Goal: Information Seeking & Learning: Learn about a topic

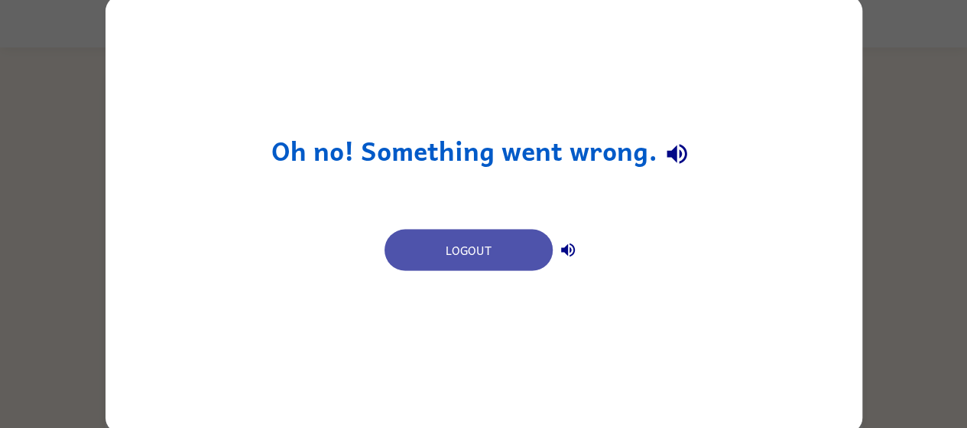
click at [447, 253] on button "Logout" at bounding box center [469, 249] width 168 height 41
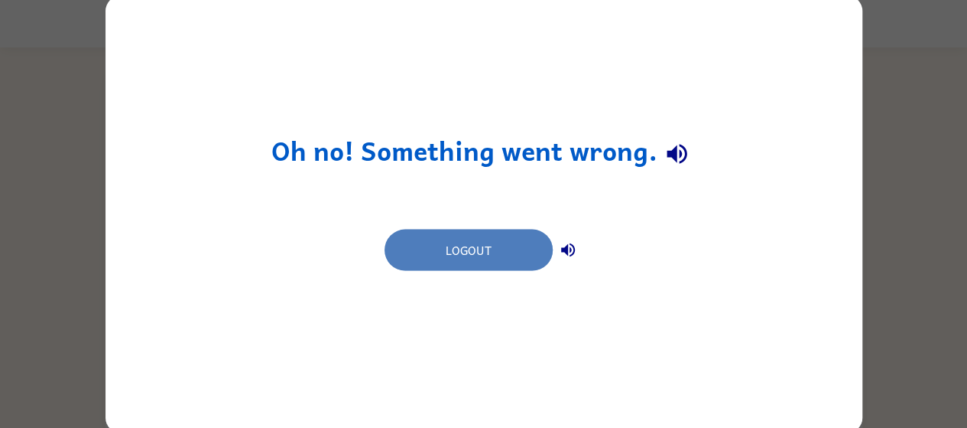
click at [519, 244] on button "Logout" at bounding box center [469, 249] width 168 height 41
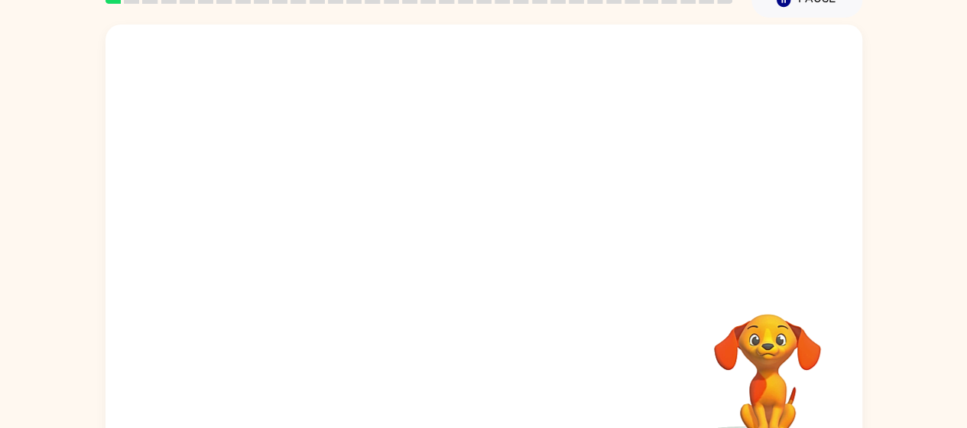
scroll to position [75, 0]
click at [441, 169] on video "Your browser must support playing .mp4 files to use Literably. Please try using…" at bounding box center [484, 154] width 757 height 257
click at [520, 208] on video "Your browser must support playing .mp4 files to use Literably. Please try using…" at bounding box center [484, 154] width 757 height 257
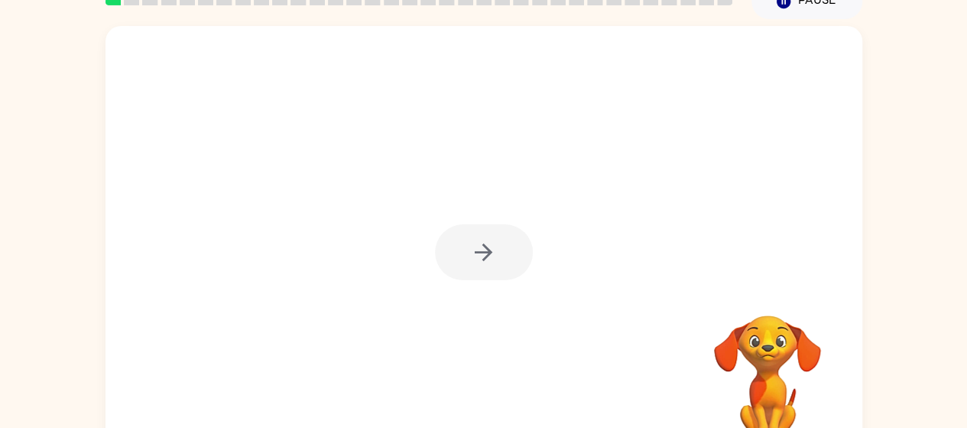
click at [476, 256] on div at bounding box center [484, 252] width 98 height 56
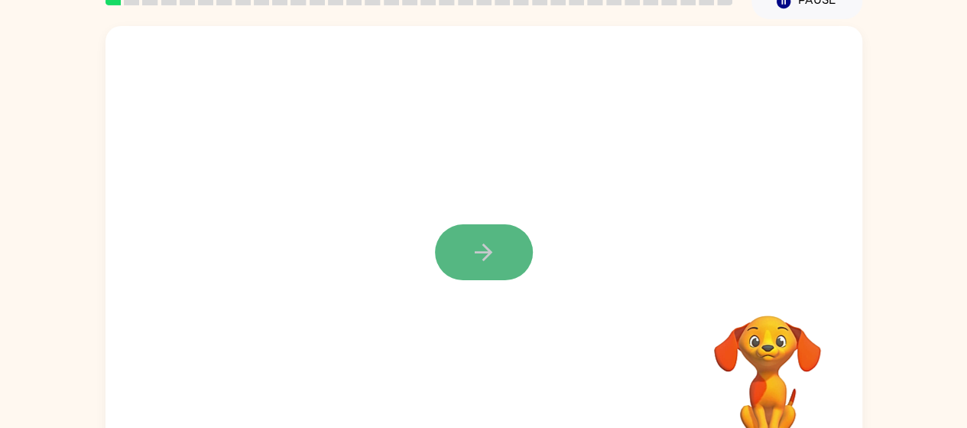
click at [498, 265] on button "button" at bounding box center [484, 252] width 98 height 56
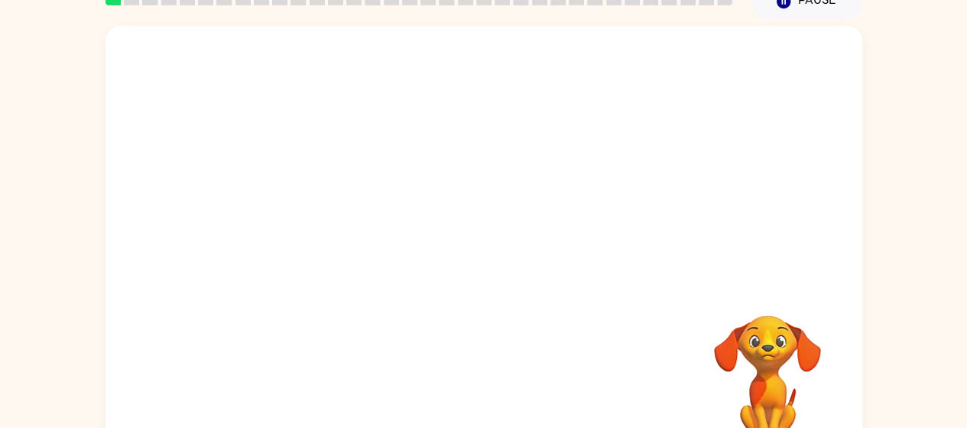
click at [498, 265] on div at bounding box center [484, 154] width 757 height 257
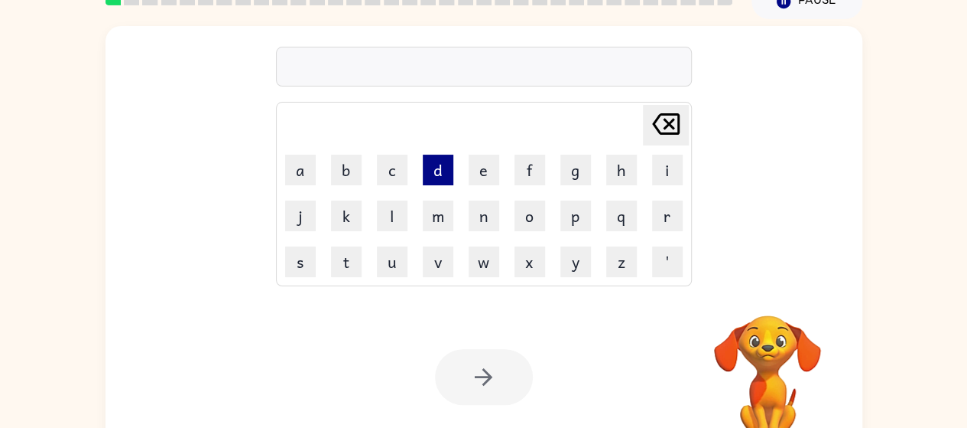
click at [425, 171] on button "d" at bounding box center [438, 169] width 31 height 31
click at [534, 213] on button "o" at bounding box center [530, 215] width 31 height 31
click at [564, 172] on button "g" at bounding box center [576, 169] width 31 height 31
click at [489, 348] on div "Your browser must support playing .mp4 files to use Literably. Please try using…" at bounding box center [484, 377] width 757 height 172
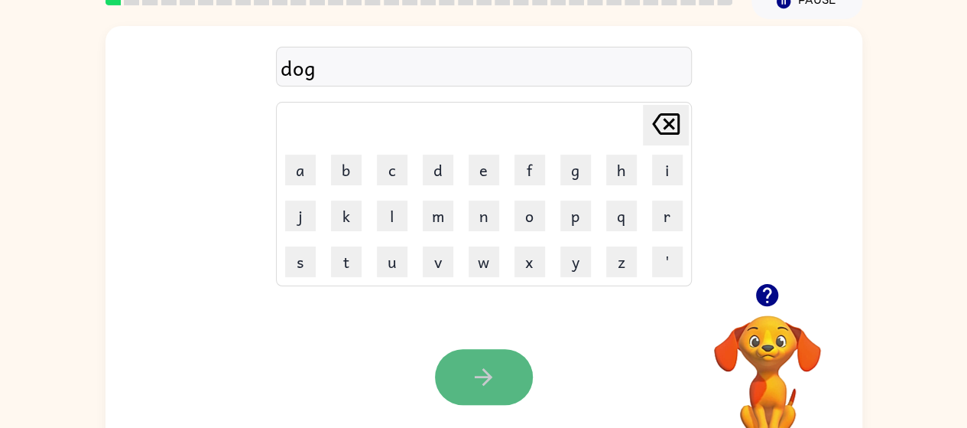
click at [495, 369] on icon "button" at bounding box center [483, 376] width 27 height 27
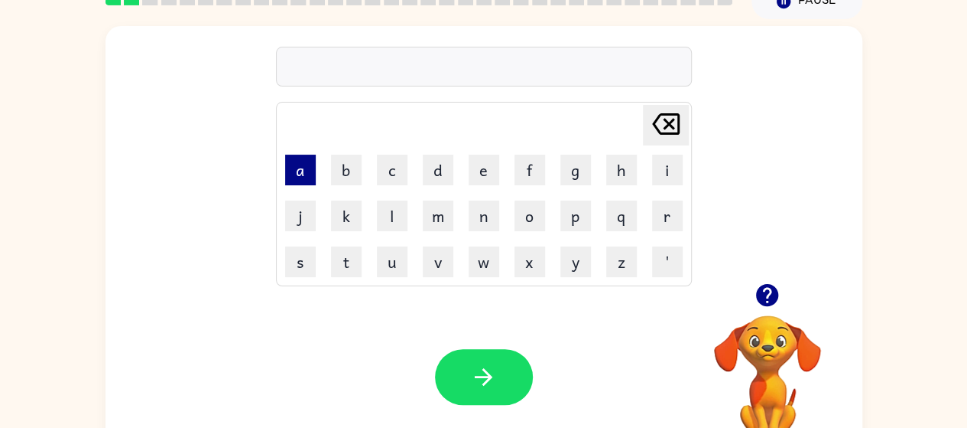
click at [311, 169] on button "a" at bounding box center [300, 169] width 31 height 31
click at [476, 211] on button "n" at bounding box center [484, 215] width 31 height 31
click at [294, 265] on button "s" at bounding box center [300, 261] width 31 height 31
click at [490, 180] on button "e" at bounding box center [484, 169] width 31 height 31
click at [673, 213] on button "r" at bounding box center [667, 215] width 31 height 31
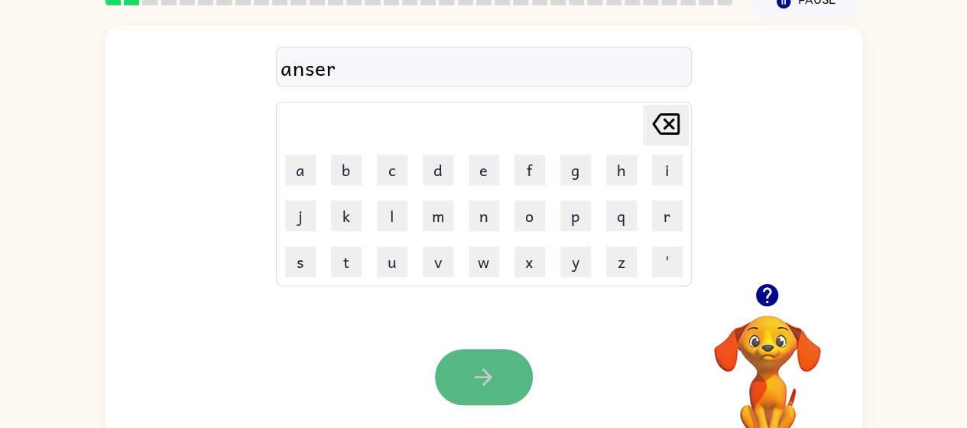
click at [474, 375] on icon "button" at bounding box center [483, 376] width 27 height 27
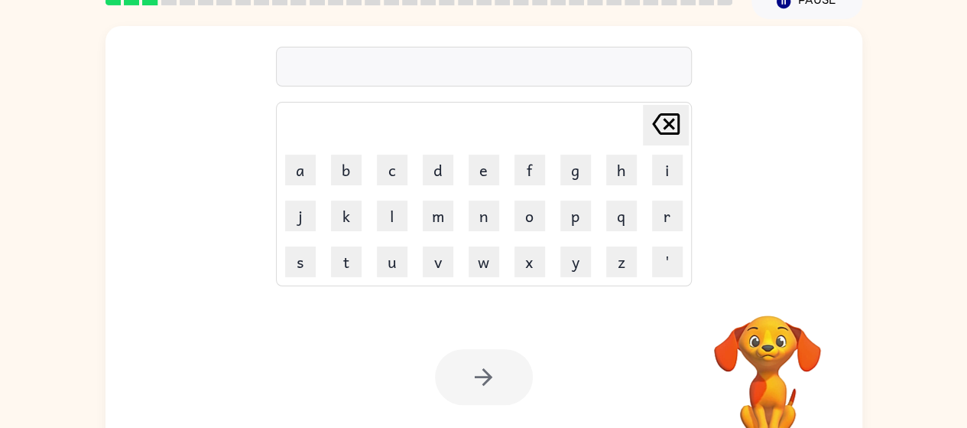
click at [474, 375] on div at bounding box center [484, 377] width 98 height 56
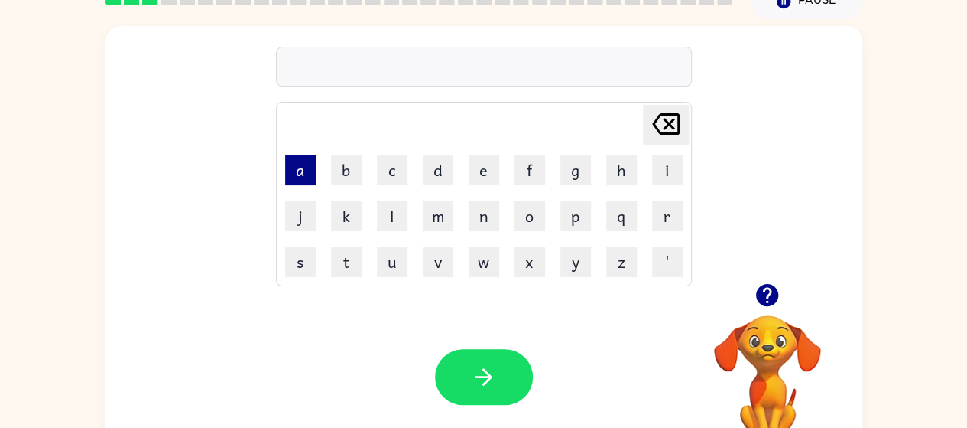
click at [302, 167] on button "a" at bounding box center [300, 169] width 31 height 31
click at [531, 158] on button "f" at bounding box center [530, 169] width 31 height 31
click at [349, 265] on button "t" at bounding box center [346, 261] width 31 height 31
click at [663, 157] on button "i" at bounding box center [667, 169] width 31 height 31
click at [649, 200] on td "r" at bounding box center [667, 215] width 44 height 44
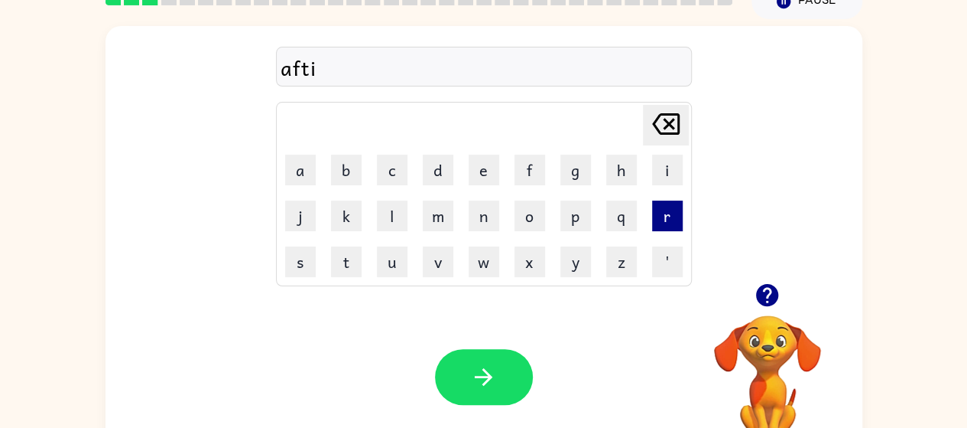
click at [675, 216] on button "r" at bounding box center [667, 215] width 31 height 31
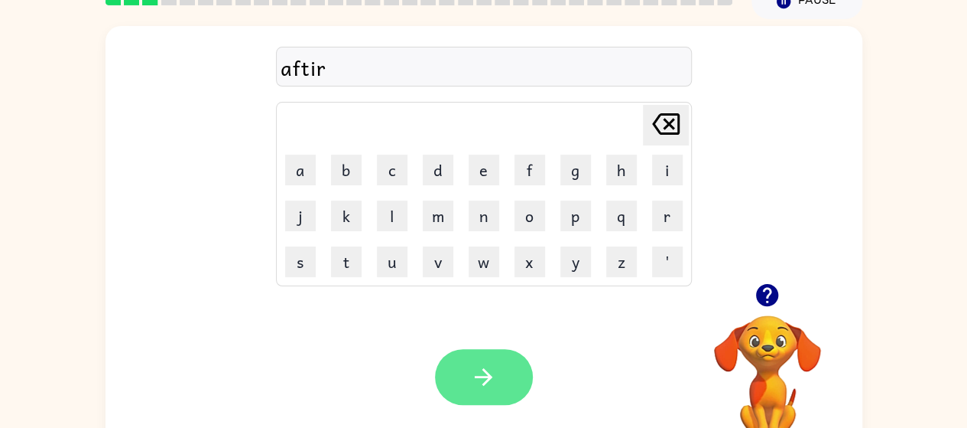
click at [503, 362] on button "button" at bounding box center [484, 377] width 98 height 56
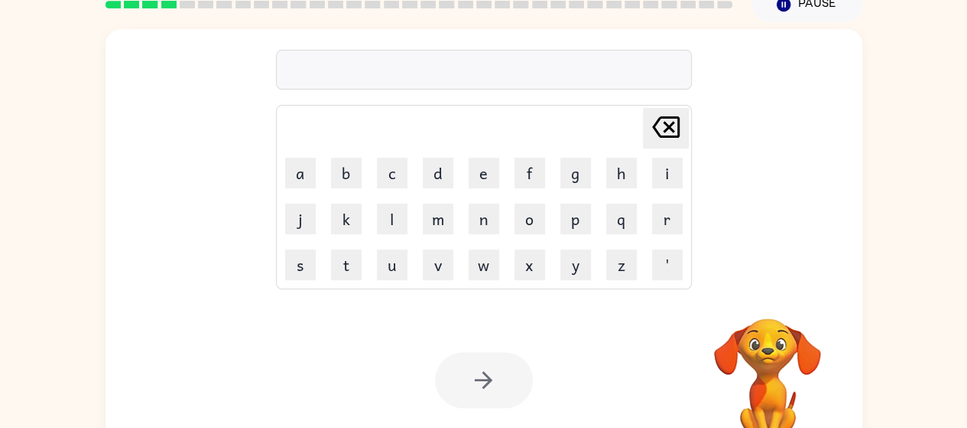
scroll to position [61, 0]
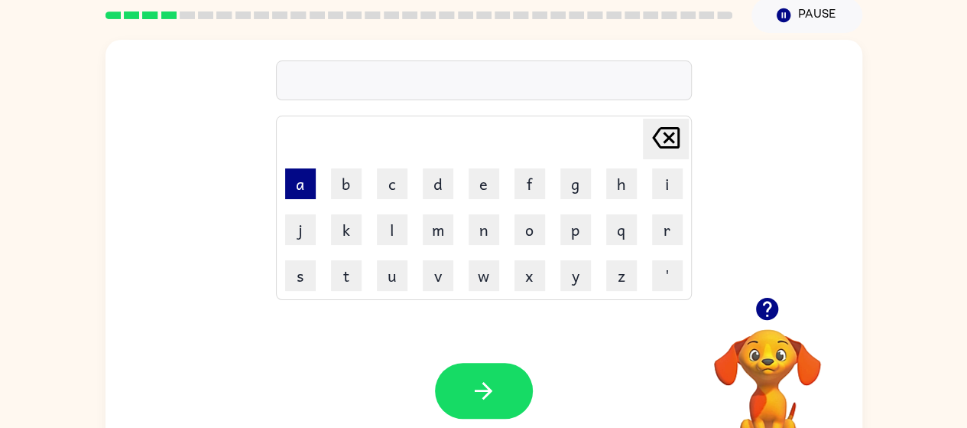
click at [292, 189] on button "a" at bounding box center [300, 183] width 31 height 31
click at [291, 288] on button "s" at bounding box center [300, 275] width 31 height 31
click at [392, 231] on button "l" at bounding box center [392, 229] width 31 height 31
click at [398, 230] on button "l" at bounding box center [392, 229] width 31 height 31
click at [488, 188] on button "e" at bounding box center [484, 183] width 31 height 31
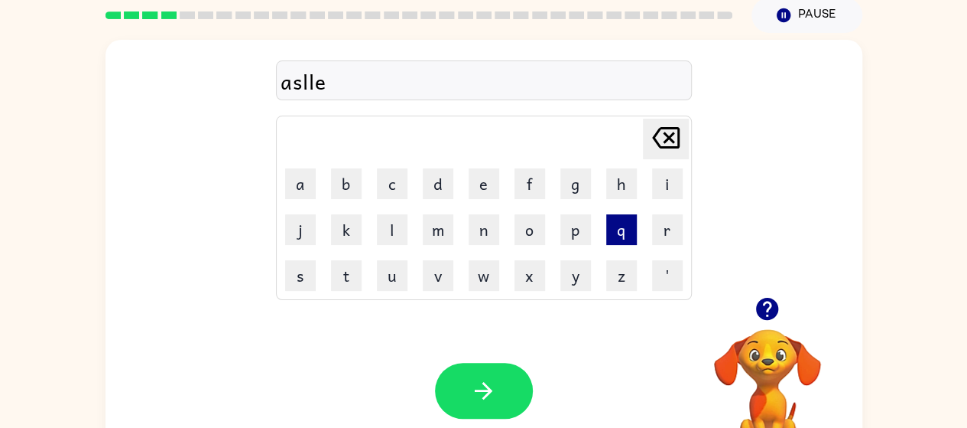
click at [629, 236] on button "q" at bounding box center [621, 229] width 31 height 31
click at [644, 139] on button "[PERSON_NAME] last character input" at bounding box center [666, 139] width 46 height 41
click at [567, 242] on button "p" at bounding box center [576, 229] width 31 height 31
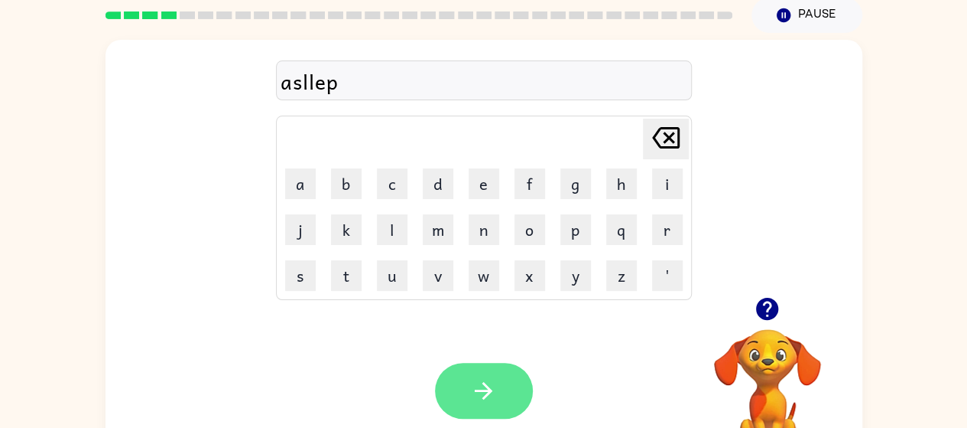
click at [512, 382] on button "button" at bounding box center [484, 391] width 98 height 56
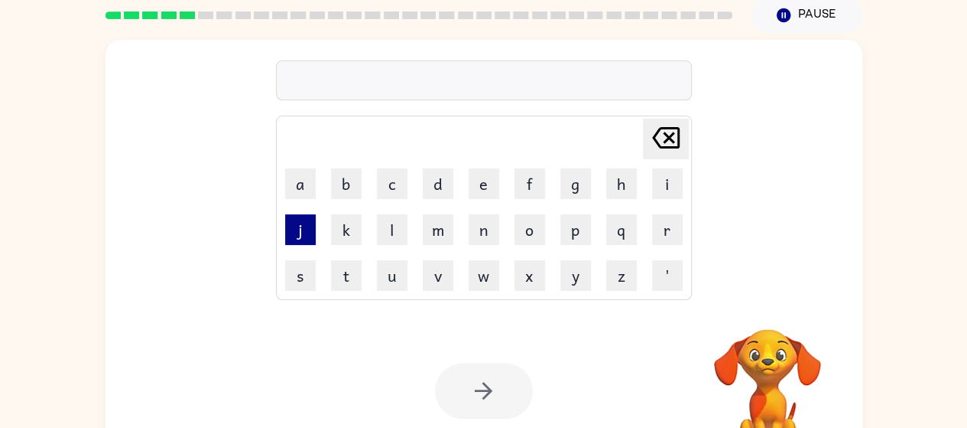
click at [313, 219] on button "j" at bounding box center [300, 229] width 31 height 31
click at [668, 226] on button "r" at bounding box center [667, 229] width 31 height 31
click at [541, 220] on button "o" at bounding box center [530, 229] width 31 height 31
click at [569, 242] on button "p" at bounding box center [576, 229] width 31 height 31
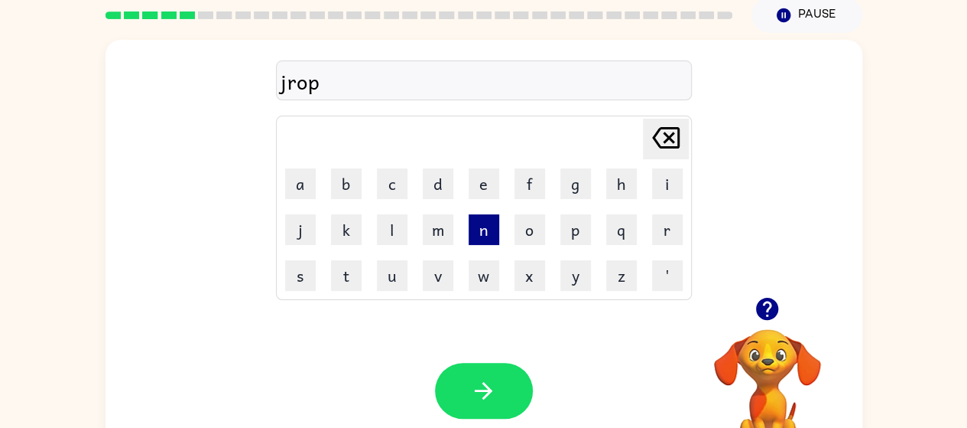
click at [481, 231] on button "n" at bounding box center [484, 229] width 31 height 31
click at [671, 190] on button "i" at bounding box center [667, 183] width 31 height 31
click at [664, 135] on icon "[PERSON_NAME] last character input" at bounding box center [666, 137] width 37 height 37
click at [688, 141] on button "[PERSON_NAME] last character input" at bounding box center [666, 139] width 46 height 41
click at [661, 185] on button "i" at bounding box center [667, 183] width 31 height 31
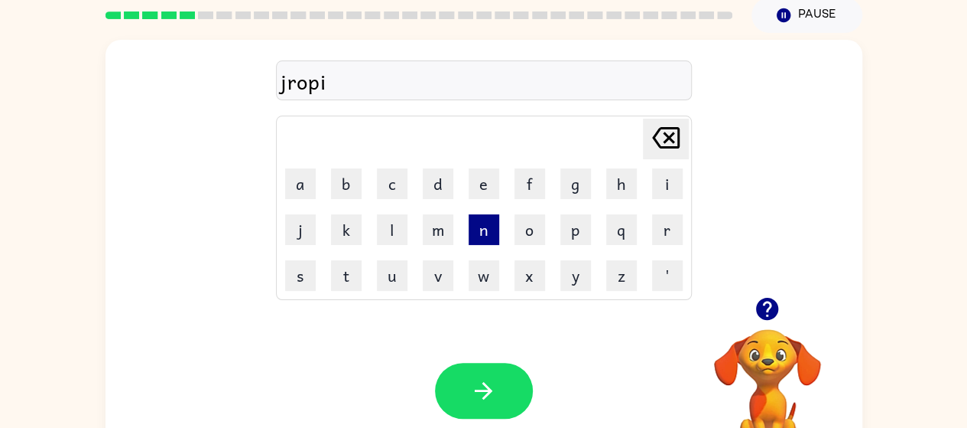
click at [489, 219] on button "n" at bounding box center [484, 229] width 31 height 31
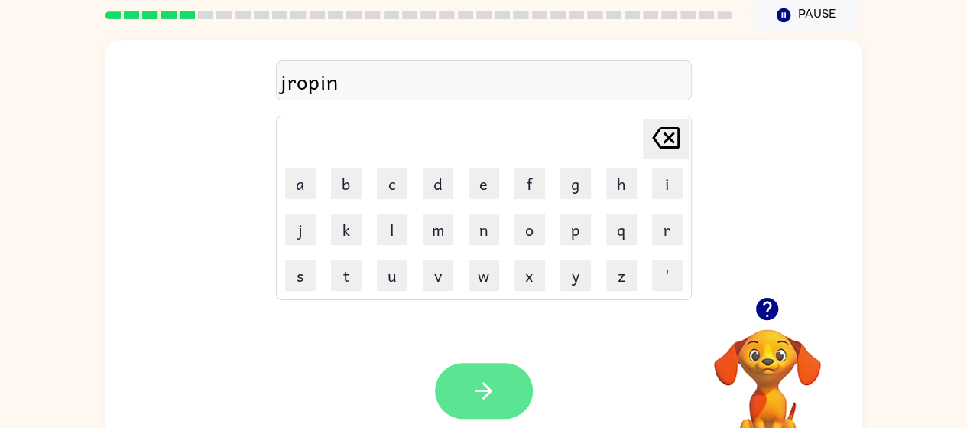
click at [493, 379] on icon "button" at bounding box center [483, 390] width 27 height 27
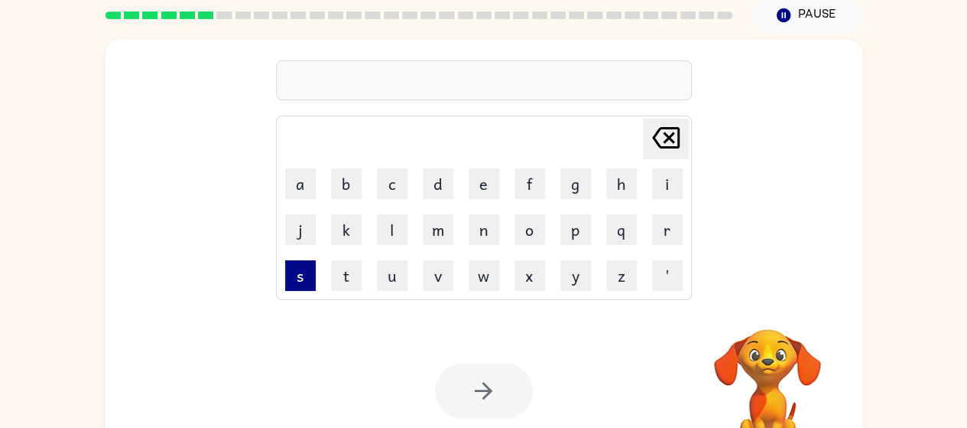
click at [301, 280] on button "s" at bounding box center [300, 275] width 31 height 31
click at [382, 185] on button "c" at bounding box center [392, 183] width 31 height 31
click at [669, 231] on button "r" at bounding box center [667, 229] width 31 height 31
click at [294, 175] on button "a" at bounding box center [300, 183] width 31 height 31
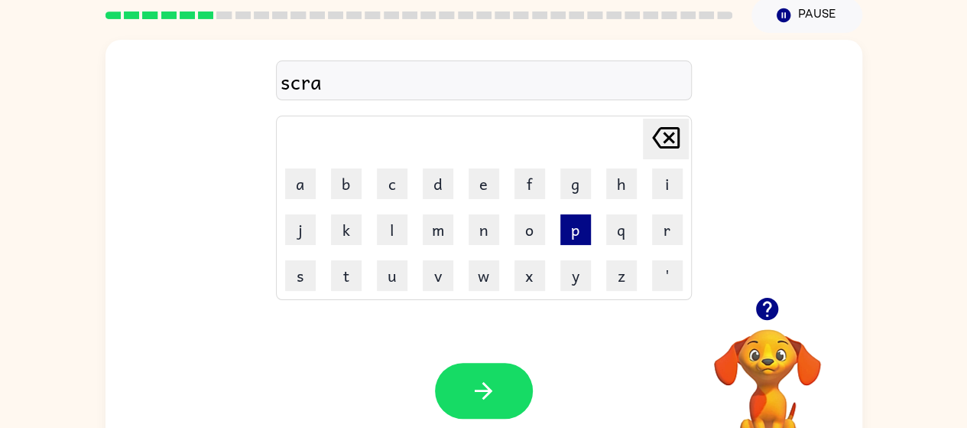
click at [573, 228] on button "p" at bounding box center [576, 229] width 31 height 31
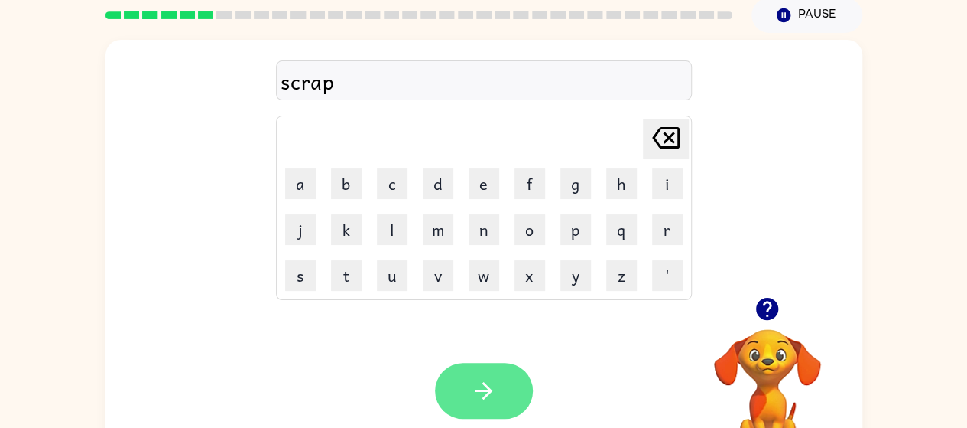
click at [479, 389] on icon "button" at bounding box center [484, 391] width 18 height 18
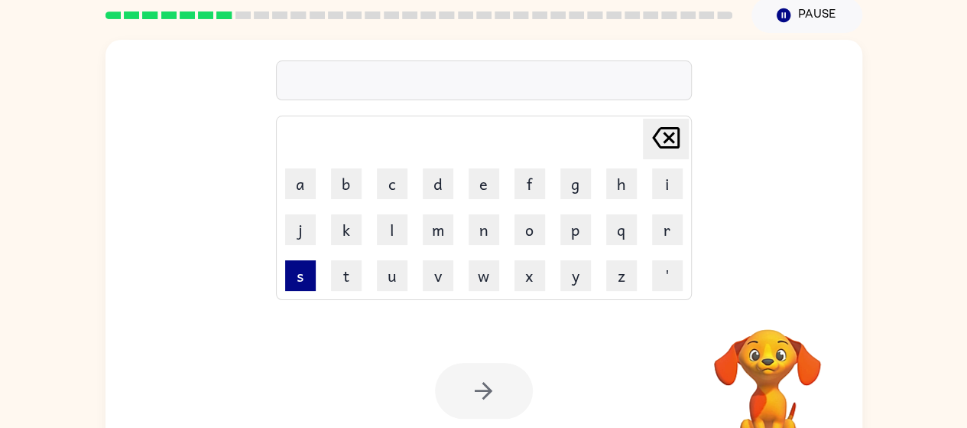
click at [291, 280] on button "s" at bounding box center [300, 275] width 31 height 31
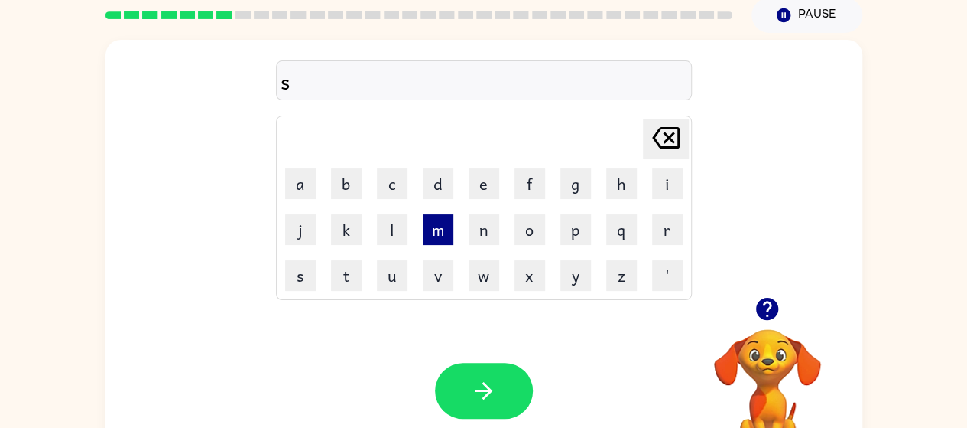
click at [428, 226] on button "m" at bounding box center [438, 229] width 31 height 31
click at [310, 182] on button "a" at bounding box center [300, 183] width 31 height 31
click at [384, 236] on button "l" at bounding box center [392, 229] width 31 height 31
click at [392, 223] on button "l" at bounding box center [392, 229] width 31 height 31
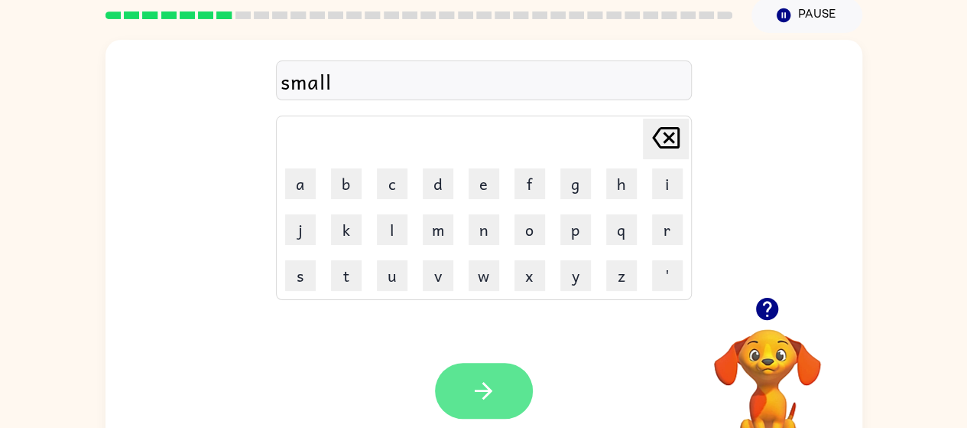
click at [484, 380] on icon "button" at bounding box center [483, 390] width 27 height 27
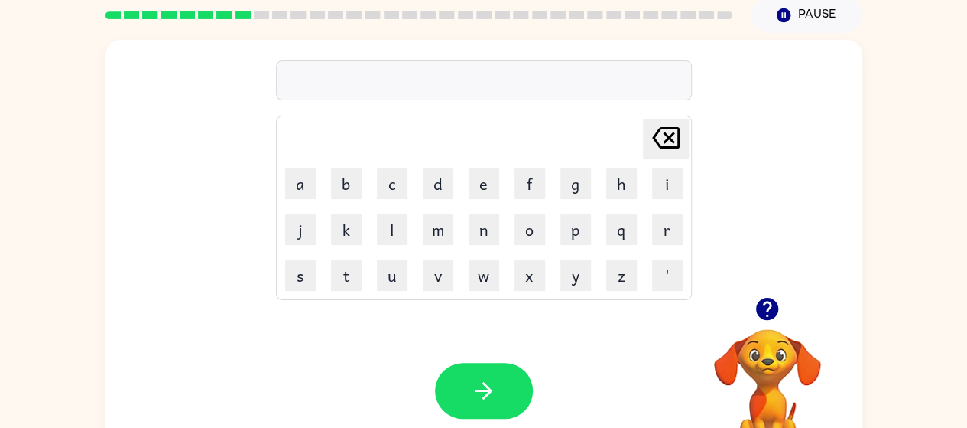
click at [774, 318] on icon "button" at bounding box center [767, 308] width 27 height 27
click at [301, 231] on button "j" at bounding box center [300, 229] width 31 height 31
click at [482, 197] on button "e" at bounding box center [484, 183] width 31 height 31
click at [437, 237] on button "m" at bounding box center [438, 229] width 31 height 31
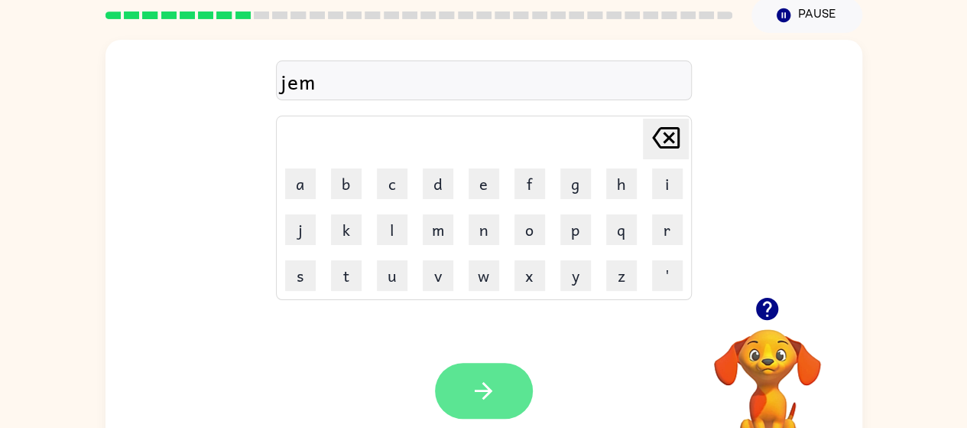
click at [487, 365] on button "button" at bounding box center [484, 391] width 98 height 56
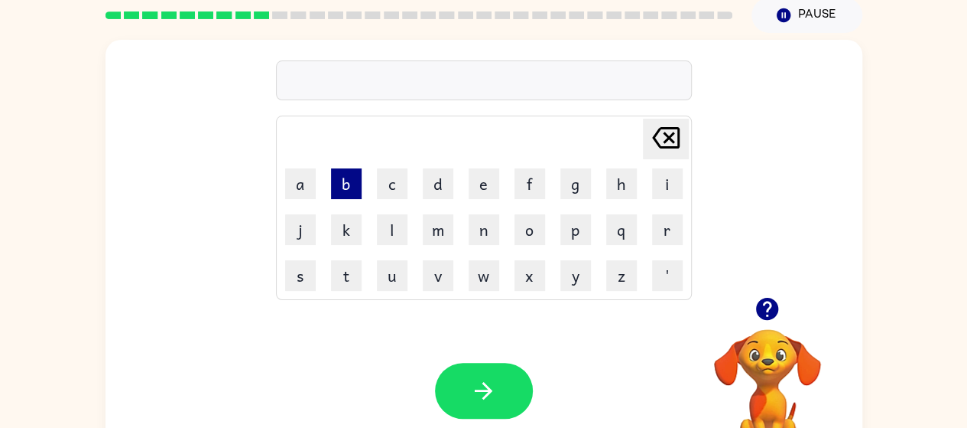
click at [349, 182] on button "b" at bounding box center [346, 183] width 31 height 31
click at [489, 181] on button "e" at bounding box center [484, 183] width 31 height 31
click at [665, 135] on icon at bounding box center [666, 137] width 28 height 21
click at [652, 182] on button "i" at bounding box center [667, 183] width 31 height 31
click at [578, 273] on button "y" at bounding box center [576, 275] width 31 height 31
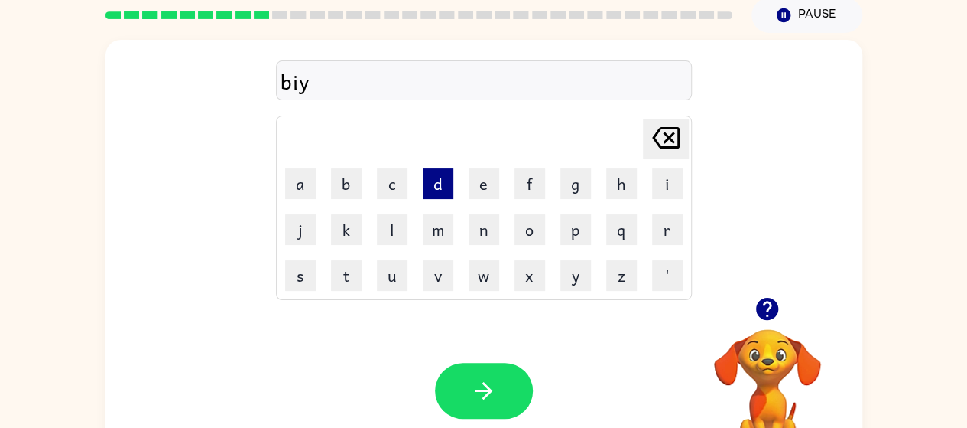
click at [451, 190] on button "d" at bounding box center [438, 183] width 31 height 31
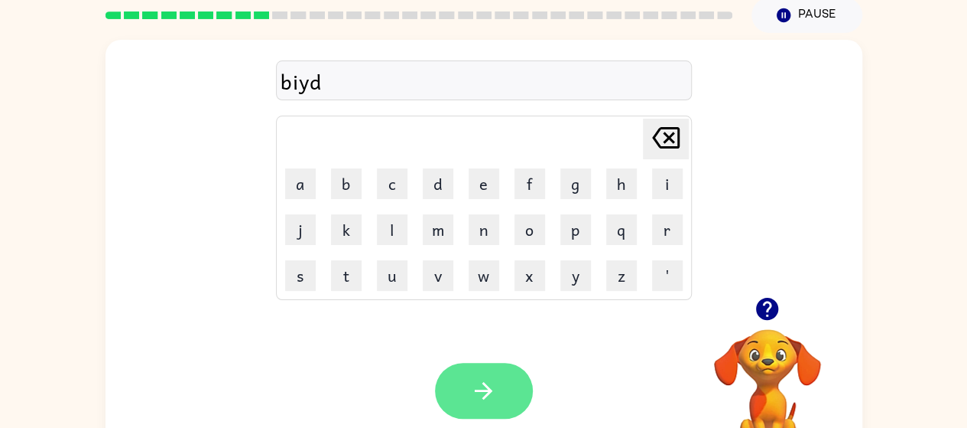
click at [484, 382] on icon "button" at bounding box center [484, 391] width 18 height 18
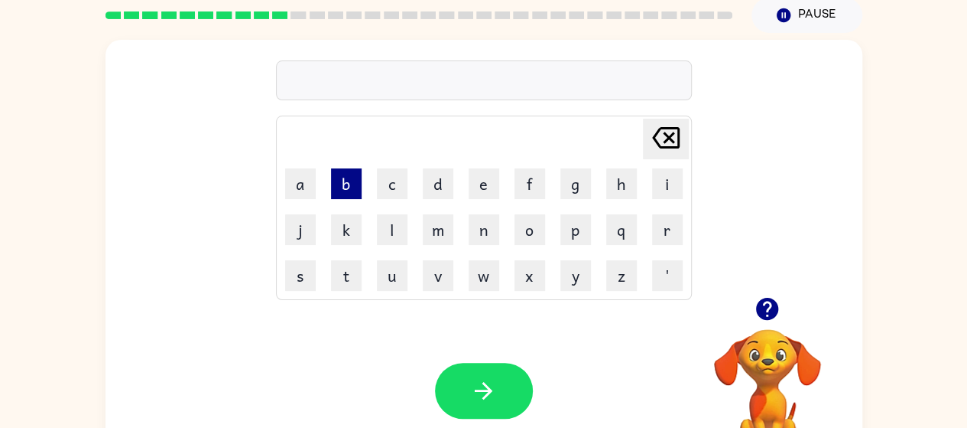
click at [341, 189] on button "b" at bounding box center [346, 183] width 31 height 31
click at [662, 179] on button "i" at bounding box center [667, 183] width 31 height 31
click at [437, 168] on button "d" at bounding box center [438, 183] width 31 height 31
click at [295, 262] on button "s" at bounding box center [300, 275] width 31 height 31
click at [671, 142] on icon "[PERSON_NAME] last character input" at bounding box center [666, 137] width 37 height 37
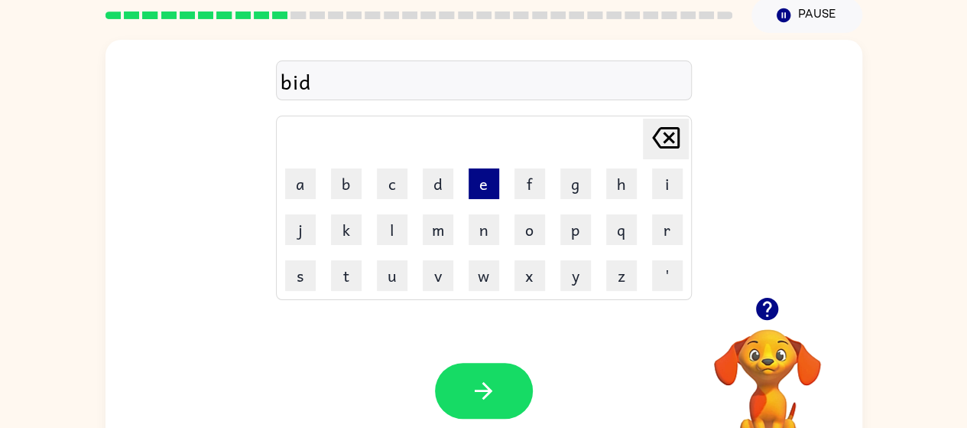
click at [478, 177] on button "e" at bounding box center [484, 183] width 31 height 31
click at [301, 280] on button "s" at bounding box center [300, 275] width 31 height 31
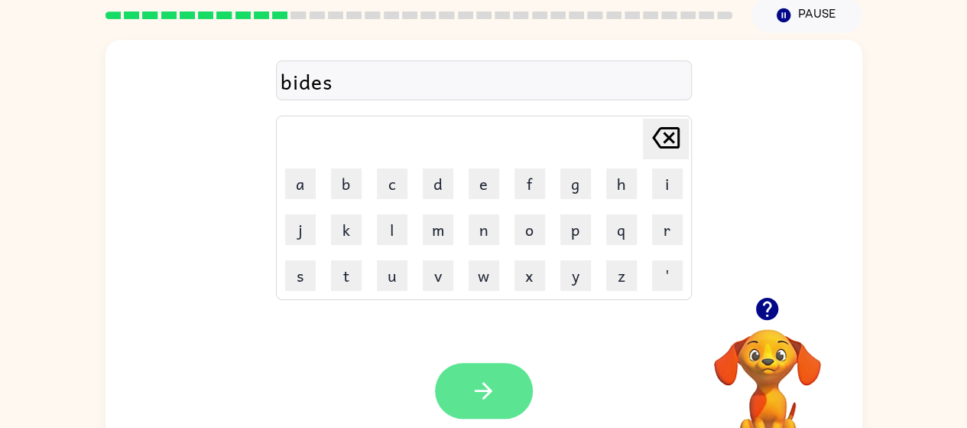
click at [483, 378] on icon "button" at bounding box center [483, 390] width 27 height 27
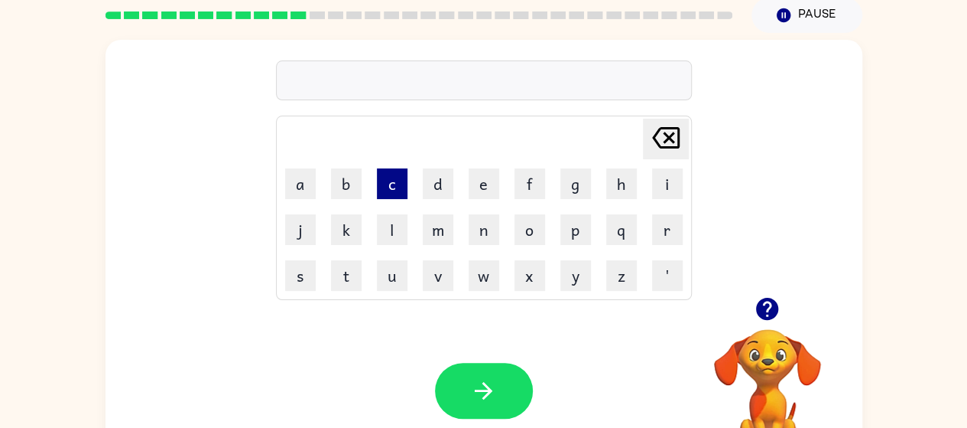
click at [386, 184] on button "c" at bounding box center [392, 183] width 31 height 31
click at [526, 220] on button "o" at bounding box center [530, 229] width 31 height 31
click at [437, 230] on button "m" at bounding box center [438, 229] width 31 height 31
click at [667, 279] on button "'" at bounding box center [667, 275] width 31 height 31
click at [572, 229] on button "p" at bounding box center [576, 229] width 31 height 31
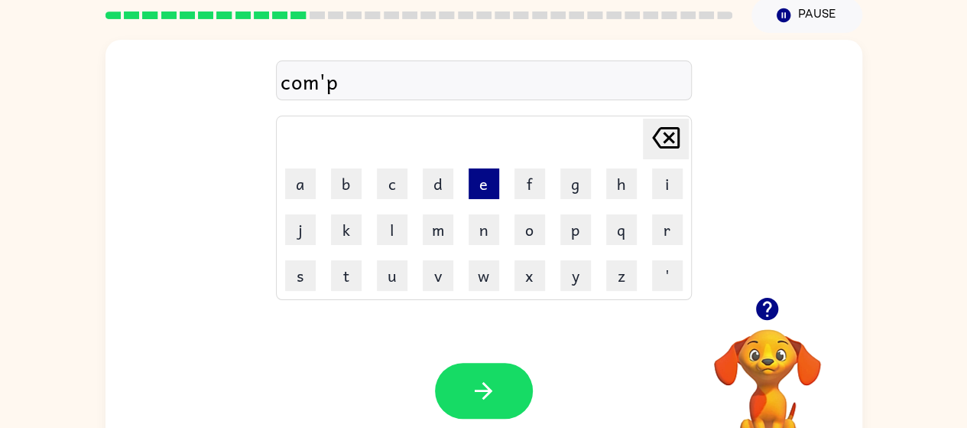
click at [479, 195] on button "e" at bounding box center [484, 183] width 31 height 31
click at [321, 268] on td "s" at bounding box center [300, 275] width 44 height 44
click at [359, 269] on button "t" at bounding box center [346, 275] width 31 height 31
click at [664, 173] on button "i" at bounding box center [667, 183] width 31 height 31
click at [483, 232] on button "n" at bounding box center [484, 229] width 31 height 31
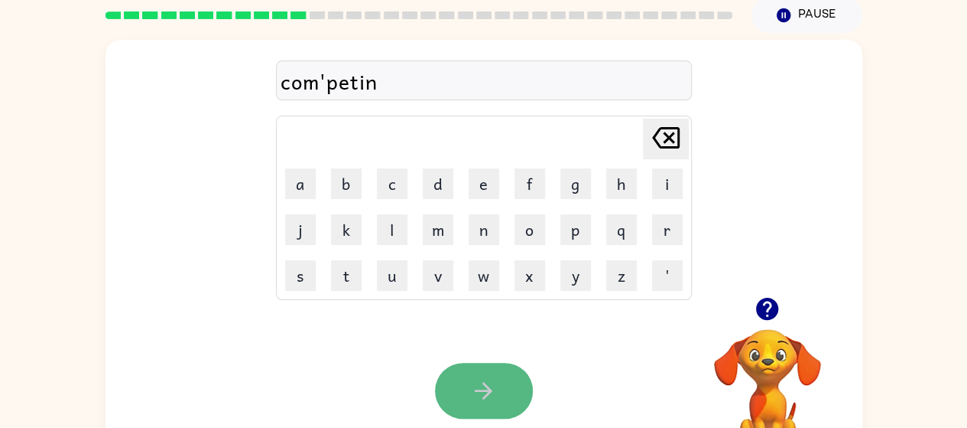
click at [479, 385] on icon "button" at bounding box center [483, 390] width 27 height 27
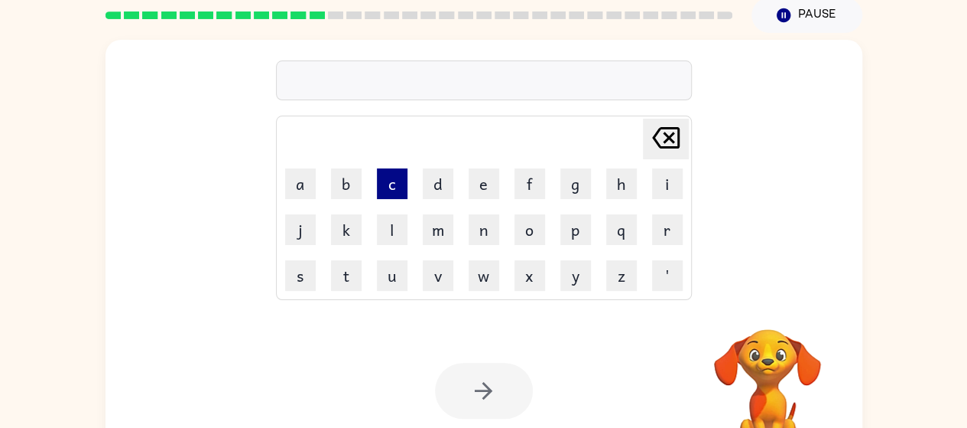
click at [394, 190] on button "c" at bounding box center [392, 183] width 31 height 31
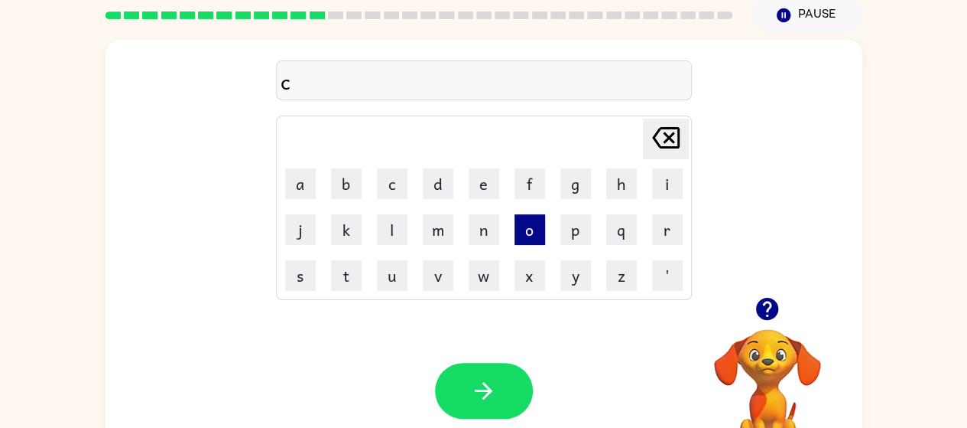
click at [526, 230] on button "o" at bounding box center [530, 229] width 31 height 31
click at [655, 140] on icon at bounding box center [666, 137] width 28 height 21
click at [391, 277] on button "u" at bounding box center [392, 275] width 31 height 31
click at [437, 307] on div "Your browser must support playing .mp4 files to use Literably. Please try using…" at bounding box center [484, 390] width 757 height 172
click at [569, 219] on button "p" at bounding box center [576, 229] width 31 height 31
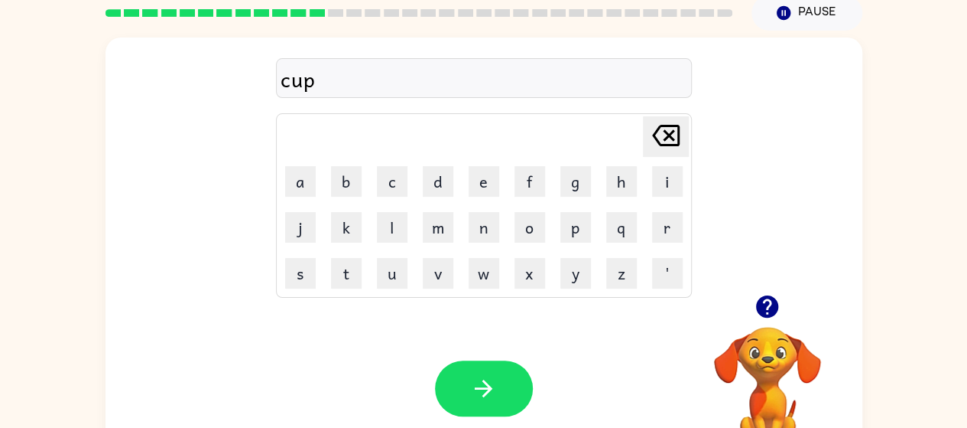
scroll to position [69, 0]
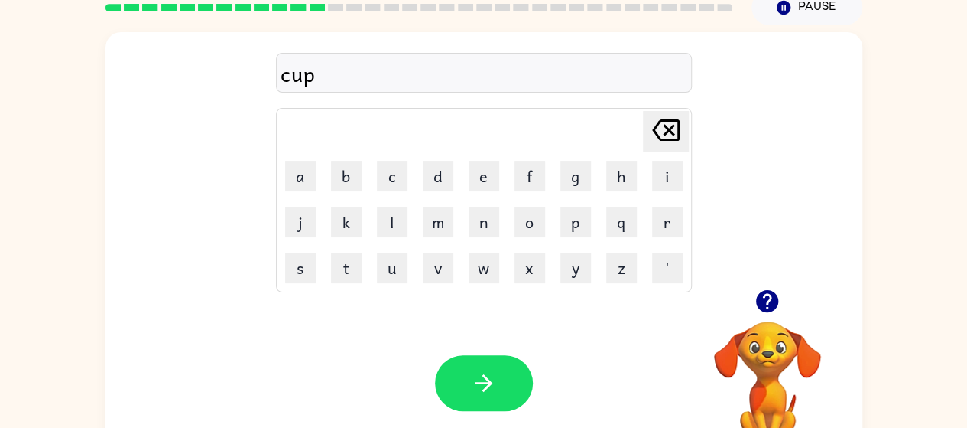
click at [683, 147] on icon "[PERSON_NAME] last character input" at bounding box center [666, 130] width 37 height 37
click at [671, 136] on icon "[PERSON_NAME] last character input" at bounding box center [666, 130] width 37 height 37
click at [671, 132] on icon at bounding box center [666, 129] width 28 height 21
click at [668, 125] on icon "[PERSON_NAME] last character input" at bounding box center [666, 130] width 37 height 37
click at [665, 128] on icon at bounding box center [666, 129] width 28 height 21
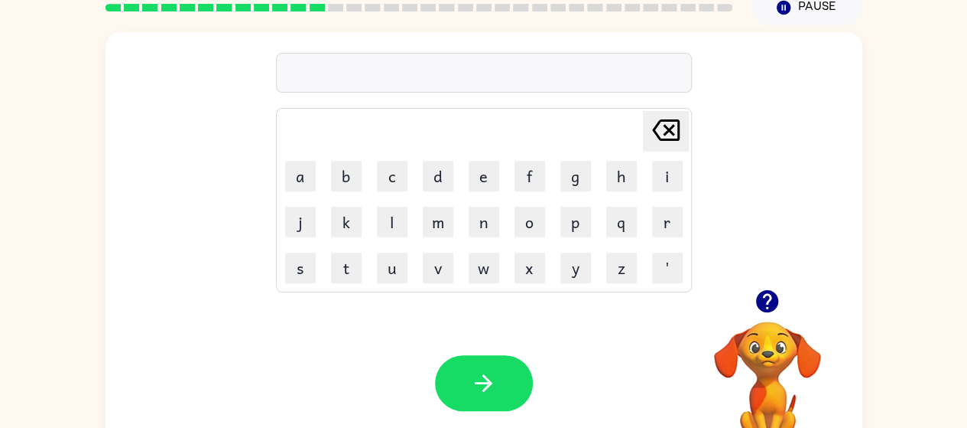
click at [674, 130] on icon "[PERSON_NAME] last character input" at bounding box center [666, 130] width 37 height 37
click at [392, 182] on button "c" at bounding box center [392, 176] width 31 height 31
click at [537, 230] on button "o" at bounding box center [530, 221] width 31 height 31
click at [392, 273] on button "u" at bounding box center [392, 267] width 31 height 31
click at [580, 214] on button "p" at bounding box center [576, 221] width 31 height 31
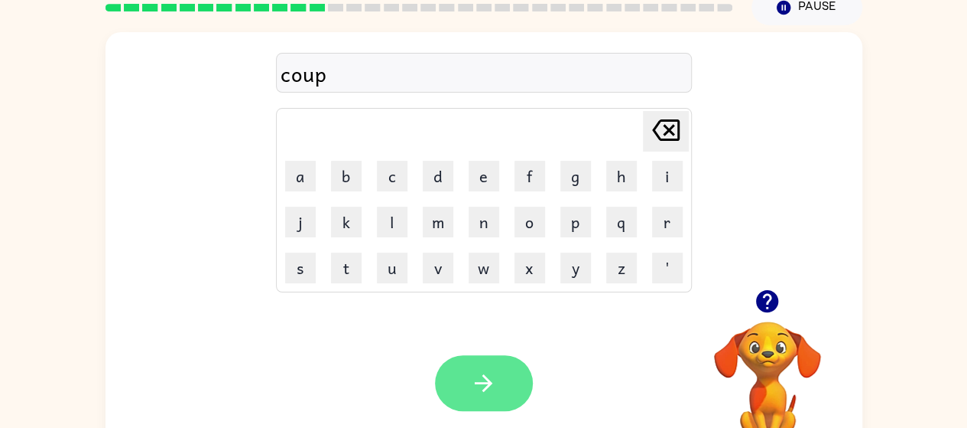
click at [489, 400] on button "button" at bounding box center [484, 383] width 98 height 56
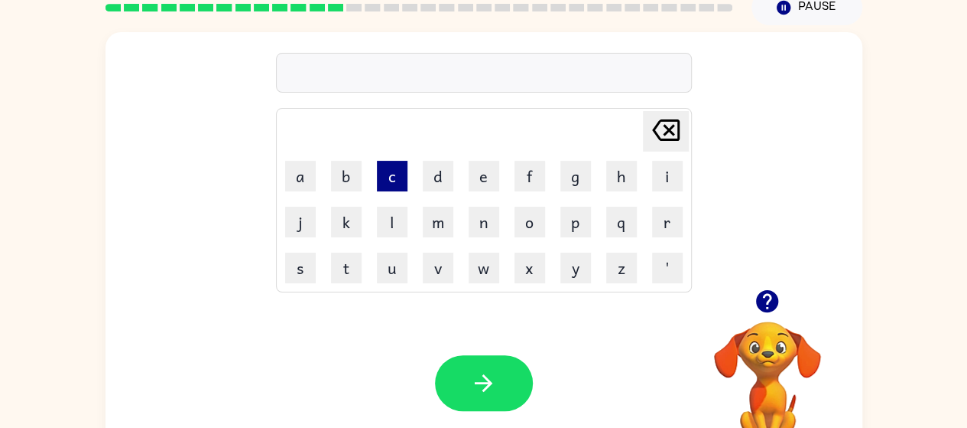
click at [387, 185] on button "c" at bounding box center [392, 176] width 31 height 31
click at [516, 219] on button "o" at bounding box center [530, 221] width 31 height 31
click at [446, 223] on button "m" at bounding box center [438, 221] width 31 height 31
click at [335, 166] on button "b" at bounding box center [346, 176] width 31 height 31
click at [658, 179] on button "i" at bounding box center [667, 176] width 31 height 31
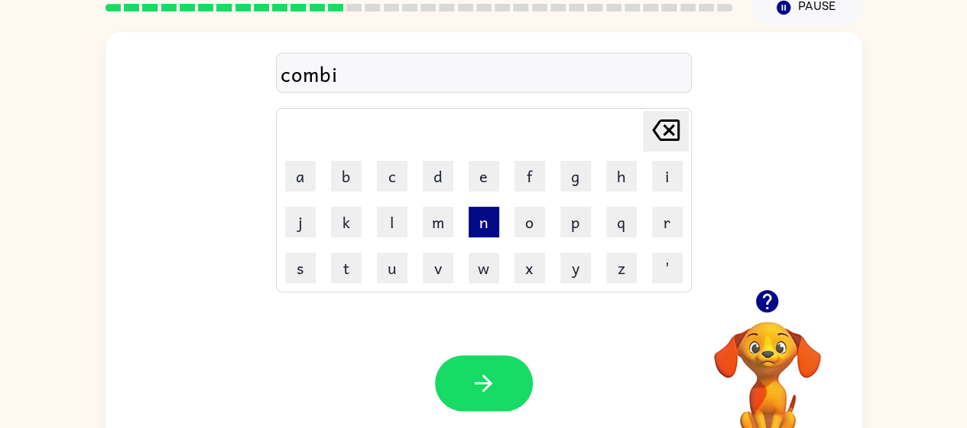
click at [483, 223] on button "n" at bounding box center [484, 221] width 31 height 31
click at [676, 164] on button "i" at bounding box center [667, 176] width 31 height 31
click at [487, 223] on button "n" at bounding box center [484, 221] width 31 height 31
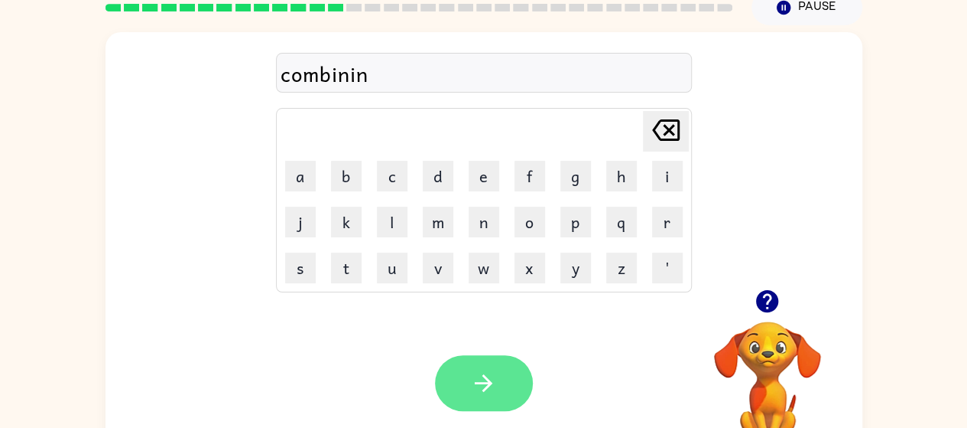
click at [499, 389] on button "button" at bounding box center [484, 383] width 98 height 56
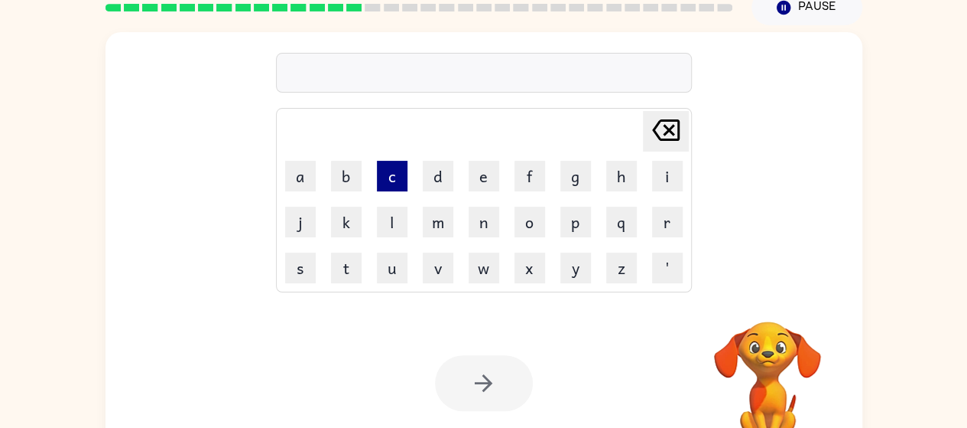
click at [389, 167] on button "c" at bounding box center [392, 176] width 31 height 31
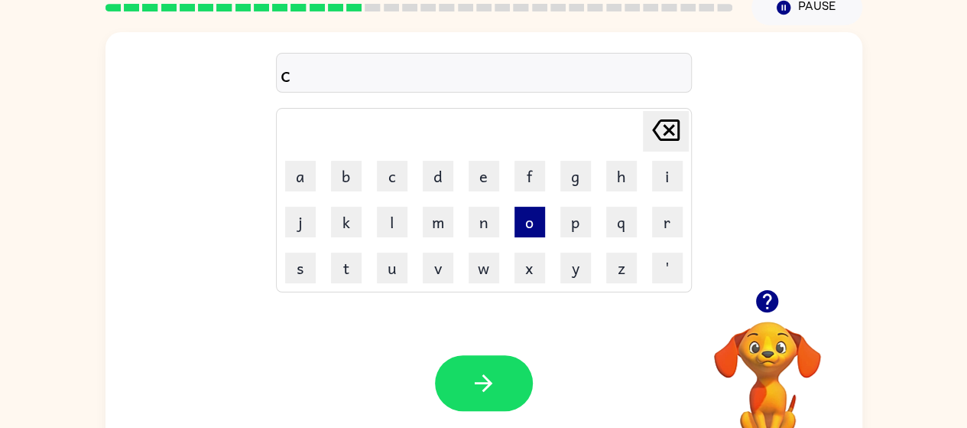
click at [523, 219] on button "o" at bounding box center [530, 221] width 31 height 31
click at [670, 122] on icon "[PERSON_NAME] last character input" at bounding box center [666, 130] width 37 height 37
click at [395, 271] on button "u" at bounding box center [392, 267] width 31 height 31
click at [660, 227] on button "r" at bounding box center [667, 221] width 31 height 31
click at [350, 273] on button "t" at bounding box center [346, 267] width 31 height 31
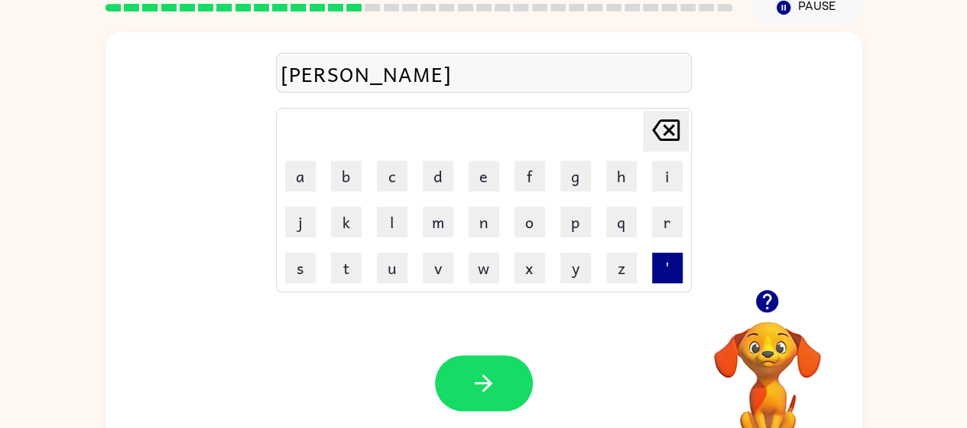
click at [681, 275] on button "'" at bounding box center [667, 267] width 31 height 31
click at [495, 277] on button "w" at bounding box center [484, 267] width 31 height 31
click at [469, 180] on button "e" at bounding box center [484, 176] width 31 height 31
click at [483, 171] on button "e" at bounding box center [484, 176] width 31 height 31
click at [667, 132] on icon at bounding box center [666, 129] width 28 height 21
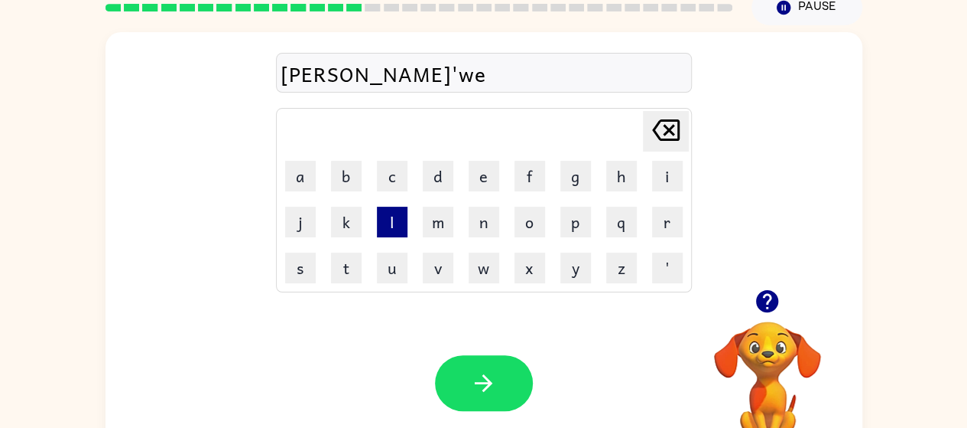
click at [382, 225] on button "l" at bounding box center [392, 221] width 31 height 31
click at [392, 222] on button "l" at bounding box center [392, 221] width 31 height 31
click at [398, 213] on button "l" at bounding box center [392, 221] width 31 height 31
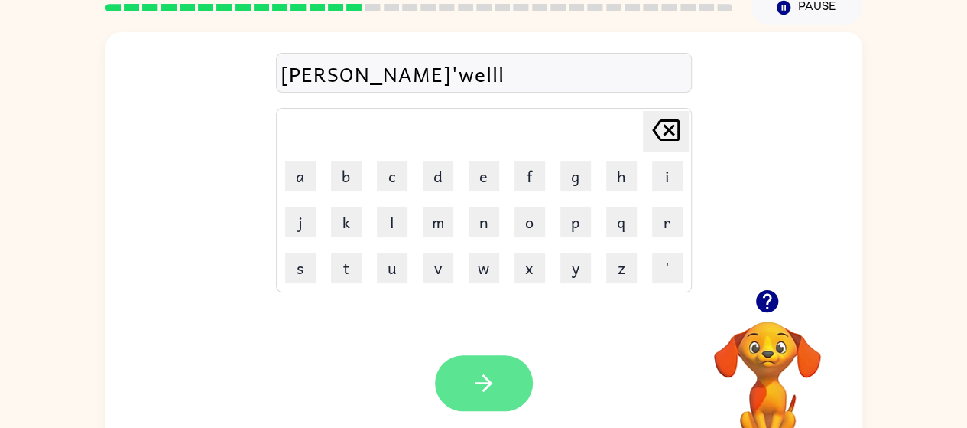
click at [473, 390] on icon "button" at bounding box center [483, 382] width 27 height 27
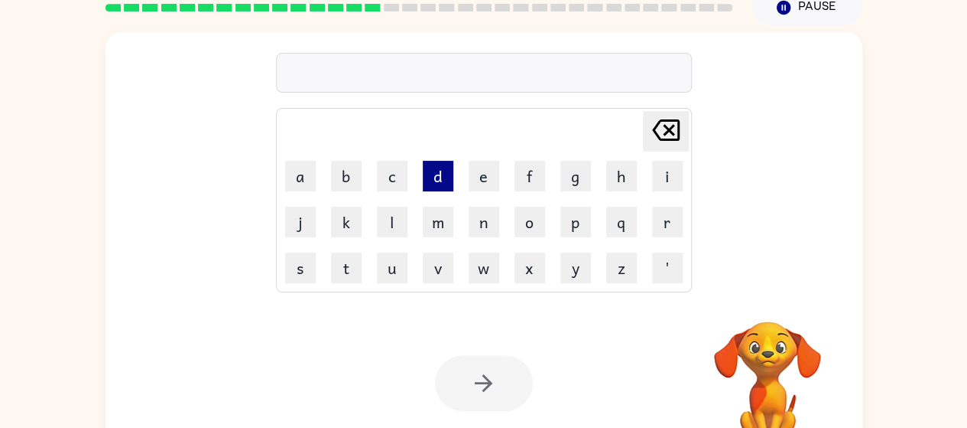
click at [430, 184] on button "d" at bounding box center [438, 176] width 31 height 31
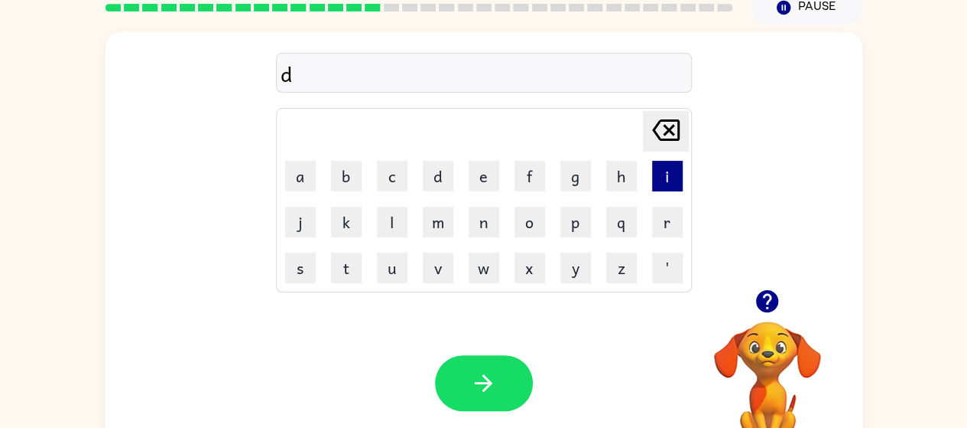
click at [673, 175] on button "i" at bounding box center [667, 176] width 31 height 31
click at [296, 252] on button "s" at bounding box center [300, 267] width 31 height 31
click at [662, 277] on button "'" at bounding box center [667, 267] width 31 height 31
click at [294, 281] on button "s" at bounding box center [300, 267] width 31 height 31
click at [676, 213] on button "r" at bounding box center [667, 221] width 31 height 31
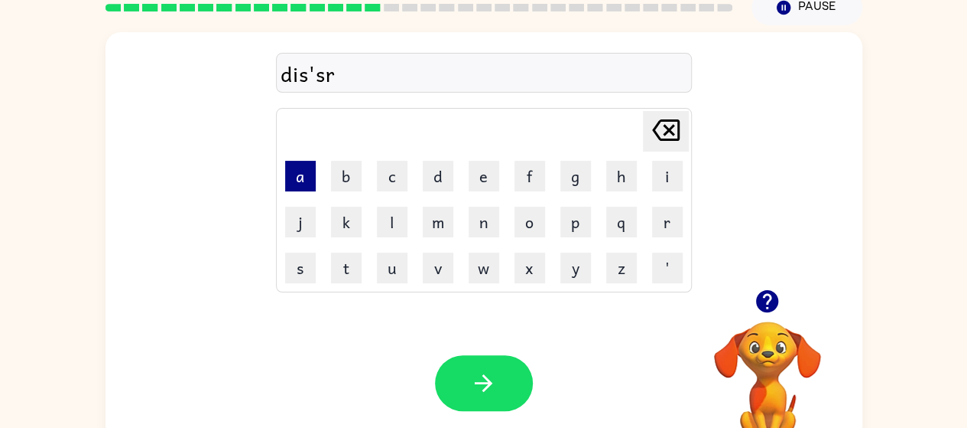
click at [291, 190] on button "a" at bounding box center [300, 176] width 31 height 31
click at [342, 281] on button "t" at bounding box center [346, 267] width 31 height 31
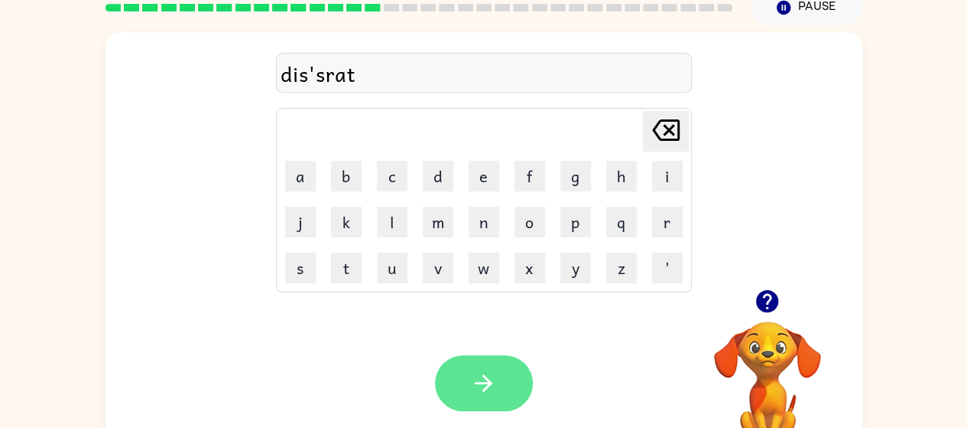
click at [485, 376] on icon "button" at bounding box center [484, 383] width 18 height 18
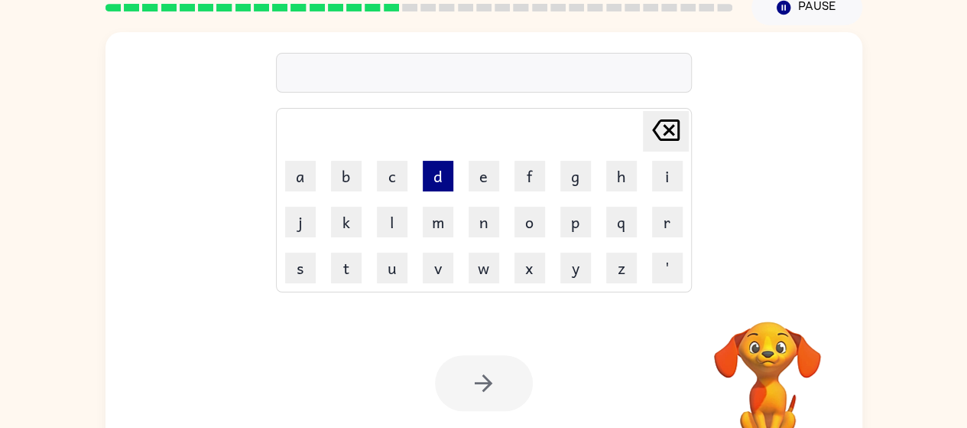
click at [444, 176] on button "d" at bounding box center [438, 176] width 31 height 31
click at [675, 170] on button "i" at bounding box center [667, 176] width 31 height 31
click at [301, 272] on button "s" at bounding box center [300, 267] width 31 height 31
click at [301, 278] on button "s" at bounding box center [300, 267] width 31 height 31
click at [476, 353] on div "Your browser must support playing .mp4 files to use Literably. Please try using…" at bounding box center [484, 383] width 757 height 172
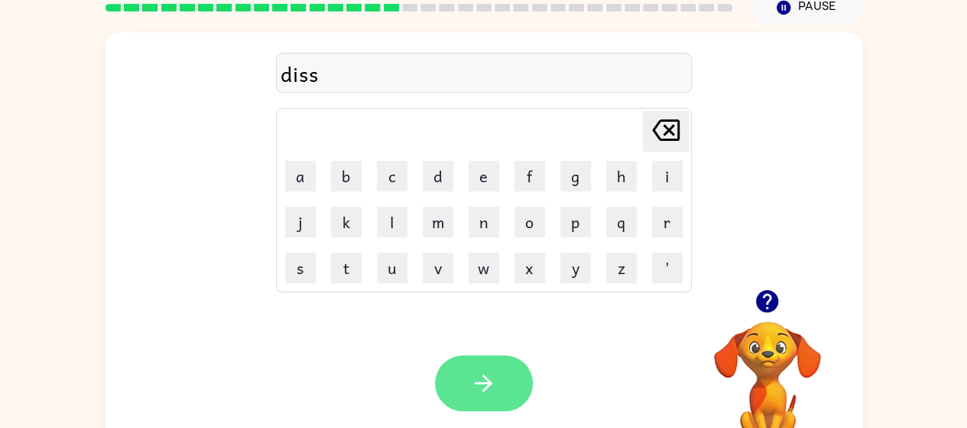
click at [528, 367] on button "button" at bounding box center [484, 383] width 98 height 56
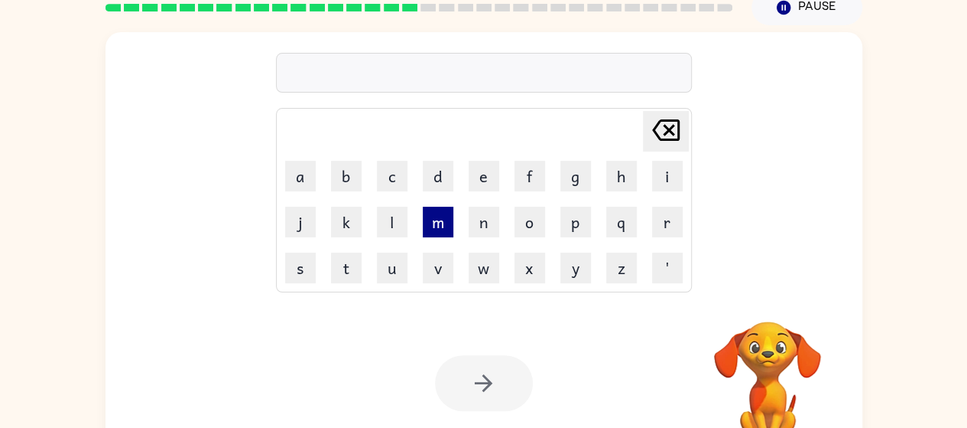
click at [439, 221] on button "m" at bounding box center [438, 221] width 31 height 31
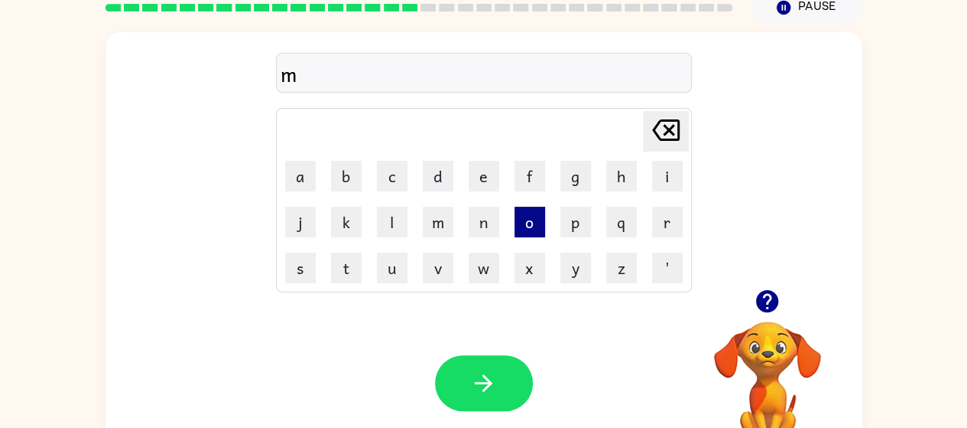
click at [517, 214] on button "o" at bounding box center [530, 221] width 31 height 31
click at [665, 128] on icon "[PERSON_NAME] last character input" at bounding box center [666, 130] width 37 height 37
click at [394, 266] on button "u" at bounding box center [392, 267] width 31 height 31
click at [487, 223] on button "n" at bounding box center [484, 221] width 31 height 31
click at [346, 268] on button "t" at bounding box center [346, 267] width 31 height 31
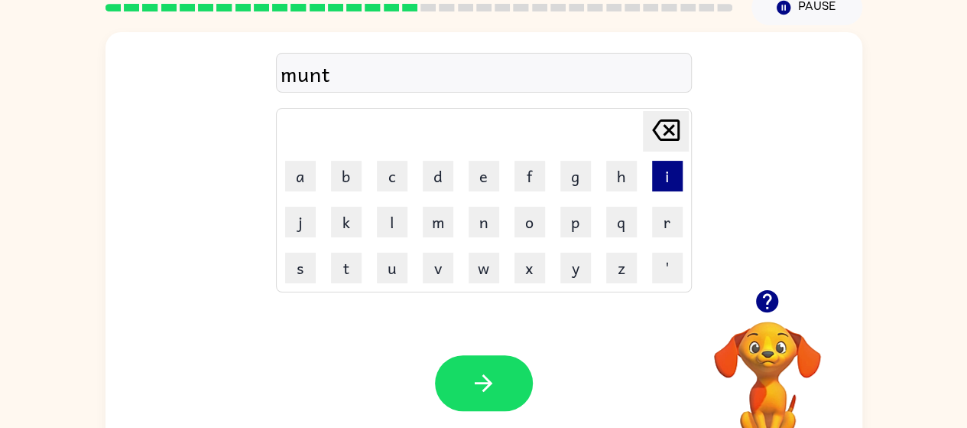
click at [668, 173] on button "i" at bounding box center [667, 176] width 31 height 31
click at [476, 222] on button "n" at bounding box center [484, 221] width 31 height 31
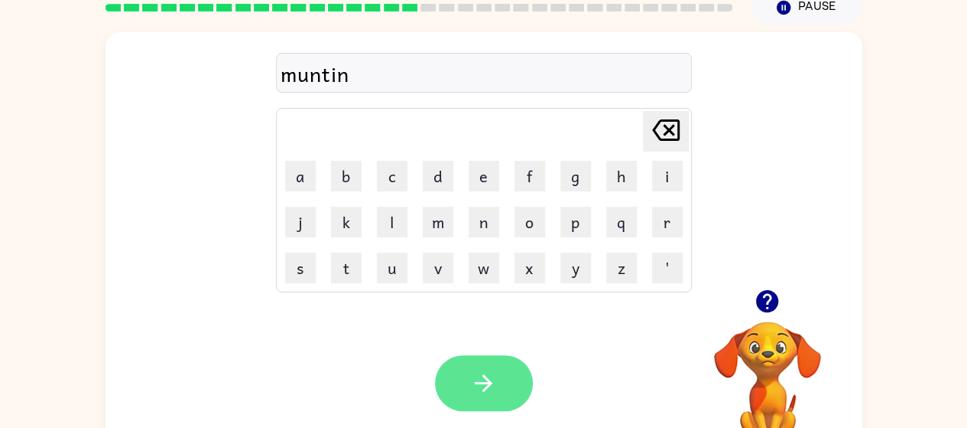
click at [489, 386] on icon "button" at bounding box center [483, 382] width 27 height 27
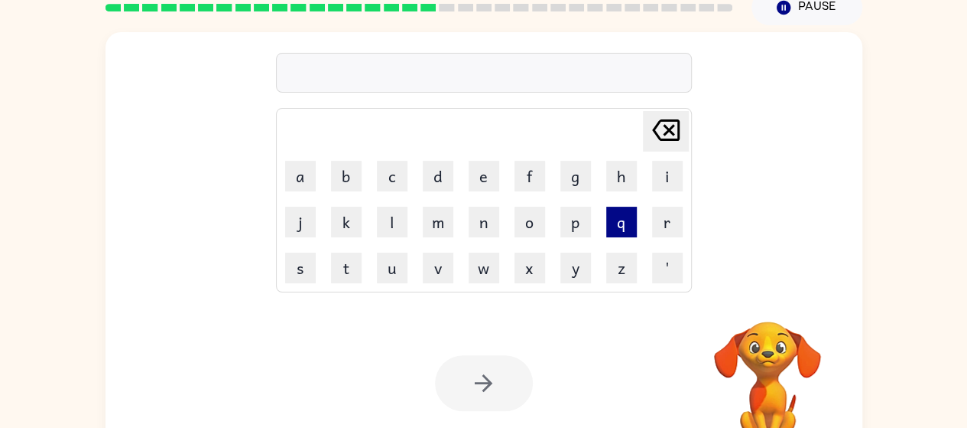
click at [623, 219] on button "q" at bounding box center [621, 221] width 31 height 31
click at [667, 130] on icon at bounding box center [666, 129] width 28 height 21
click at [571, 217] on button "p" at bounding box center [576, 221] width 31 height 31
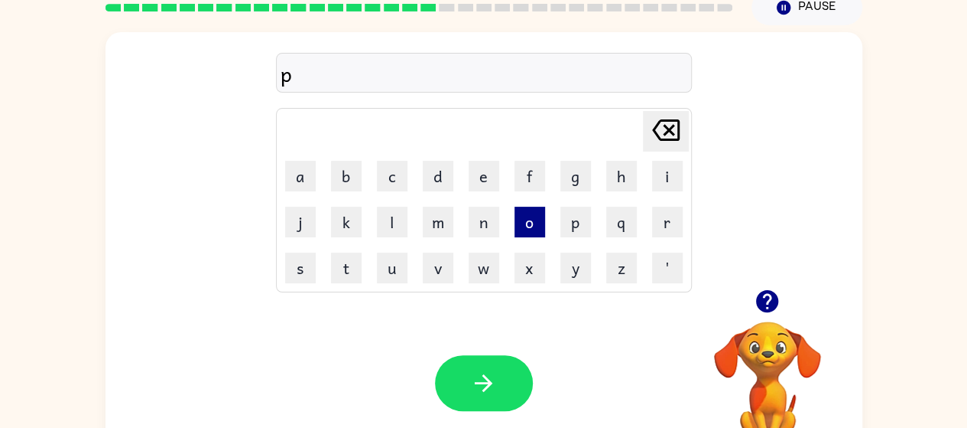
click at [523, 224] on button "o" at bounding box center [530, 221] width 31 height 31
click at [535, 170] on button "f" at bounding box center [530, 176] width 31 height 31
click at [537, 171] on button "f" at bounding box center [530, 176] width 31 height 31
click at [531, 223] on button "o" at bounding box center [530, 221] width 31 height 31
click at [443, 232] on button "m" at bounding box center [438, 221] width 31 height 31
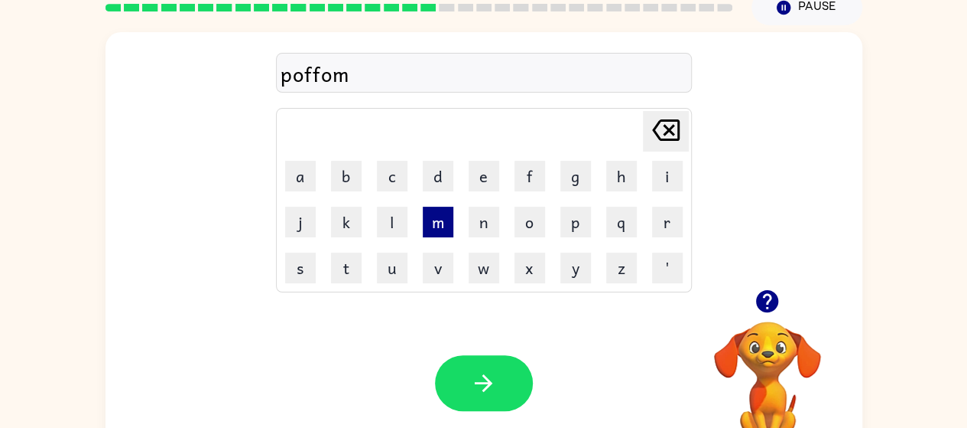
click at [441, 210] on button "m" at bounding box center [438, 221] width 31 height 31
click at [667, 127] on icon at bounding box center [666, 129] width 28 height 21
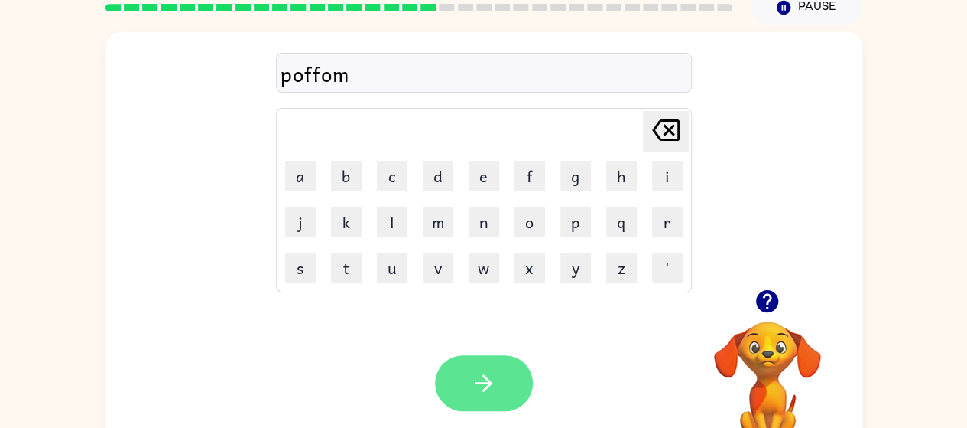
click at [483, 399] on button "button" at bounding box center [484, 383] width 98 height 56
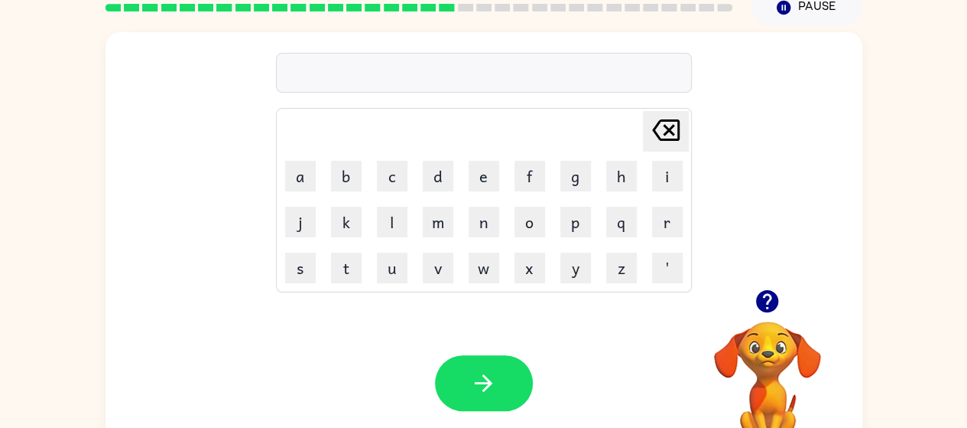
click at [243, 164] on div "[PERSON_NAME] last character input a b c d e f g h i j k l m n o p q r s t u v …" at bounding box center [484, 160] width 757 height 257
click at [678, 221] on button "r" at bounding box center [667, 221] width 31 height 31
click at [680, 165] on button "i" at bounding box center [667, 176] width 31 height 31
click at [285, 273] on button "s" at bounding box center [300, 267] width 31 height 31
click at [305, 254] on button "s" at bounding box center [300, 267] width 31 height 31
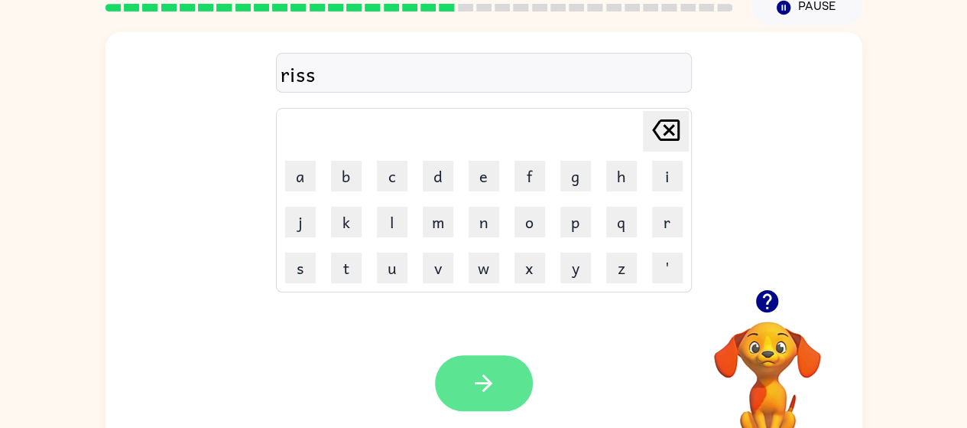
click at [470, 405] on button "button" at bounding box center [484, 383] width 98 height 56
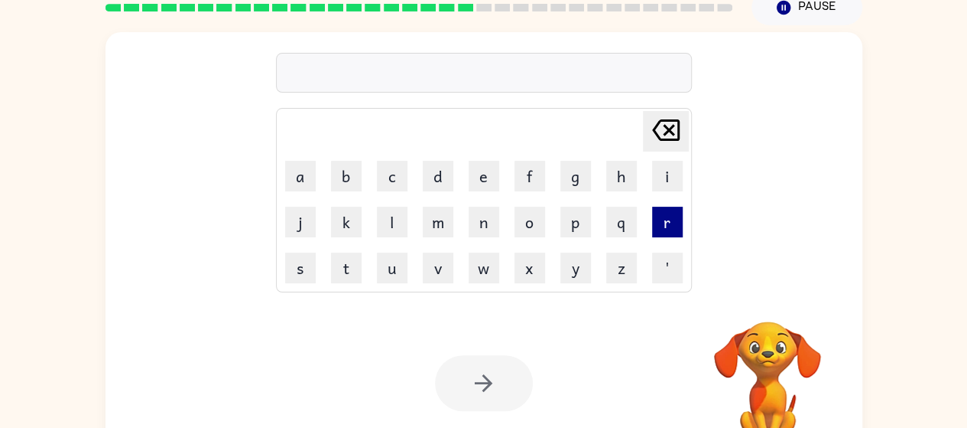
click at [674, 221] on button "r" at bounding box center [667, 221] width 31 height 31
click at [528, 217] on button "o" at bounding box center [530, 221] width 31 height 31
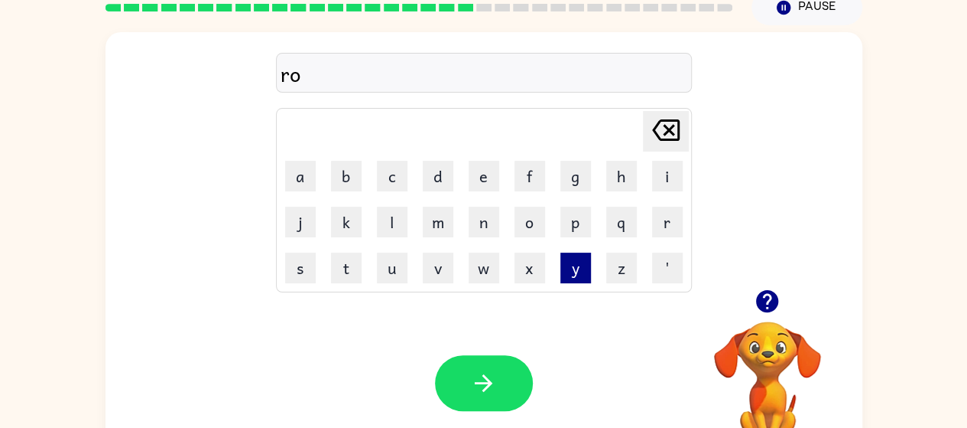
click at [574, 262] on button "y" at bounding box center [576, 267] width 31 height 31
click at [578, 273] on button "y" at bounding box center [576, 267] width 31 height 31
click at [393, 226] on button "l" at bounding box center [392, 221] width 31 height 31
click at [395, 225] on button "l" at bounding box center [392, 221] width 31 height 31
click at [389, 229] on button "l" at bounding box center [392, 221] width 31 height 31
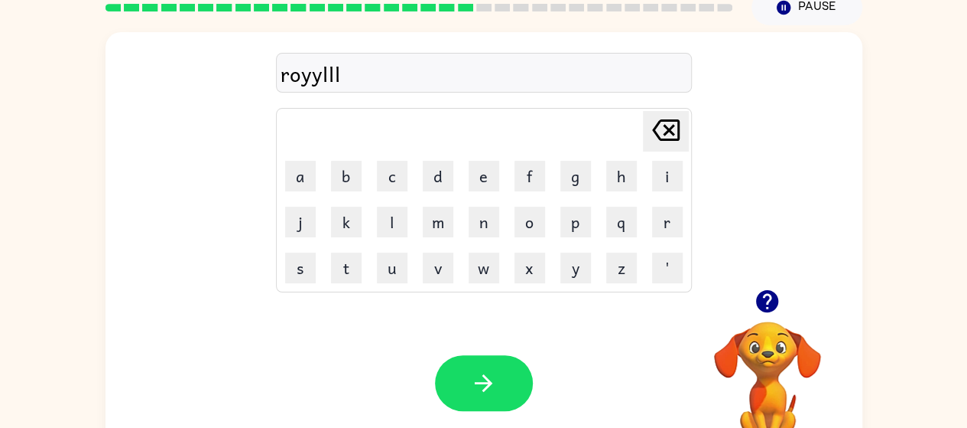
click at [665, 141] on icon "[PERSON_NAME] last character input" at bounding box center [666, 130] width 37 height 37
click at [665, 132] on icon at bounding box center [666, 129] width 28 height 21
click at [664, 132] on icon at bounding box center [666, 129] width 28 height 21
click at [668, 135] on icon "[PERSON_NAME] last character input" at bounding box center [666, 130] width 37 height 37
click at [671, 133] on icon at bounding box center [666, 129] width 28 height 21
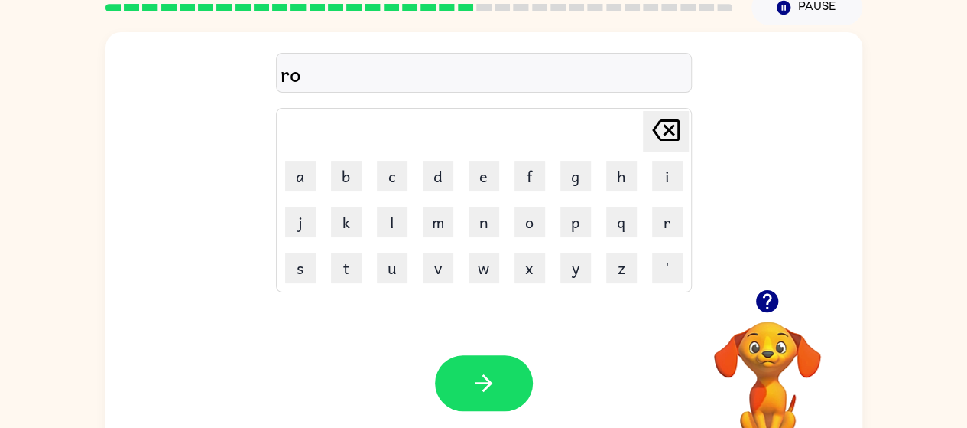
click at [670, 132] on icon at bounding box center [666, 129] width 28 height 21
click at [669, 127] on icon at bounding box center [666, 129] width 28 height 21
click at [782, 303] on button "button" at bounding box center [767, 300] width 39 height 39
click at [655, 223] on button "r" at bounding box center [667, 221] width 31 height 31
click at [523, 231] on button "o" at bounding box center [530, 221] width 31 height 31
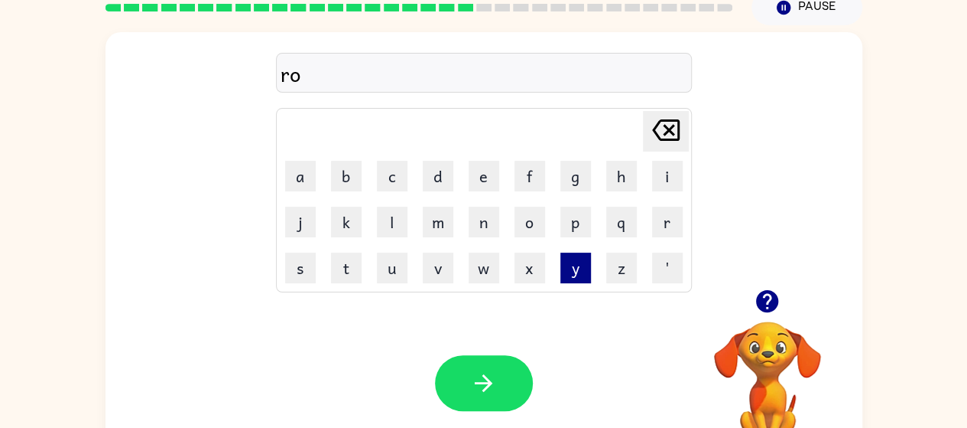
click at [580, 269] on button "y" at bounding box center [576, 267] width 31 height 31
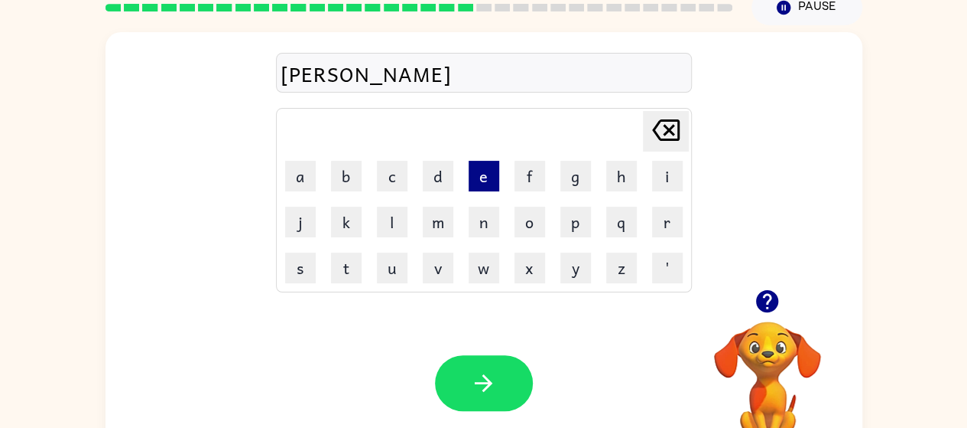
click at [483, 177] on button "e" at bounding box center [484, 176] width 31 height 31
click at [389, 222] on button "l" at bounding box center [392, 221] width 31 height 31
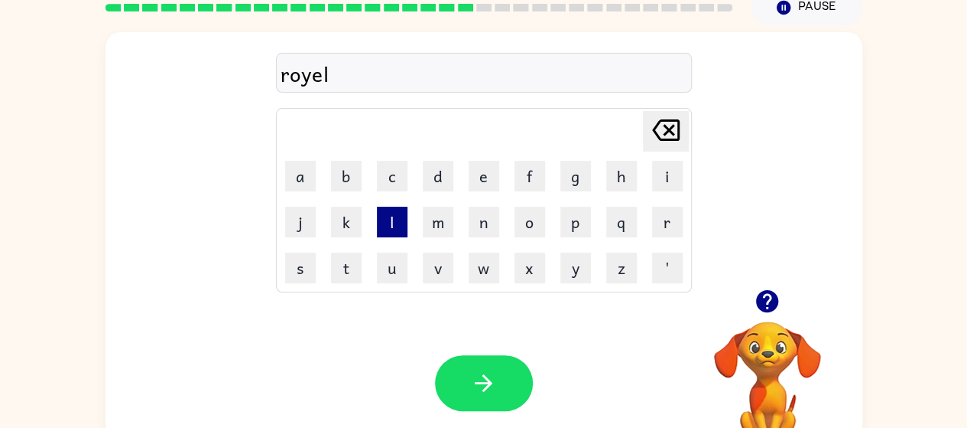
click at [392, 217] on button "l" at bounding box center [392, 221] width 31 height 31
click at [346, 272] on button "t" at bounding box center [346, 267] width 31 height 31
click at [489, 162] on button "e" at bounding box center [484, 176] width 31 height 31
click at [573, 272] on button "y" at bounding box center [576, 267] width 31 height 31
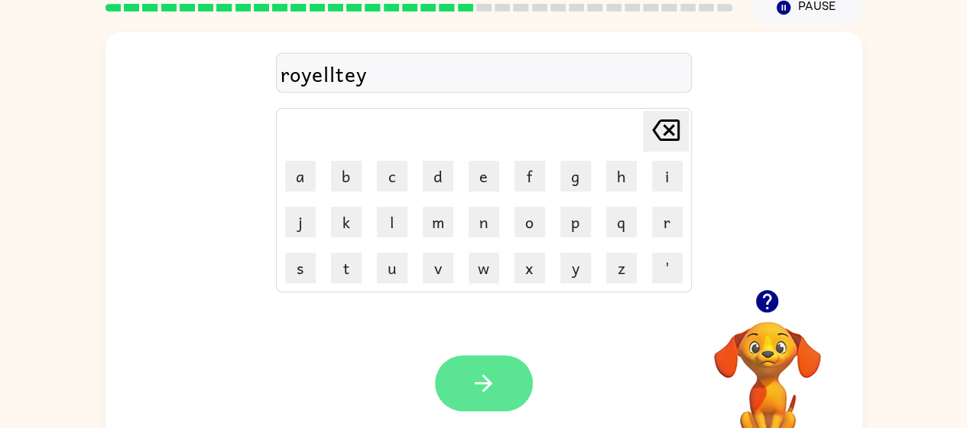
click at [492, 385] on icon "button" at bounding box center [483, 382] width 27 height 27
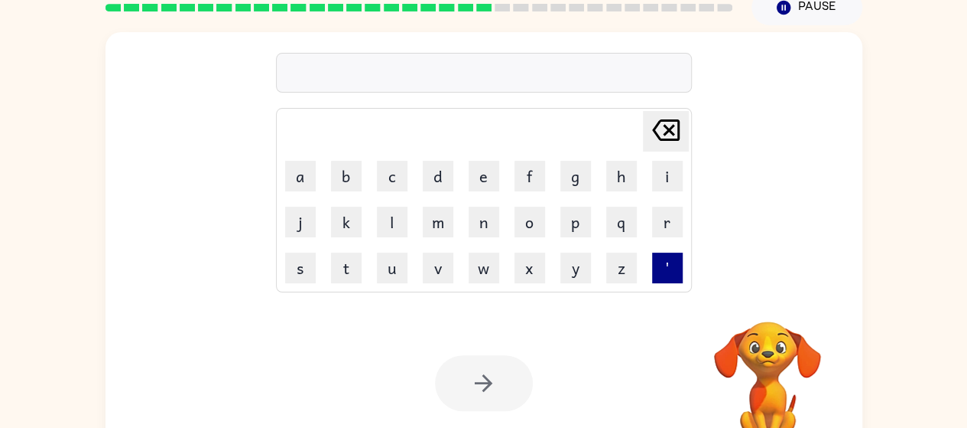
click at [656, 252] on button "'" at bounding box center [667, 267] width 31 height 31
click at [673, 123] on icon "[PERSON_NAME] last character input" at bounding box center [666, 130] width 37 height 37
click at [675, 223] on button "r" at bounding box center [667, 221] width 31 height 31
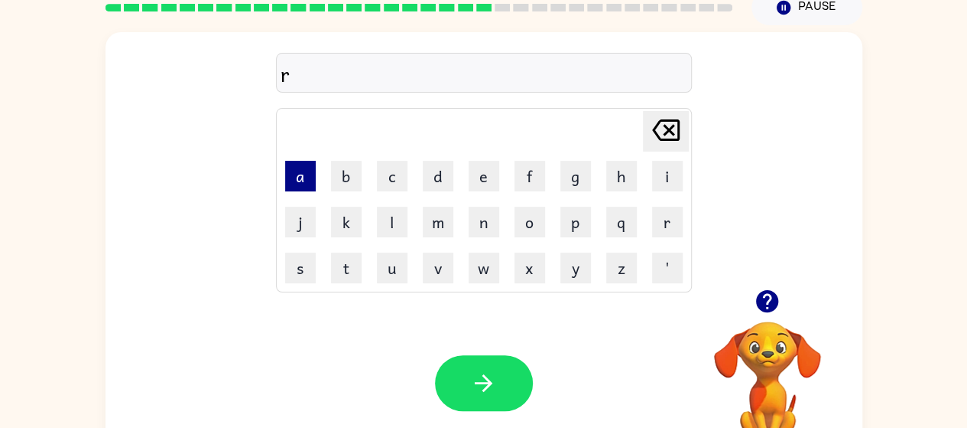
click at [298, 179] on button "a" at bounding box center [300, 176] width 31 height 31
click at [482, 223] on button "n" at bounding box center [484, 221] width 31 height 31
click at [496, 215] on button "n" at bounding box center [484, 221] width 31 height 31
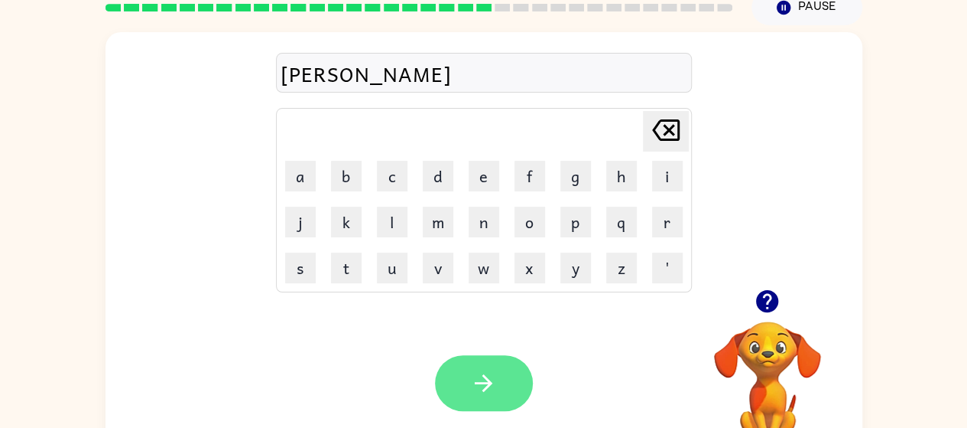
click at [496, 376] on icon "button" at bounding box center [483, 382] width 27 height 27
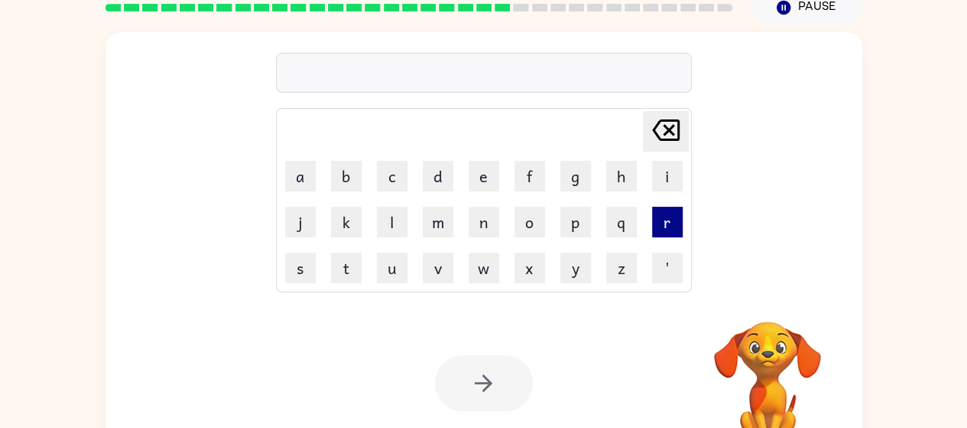
click at [681, 217] on button "r" at bounding box center [667, 221] width 31 height 31
click at [471, 176] on button "e" at bounding box center [484, 176] width 31 height 31
click at [301, 175] on button "a" at bounding box center [300, 176] width 31 height 31
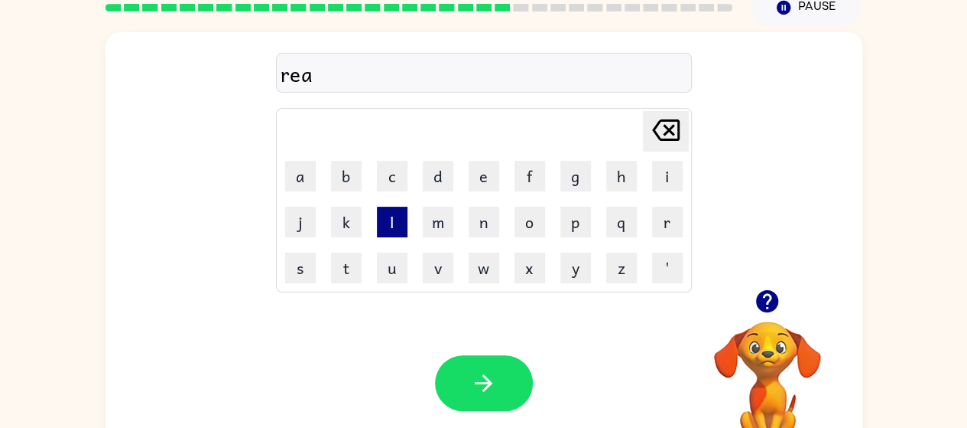
click at [395, 231] on button "l" at bounding box center [392, 221] width 31 height 31
click at [392, 222] on button "l" at bounding box center [392, 221] width 31 height 31
click at [308, 173] on button "a" at bounding box center [300, 176] width 31 height 31
click at [346, 270] on button "t" at bounding box center [346, 267] width 31 height 31
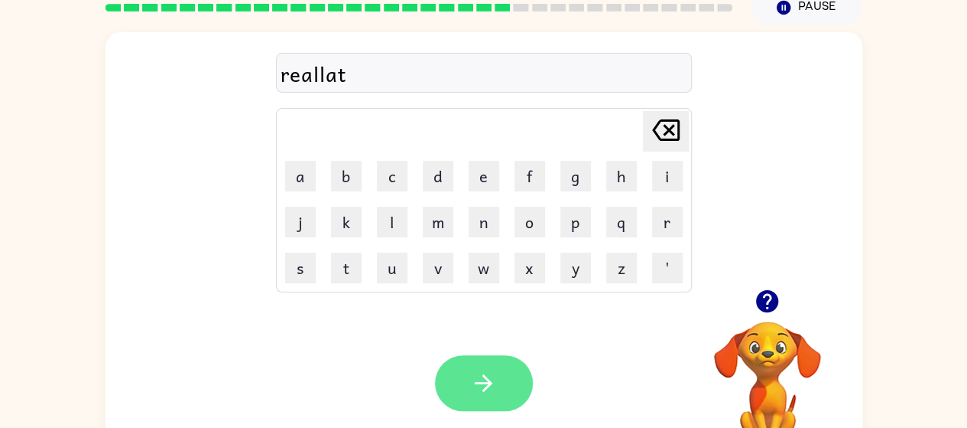
click at [467, 380] on button "button" at bounding box center [484, 383] width 98 height 56
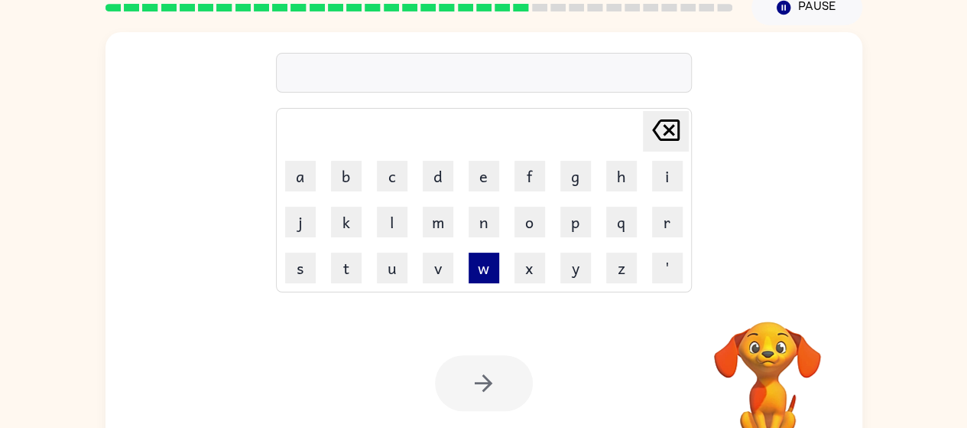
click at [483, 275] on button "w" at bounding box center [484, 267] width 31 height 31
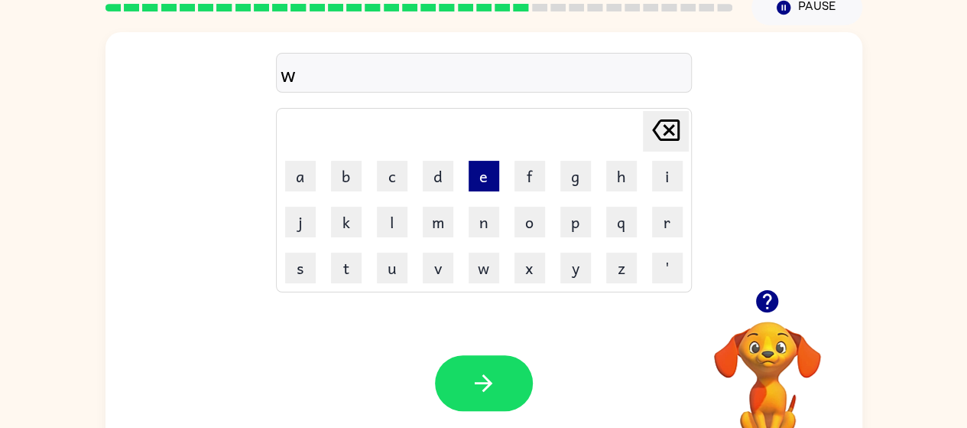
click at [483, 174] on button "e" at bounding box center [484, 176] width 31 height 31
click at [395, 223] on button "l" at bounding box center [392, 221] width 31 height 31
click at [392, 217] on button "l" at bounding box center [392, 221] width 31 height 31
click at [523, 233] on button "o" at bounding box center [530, 221] width 31 height 31
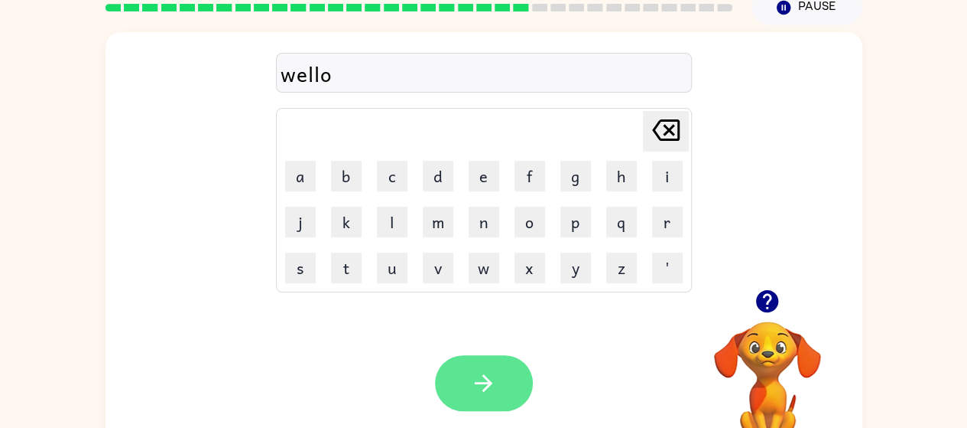
click at [473, 380] on icon "button" at bounding box center [483, 382] width 27 height 27
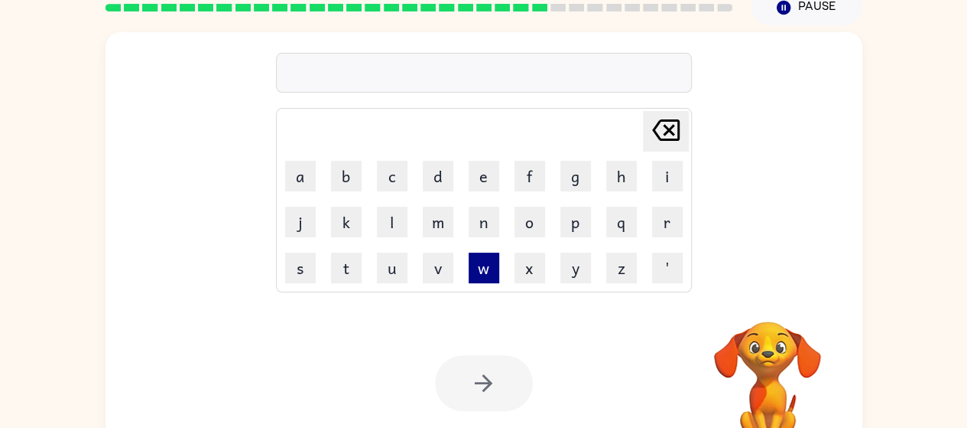
click at [479, 263] on button "w" at bounding box center [484, 267] width 31 height 31
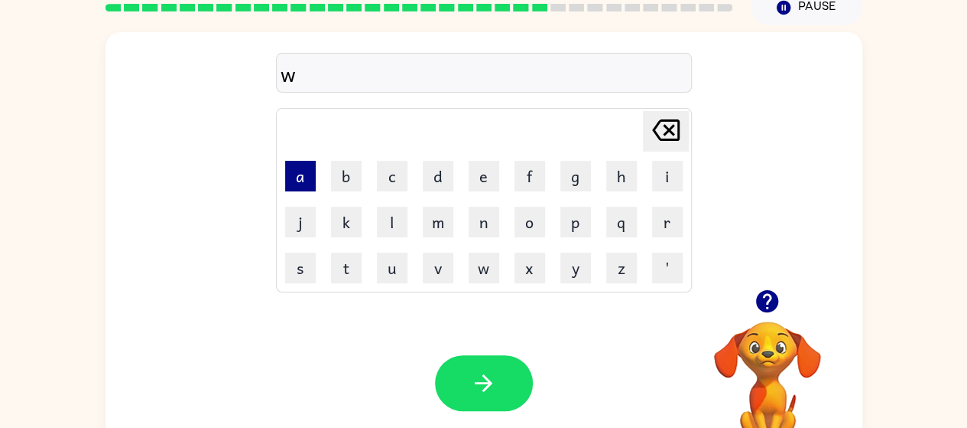
click at [293, 173] on button "a" at bounding box center [300, 176] width 31 height 31
click at [397, 217] on button "l" at bounding box center [392, 221] width 31 height 31
click at [389, 217] on button "l" at bounding box center [392, 221] width 31 height 31
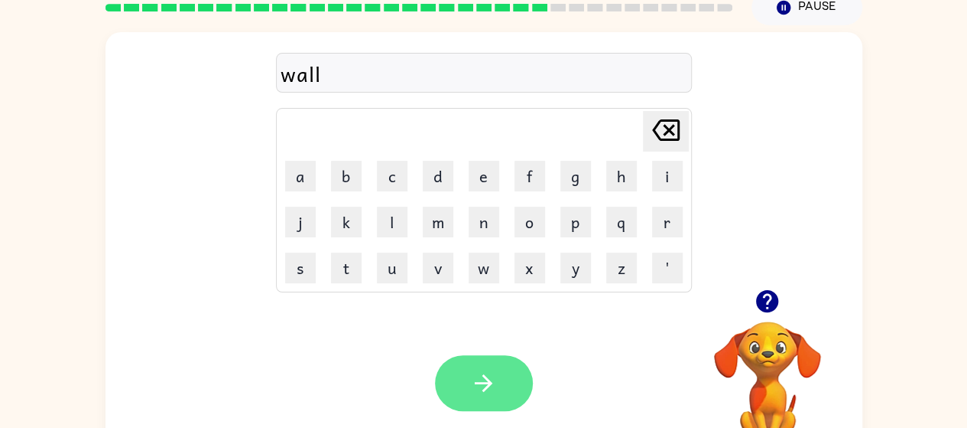
click at [473, 382] on icon "button" at bounding box center [483, 382] width 27 height 27
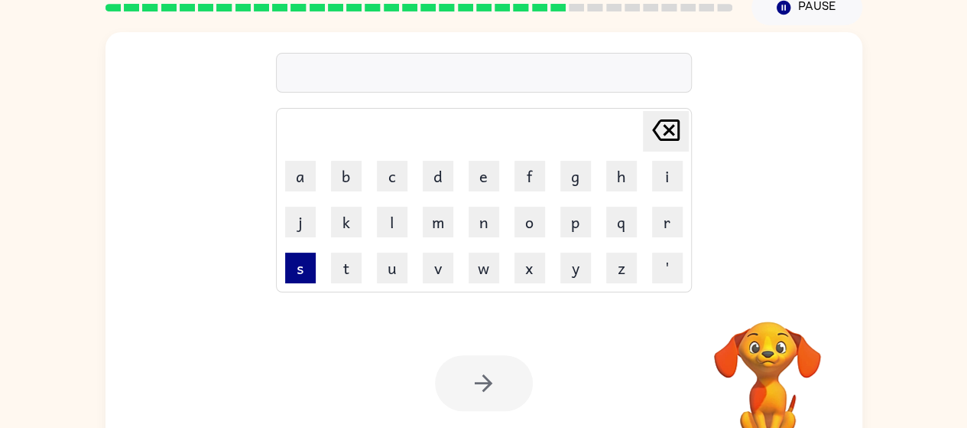
click at [301, 270] on button "s" at bounding box center [300, 267] width 31 height 31
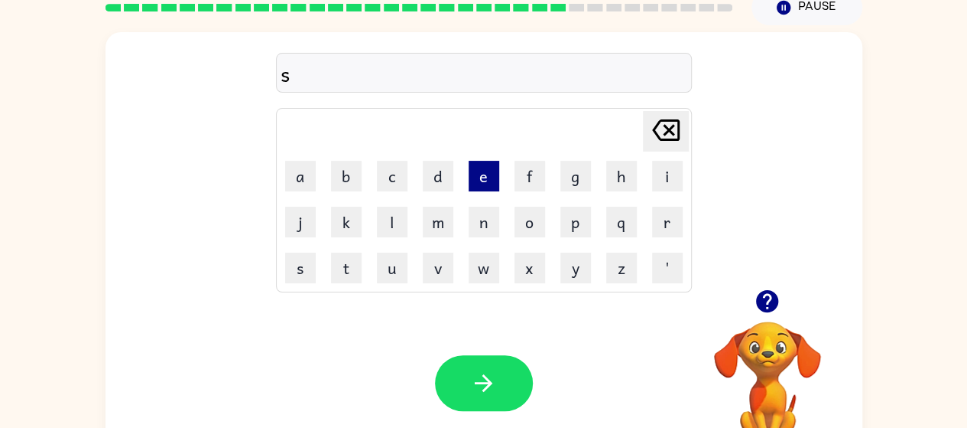
click at [477, 170] on button "e" at bounding box center [484, 176] width 31 height 31
click at [313, 260] on button "s" at bounding box center [300, 267] width 31 height 31
click at [652, 127] on icon "[PERSON_NAME] last character input" at bounding box center [666, 130] width 37 height 37
click at [348, 272] on button "t" at bounding box center [346, 267] width 31 height 31
click at [668, 278] on button "'" at bounding box center [667, 267] width 31 height 31
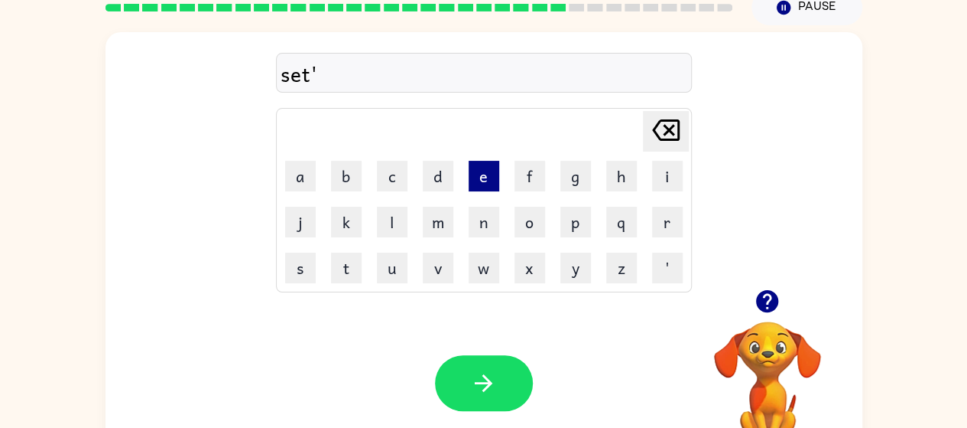
click at [480, 171] on button "e" at bounding box center [484, 176] width 31 height 31
click at [661, 259] on button "'" at bounding box center [667, 267] width 31 height 31
click at [576, 215] on button "p" at bounding box center [576, 221] width 31 height 31
click at [493, 165] on button "e" at bounding box center [484, 176] width 31 height 31
click at [443, 167] on button "d" at bounding box center [438, 176] width 31 height 31
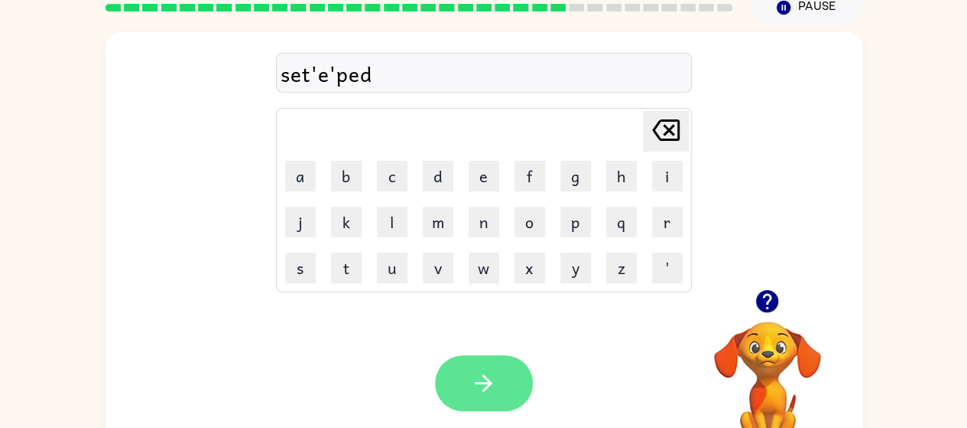
click at [486, 369] on button "button" at bounding box center [484, 383] width 98 height 56
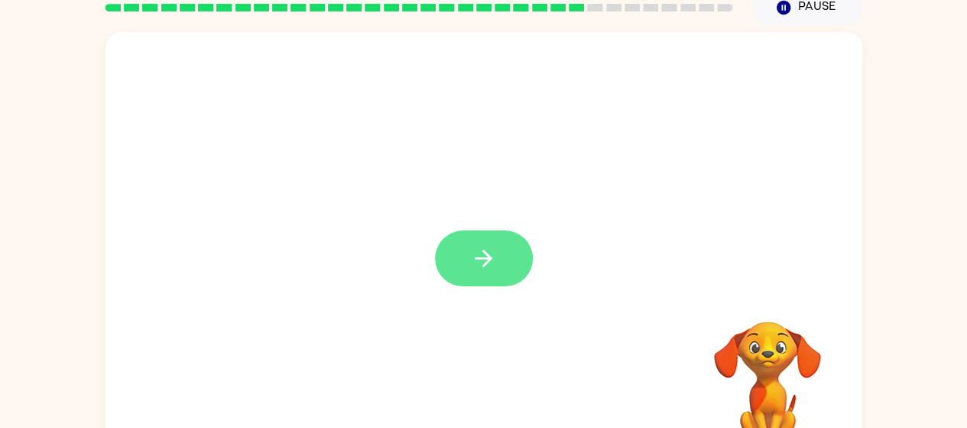
click at [494, 256] on icon "button" at bounding box center [483, 258] width 27 height 27
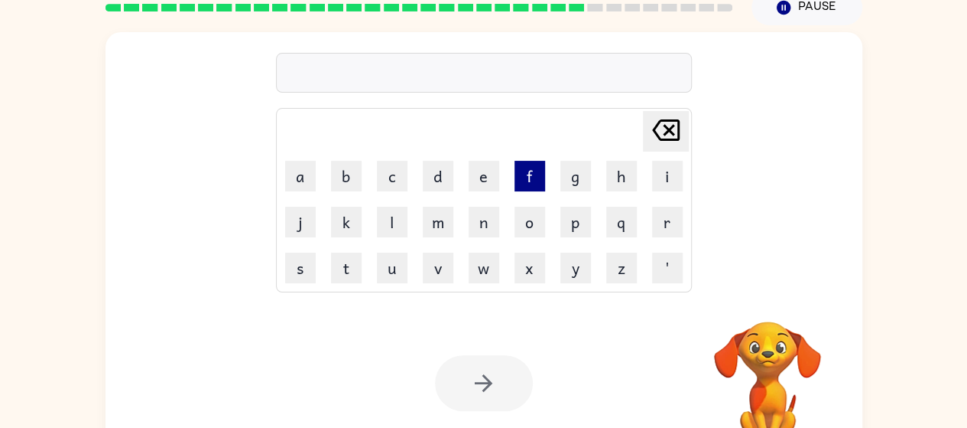
click at [529, 179] on button "f" at bounding box center [530, 176] width 31 height 31
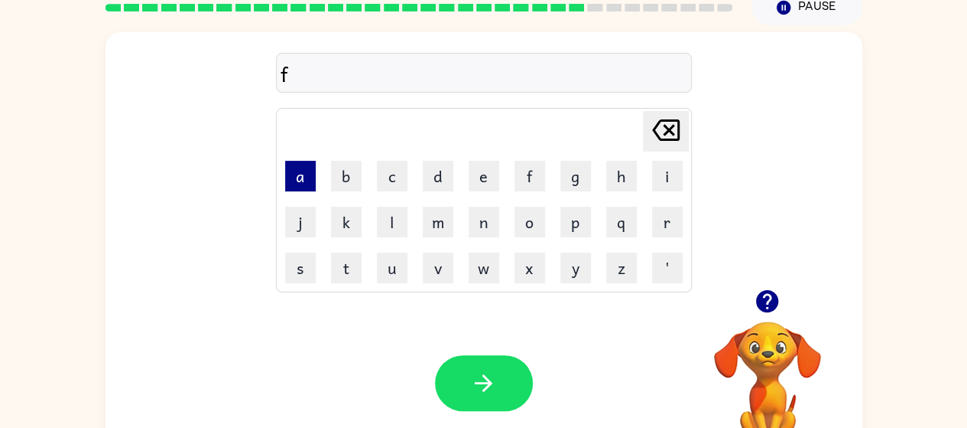
click at [294, 171] on button "a" at bounding box center [300, 176] width 31 height 31
click at [667, 122] on icon "[PERSON_NAME] last character input" at bounding box center [666, 130] width 37 height 37
click at [389, 229] on button "l" at bounding box center [392, 221] width 31 height 31
click at [287, 173] on button "a" at bounding box center [300, 176] width 31 height 31
click at [489, 236] on button "n" at bounding box center [484, 221] width 31 height 31
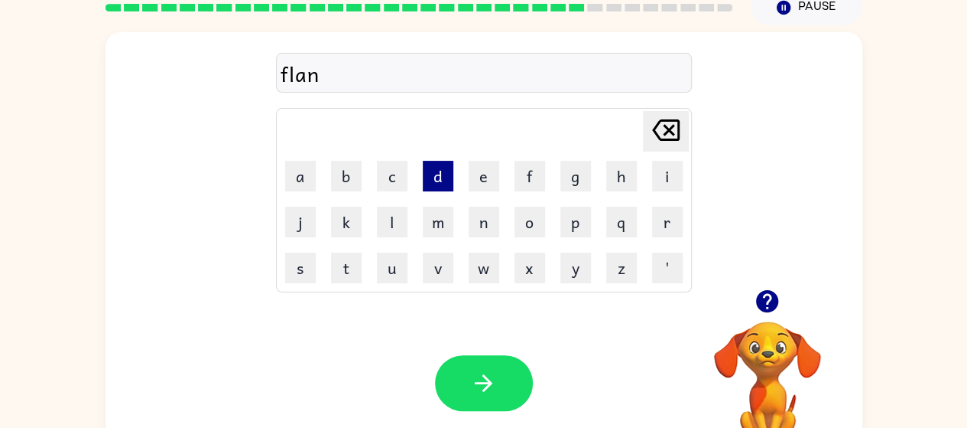
click at [441, 174] on button "d" at bounding box center [438, 176] width 31 height 31
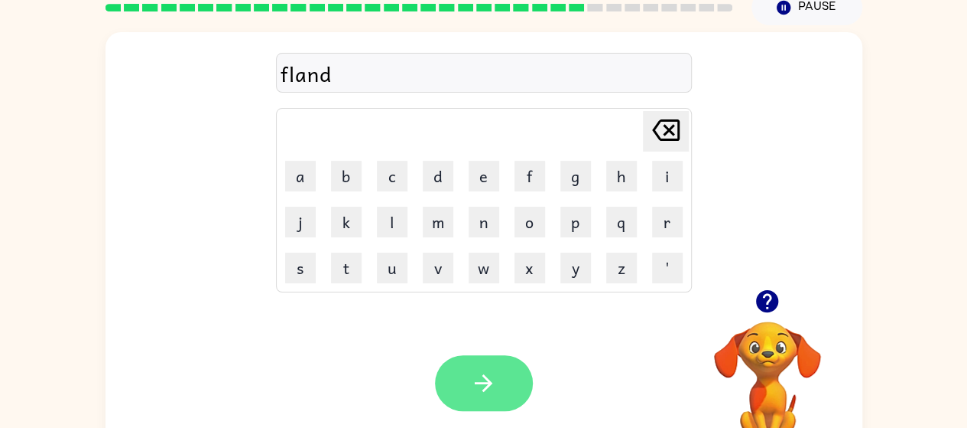
click at [466, 367] on button "button" at bounding box center [484, 383] width 98 height 56
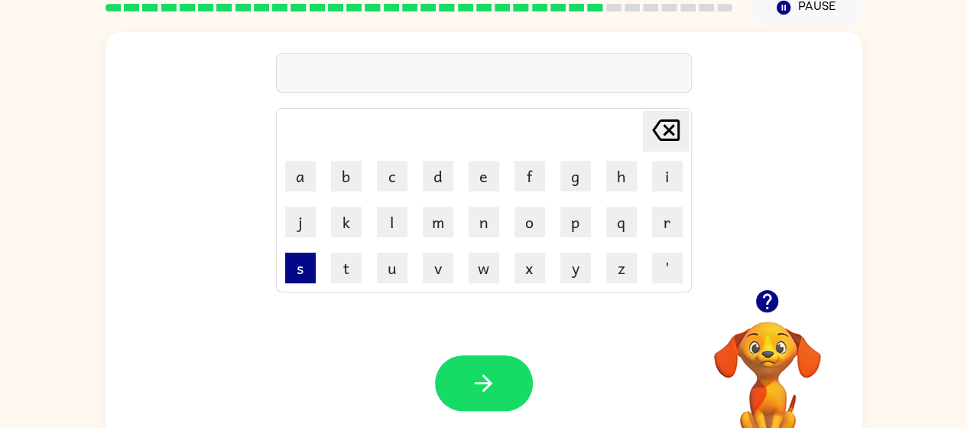
click at [311, 282] on button "s" at bounding box center [300, 267] width 31 height 31
click at [575, 217] on button "p" at bounding box center [576, 221] width 31 height 31
click at [395, 226] on button "l" at bounding box center [392, 221] width 31 height 31
click at [395, 227] on button "l" at bounding box center [392, 221] width 31 height 31
click at [299, 176] on button "a" at bounding box center [300, 176] width 31 height 31
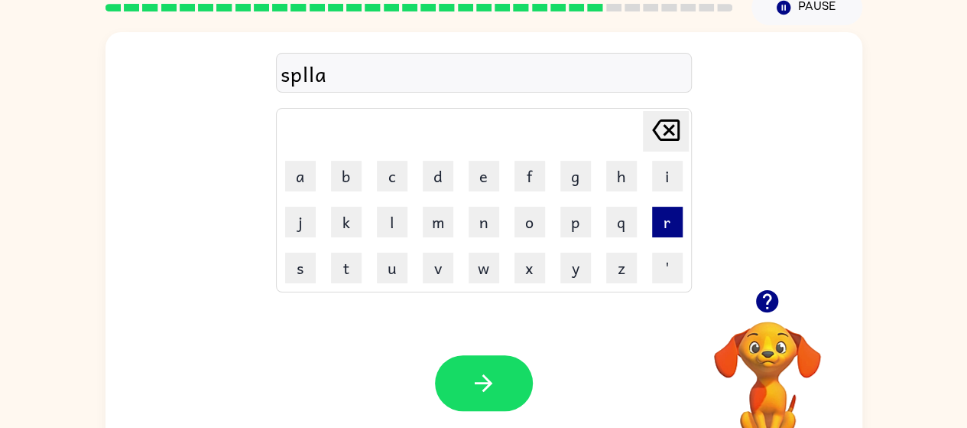
click at [671, 230] on button "r" at bounding box center [667, 221] width 31 height 31
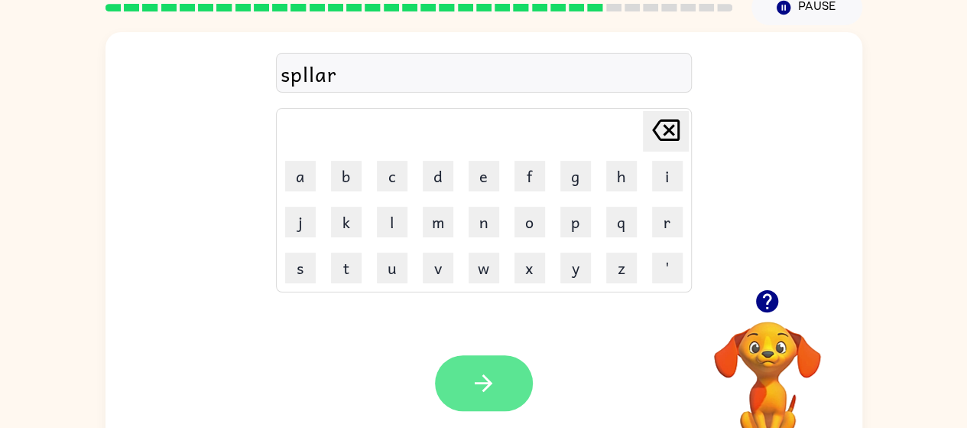
click at [480, 369] on icon "button" at bounding box center [483, 382] width 27 height 27
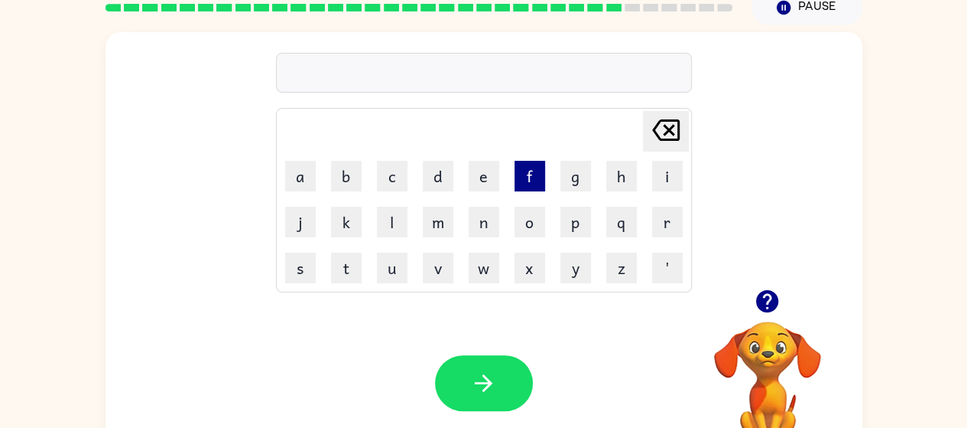
click at [537, 180] on button "f" at bounding box center [530, 176] width 31 height 31
click at [664, 177] on button "i" at bounding box center [667, 176] width 31 height 31
click at [661, 131] on icon "[PERSON_NAME] last character input" at bounding box center [666, 130] width 37 height 37
click at [669, 135] on icon "[PERSON_NAME] last character input" at bounding box center [666, 130] width 37 height 37
click at [671, 133] on icon at bounding box center [666, 129] width 28 height 21
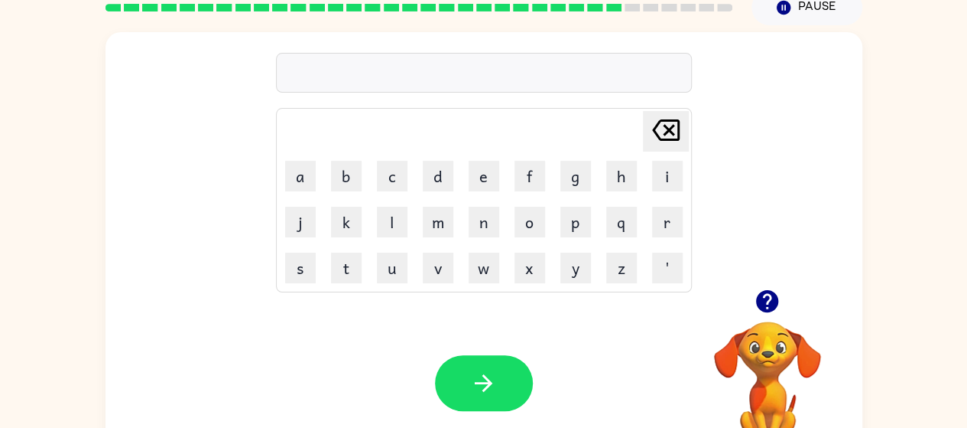
click at [764, 318] on button "button" at bounding box center [767, 300] width 39 height 39
click at [524, 177] on button "f" at bounding box center [530, 176] width 31 height 31
click at [666, 176] on button "i" at bounding box center [667, 176] width 31 height 31
click at [616, 187] on button "h" at bounding box center [621, 176] width 31 height 31
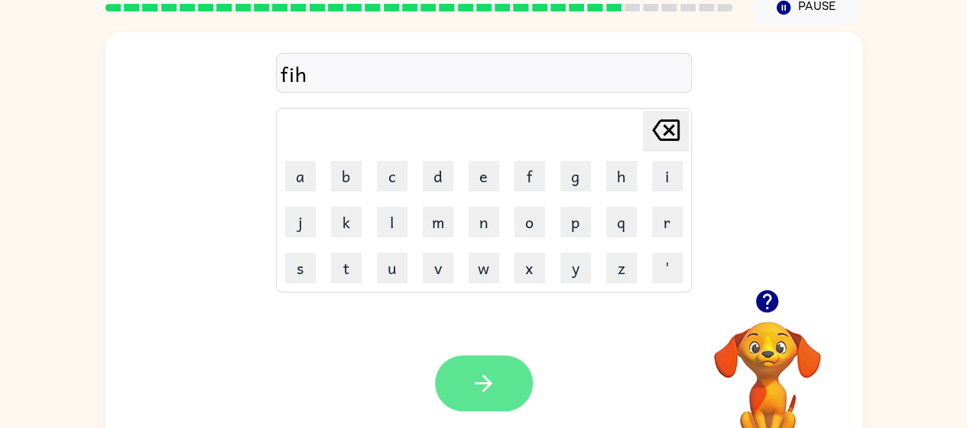
click at [483, 375] on icon "button" at bounding box center [484, 383] width 18 height 18
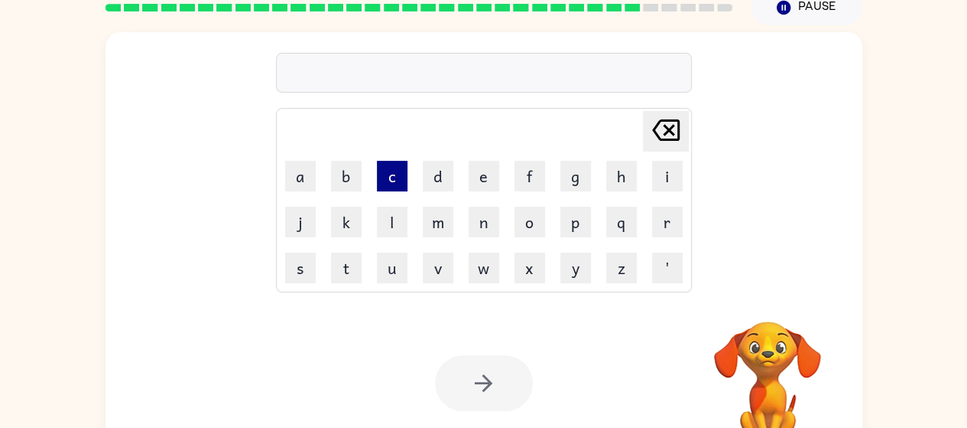
click at [390, 175] on button "c" at bounding box center [392, 176] width 31 height 31
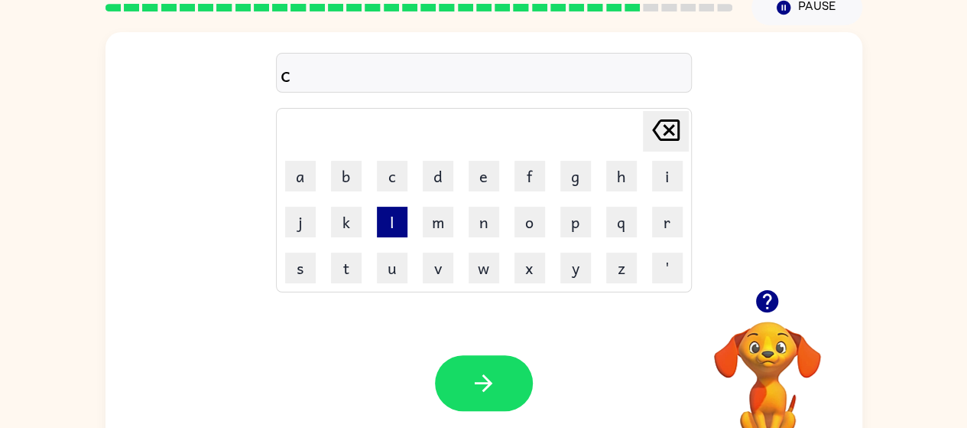
click at [383, 230] on button "l" at bounding box center [392, 221] width 31 height 31
click at [400, 229] on button "l" at bounding box center [392, 221] width 31 height 31
click at [291, 173] on button "a" at bounding box center [300, 176] width 31 height 31
click at [303, 269] on button "s" at bounding box center [300, 267] width 31 height 31
click at [573, 216] on button "p" at bounding box center [576, 221] width 31 height 31
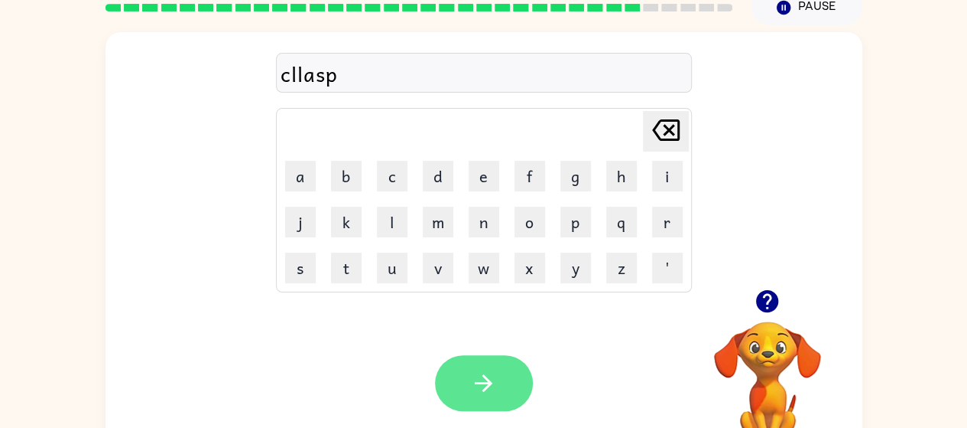
click at [460, 391] on button "button" at bounding box center [484, 383] width 98 height 56
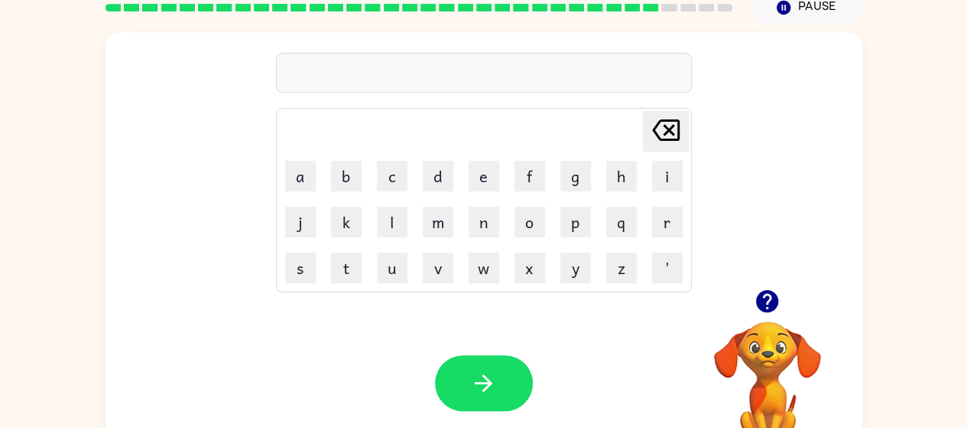
click at [762, 303] on icon "button" at bounding box center [767, 301] width 22 height 22
click at [580, 226] on button "p" at bounding box center [576, 221] width 31 height 31
click at [311, 177] on button "a" at bounding box center [300, 176] width 31 height 31
click at [288, 271] on button "s" at bounding box center [300, 267] width 31 height 31
click at [303, 268] on button "s" at bounding box center [300, 267] width 31 height 31
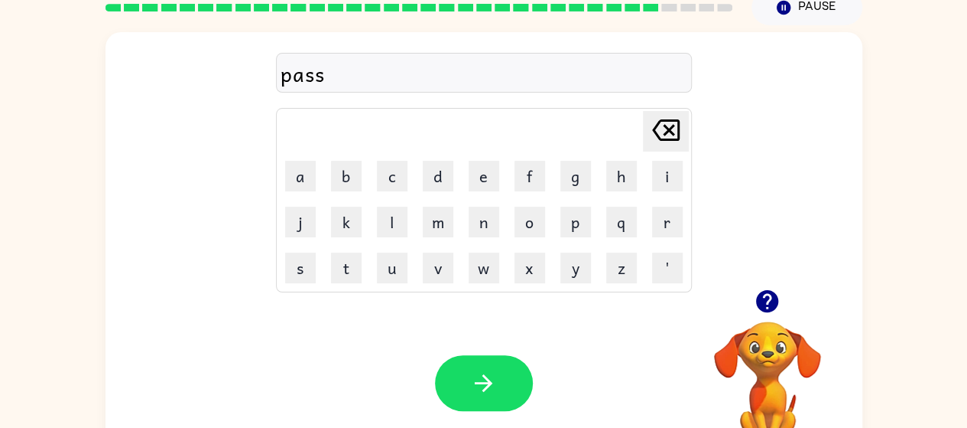
click at [671, 128] on icon at bounding box center [666, 129] width 28 height 21
click at [679, 145] on icon "[PERSON_NAME] last character input" at bounding box center [666, 130] width 37 height 37
click at [624, 177] on button "h" at bounding box center [621, 176] width 31 height 31
click at [658, 127] on icon "[PERSON_NAME] last character input" at bounding box center [666, 130] width 37 height 37
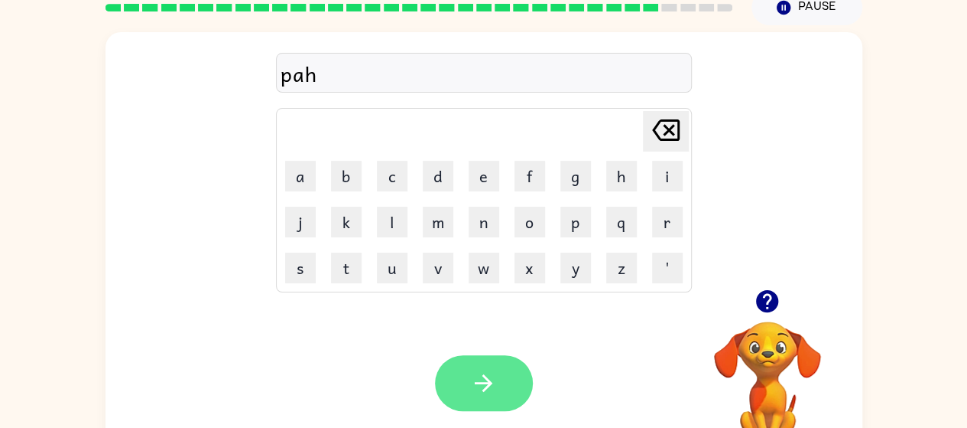
click at [470, 372] on icon "button" at bounding box center [483, 382] width 27 height 27
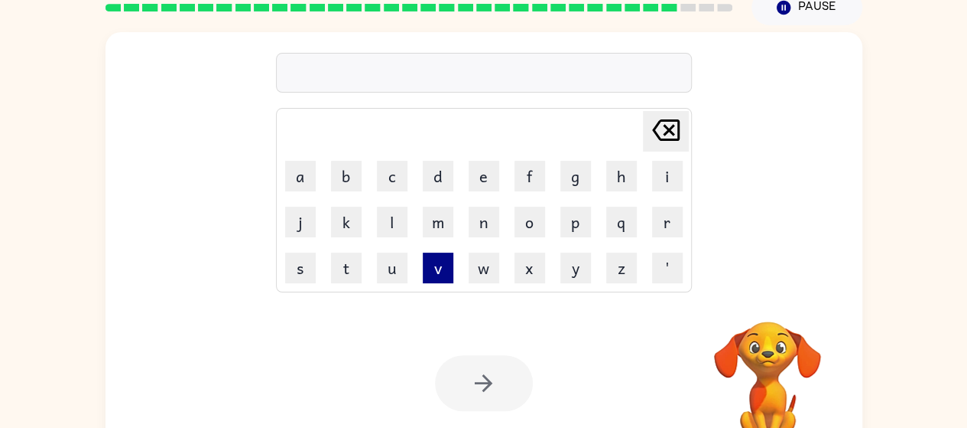
click at [437, 272] on button "v" at bounding box center [438, 267] width 31 height 31
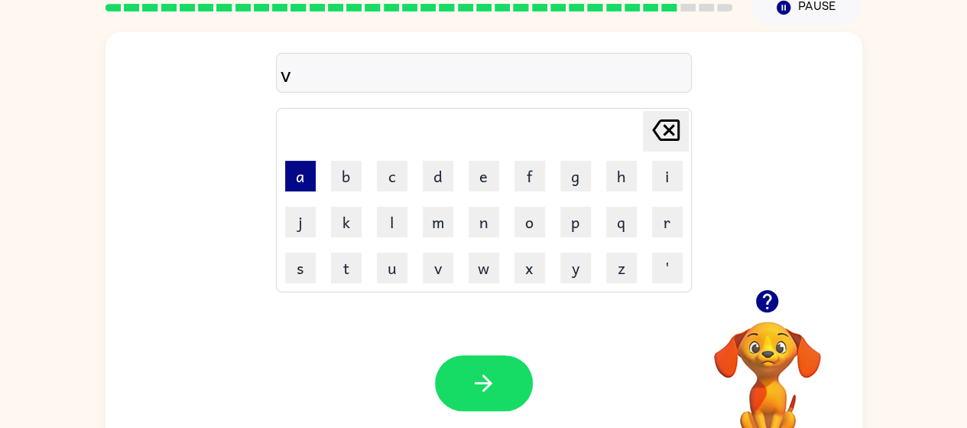
click at [298, 180] on button "a" at bounding box center [300, 176] width 31 height 31
click at [441, 227] on button "m" at bounding box center [438, 221] width 31 height 31
click at [577, 226] on button "p" at bounding box center [576, 221] width 31 height 31
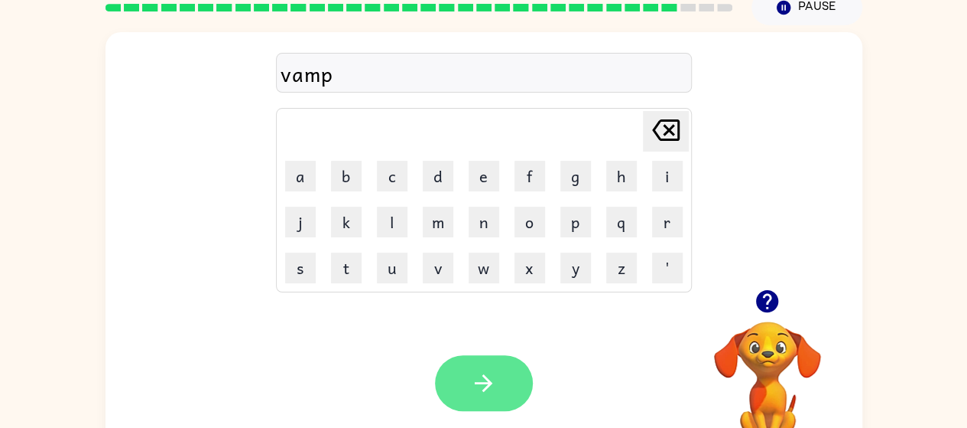
click at [473, 392] on icon "button" at bounding box center [483, 382] width 27 height 27
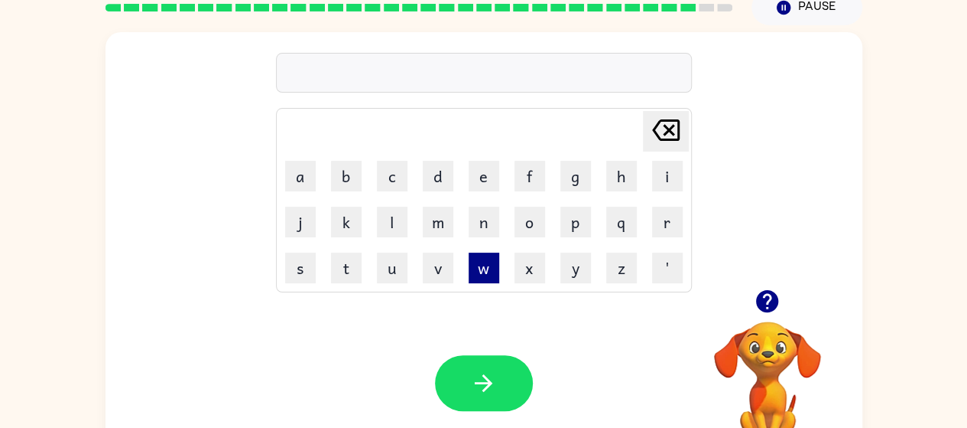
click at [489, 262] on button "w" at bounding box center [484, 267] width 31 height 31
click at [487, 183] on button "e" at bounding box center [484, 176] width 31 height 31
click at [303, 175] on button "a" at bounding box center [300, 176] width 31 height 31
click at [671, 128] on icon "[PERSON_NAME] last character input" at bounding box center [666, 130] width 37 height 37
click at [288, 273] on button "s" at bounding box center [300, 267] width 31 height 31
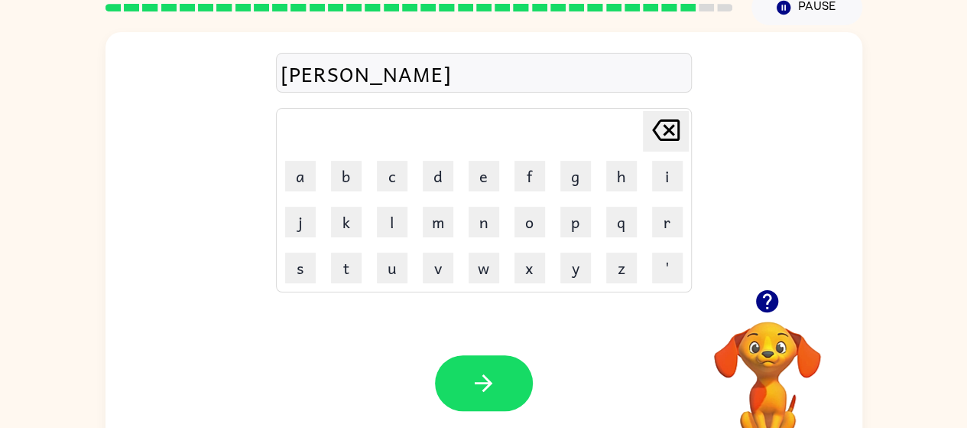
click at [666, 136] on icon "[PERSON_NAME] last character input" at bounding box center [666, 130] width 37 height 37
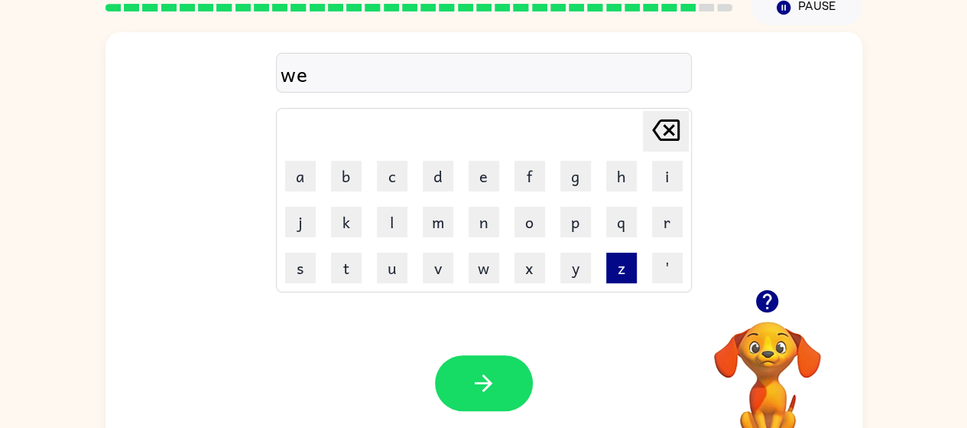
click at [616, 281] on button "z" at bounding box center [621, 267] width 31 height 31
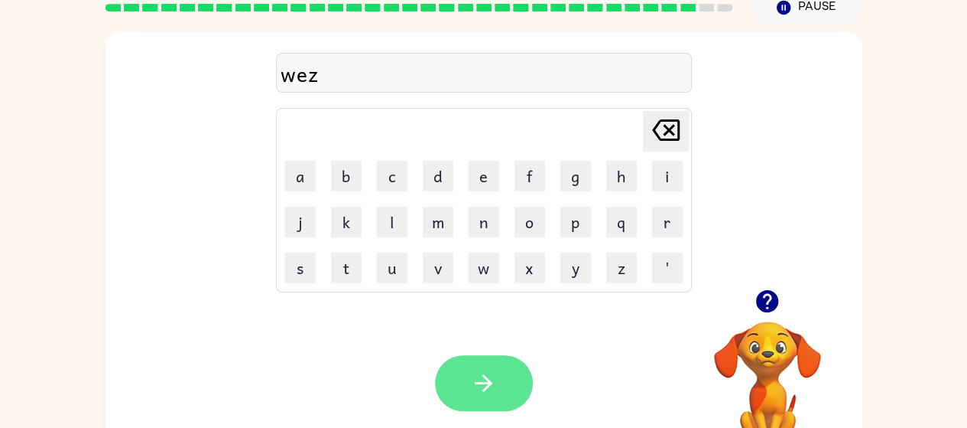
click at [459, 369] on button "button" at bounding box center [484, 383] width 98 height 56
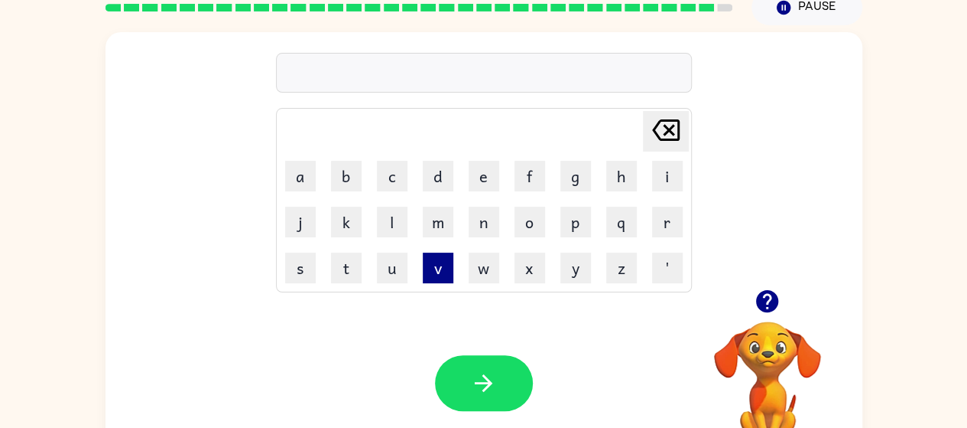
click at [432, 278] on button "v" at bounding box center [438, 267] width 31 height 31
click at [670, 121] on icon "[PERSON_NAME] last character input" at bounding box center [666, 130] width 37 height 37
click at [621, 273] on button "z" at bounding box center [621, 267] width 31 height 31
click at [295, 174] on button "a" at bounding box center [300, 176] width 31 height 31
click at [385, 225] on button "l" at bounding box center [392, 221] width 31 height 31
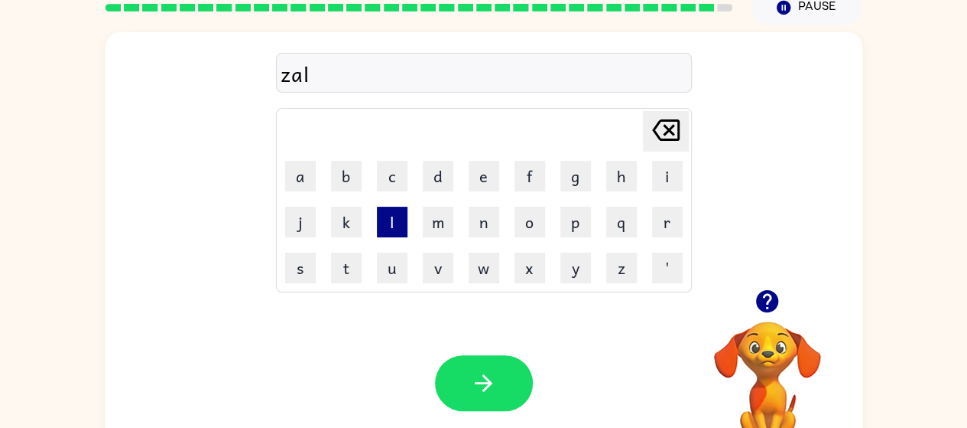
click at [386, 216] on button "l" at bounding box center [392, 221] width 31 height 31
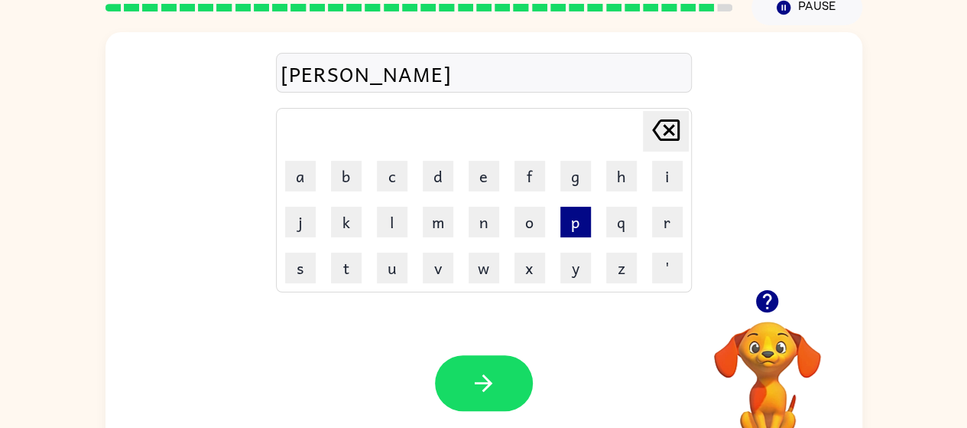
click at [575, 231] on button "p" at bounding box center [576, 221] width 31 height 31
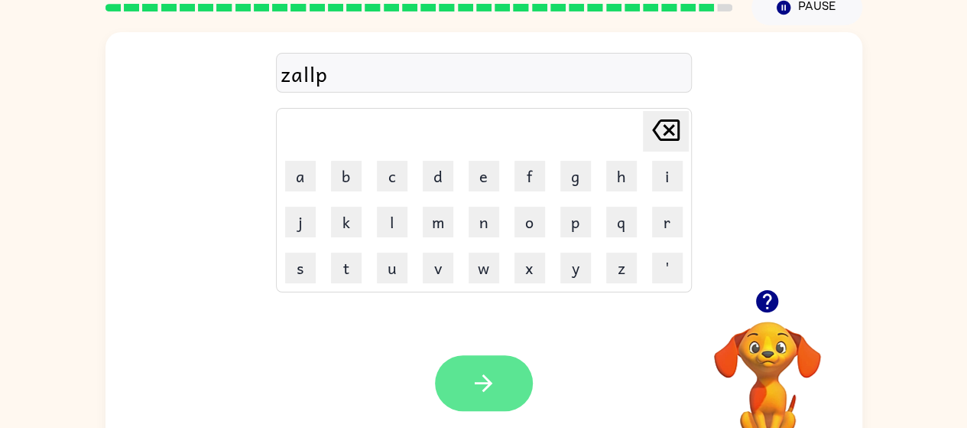
click at [472, 379] on icon "button" at bounding box center [483, 382] width 27 height 27
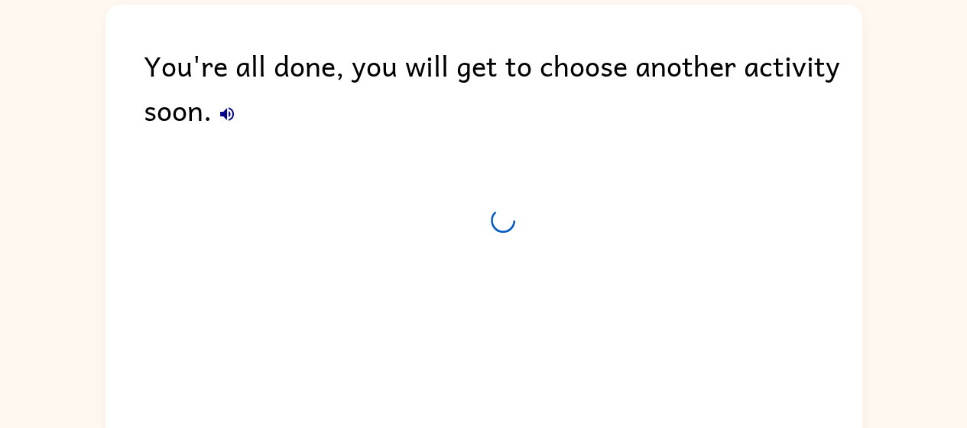
scroll to position [55, 0]
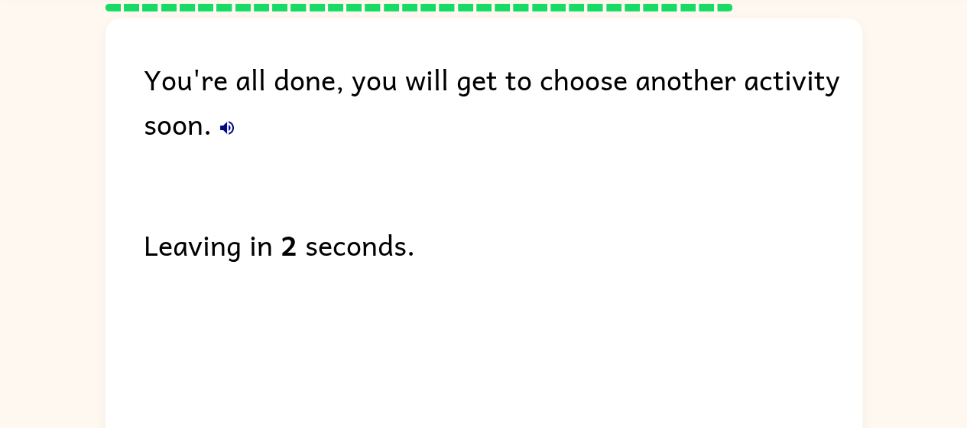
click at [214, 128] on button "button" at bounding box center [227, 127] width 31 height 31
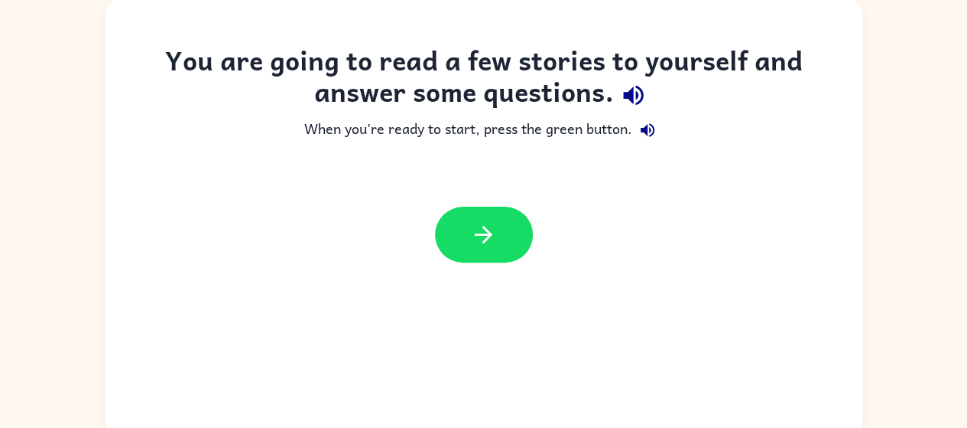
scroll to position [103, 0]
click at [642, 100] on icon "button" at bounding box center [633, 94] width 27 height 27
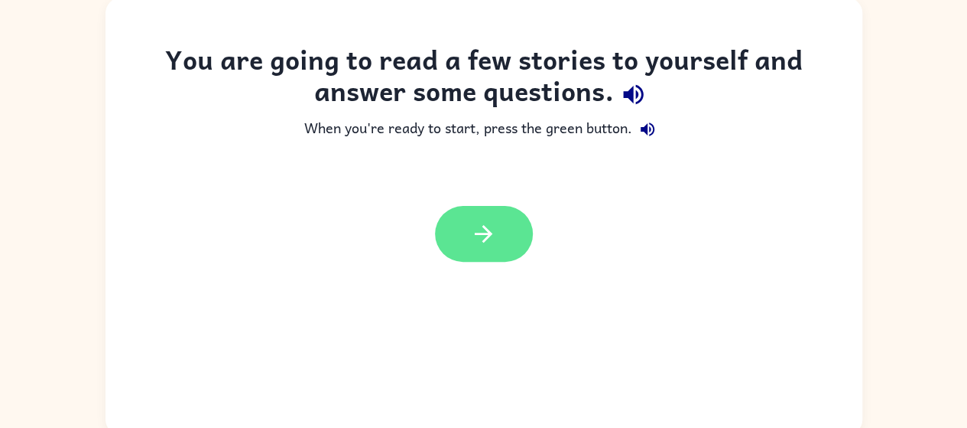
click at [493, 240] on icon "button" at bounding box center [483, 233] width 27 height 27
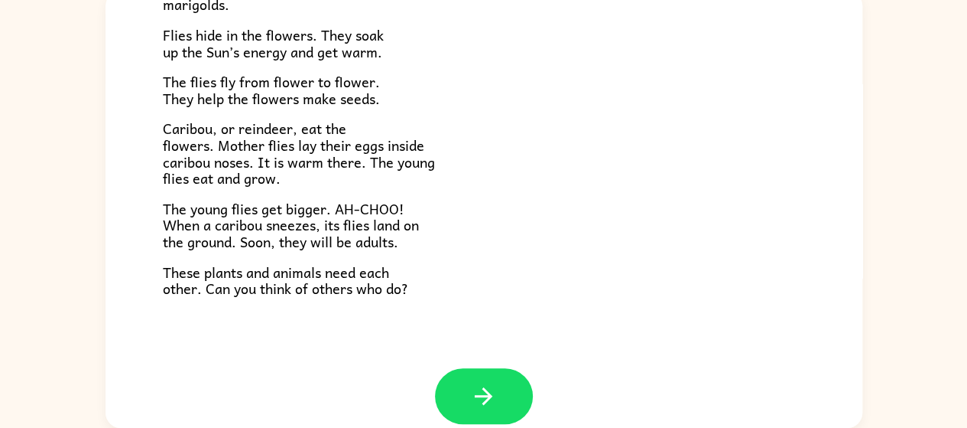
scroll to position [314, 0]
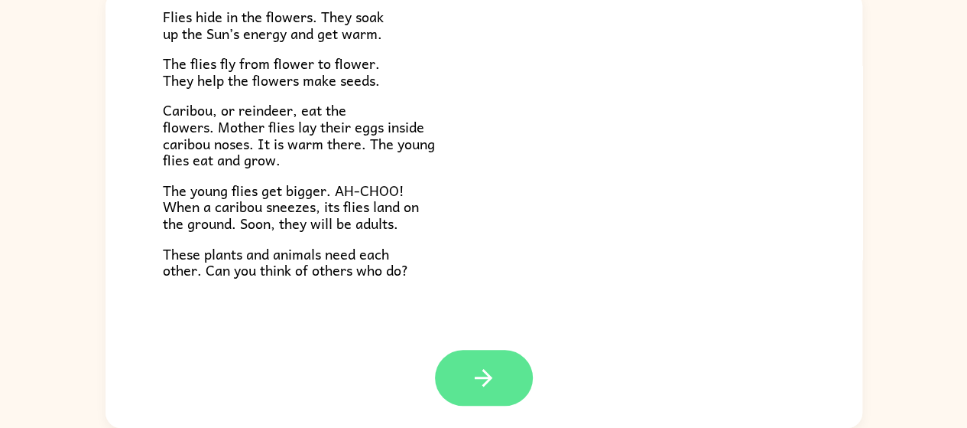
click at [474, 361] on button "button" at bounding box center [484, 378] width 98 height 56
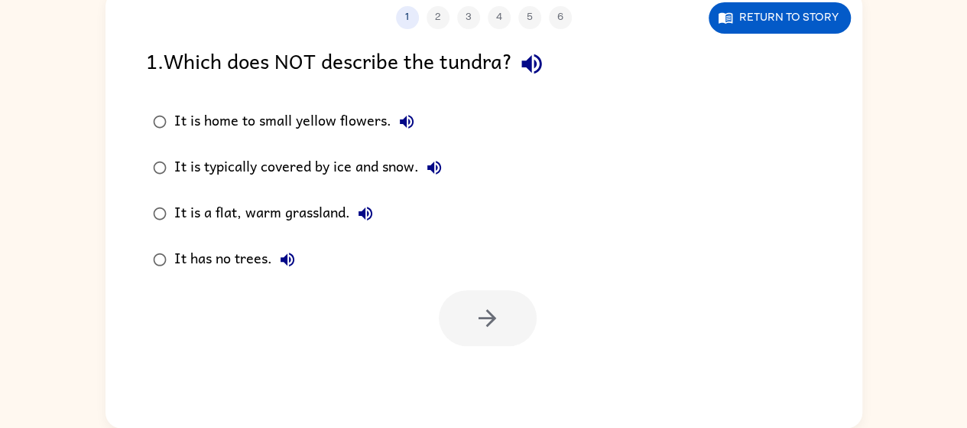
scroll to position [0, 0]
click at [535, 63] on icon "button" at bounding box center [532, 64] width 20 height 20
click at [400, 121] on icon "button" at bounding box center [407, 122] width 14 height 14
click at [436, 162] on icon "button" at bounding box center [434, 167] width 18 height 18
click at [353, 198] on div "It is a flat, warm grassland." at bounding box center [277, 213] width 206 height 31
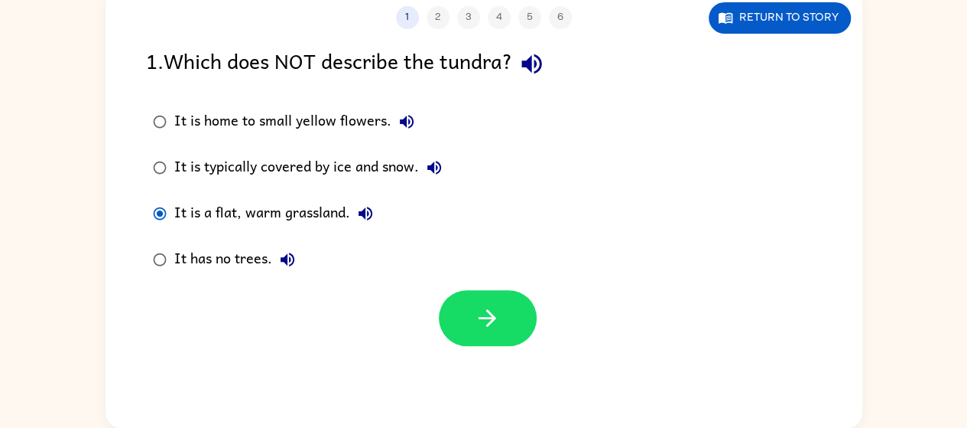
click at [370, 219] on icon "button" at bounding box center [365, 213] width 18 height 18
click at [277, 259] on button "It has no trees." at bounding box center [287, 259] width 31 height 31
click at [318, 239] on label "It has no trees." at bounding box center [298, 259] width 320 height 46
click at [357, 218] on icon "button" at bounding box center [365, 213] width 18 height 18
click at [427, 162] on icon "button" at bounding box center [434, 167] width 18 height 18
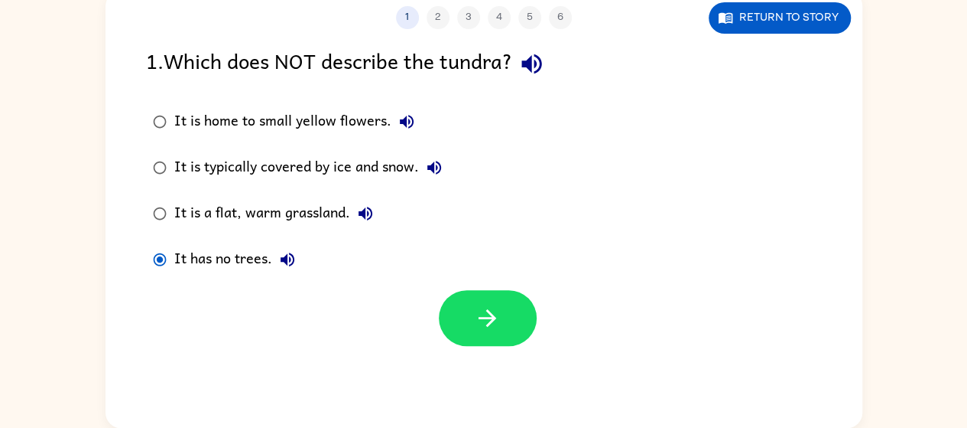
click at [410, 129] on icon "button" at bounding box center [407, 121] width 18 height 18
click at [440, 177] on button "It is typically covered by ice and snow." at bounding box center [434, 167] width 31 height 31
click at [475, 314] on icon "button" at bounding box center [487, 317] width 27 height 27
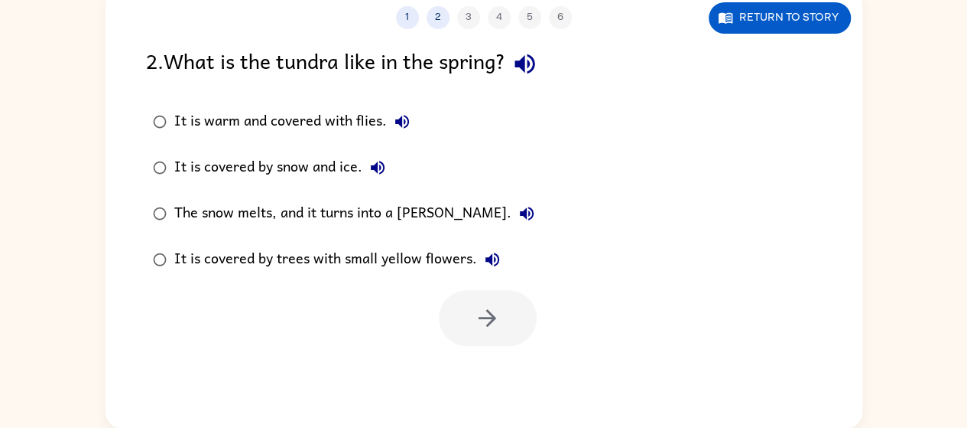
click at [534, 47] on button "button" at bounding box center [525, 63] width 39 height 39
click at [400, 128] on icon "button" at bounding box center [402, 121] width 18 height 18
click at [389, 160] on button "It is covered by snow and ice." at bounding box center [378, 167] width 31 height 31
click at [518, 217] on icon "button" at bounding box center [527, 213] width 18 height 18
click at [523, 64] on icon "button" at bounding box center [525, 64] width 20 height 20
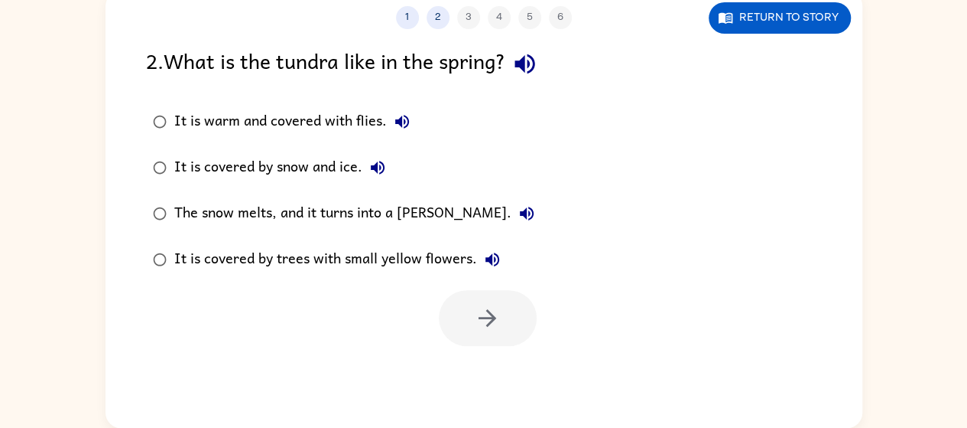
click at [128, 257] on div "2 . What is the tundra like in the spring? It is warm and covered with flies. I…" at bounding box center [484, 194] width 757 height 301
click at [83, 294] on div "1 2 3 4 5 6 Return to story 2 . What is the tundra like in the spring? It is wa…" at bounding box center [483, 206] width 967 height 444
click at [91, 281] on div "1 2 3 4 5 6 Return to story 2 . What is the tundra like in the spring? It is wa…" at bounding box center [483, 206] width 967 height 444
click at [93, 269] on div "1 2 3 4 5 6 Return to story 2 . What is the tundra like in the spring? It is wa…" at bounding box center [483, 206] width 967 height 444
click at [83, 275] on div "1 2 3 4 5 6 Return to story 2 . What is the tundra like in the spring? It is wa…" at bounding box center [483, 206] width 967 height 444
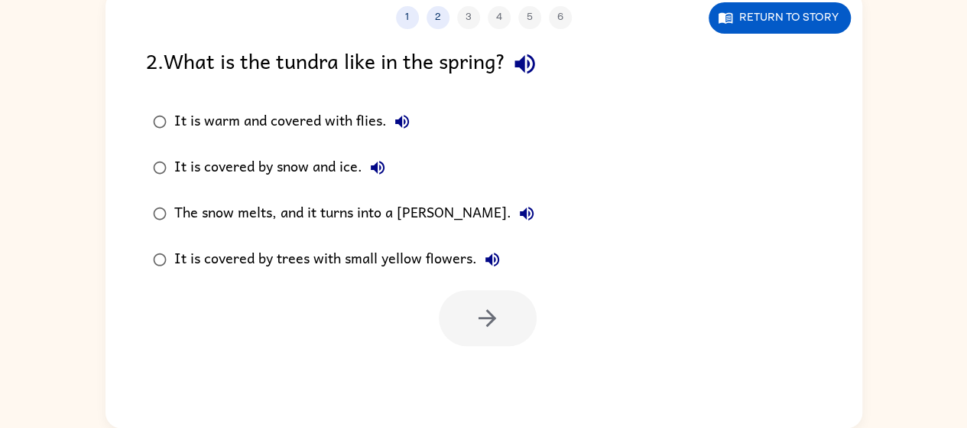
click at [525, 60] on icon "button" at bounding box center [525, 64] width 20 height 20
click at [401, 129] on icon "button" at bounding box center [402, 121] width 18 height 18
click at [390, 164] on button "It is covered by snow and ice." at bounding box center [378, 167] width 31 height 31
click at [518, 217] on icon "button" at bounding box center [527, 213] width 18 height 18
click at [457, 240] on label "It is covered by trees with small yellow flowers." at bounding box center [344, 259] width 412 height 46
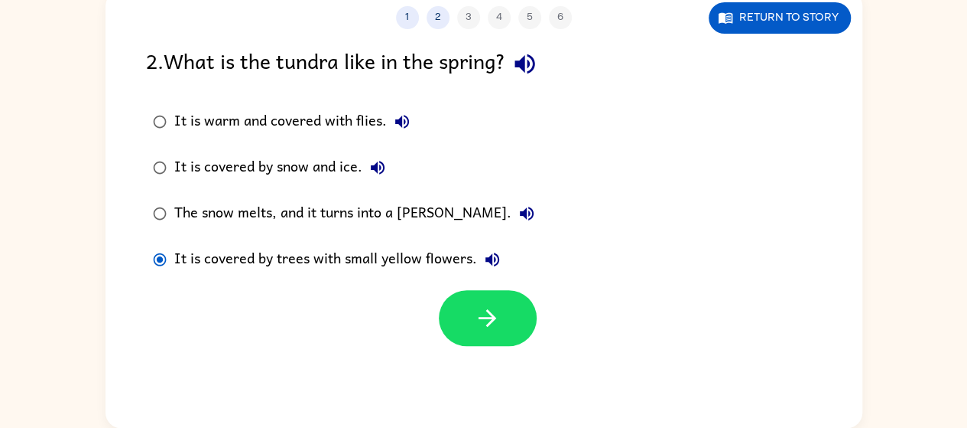
click at [518, 217] on icon "button" at bounding box center [527, 213] width 18 height 18
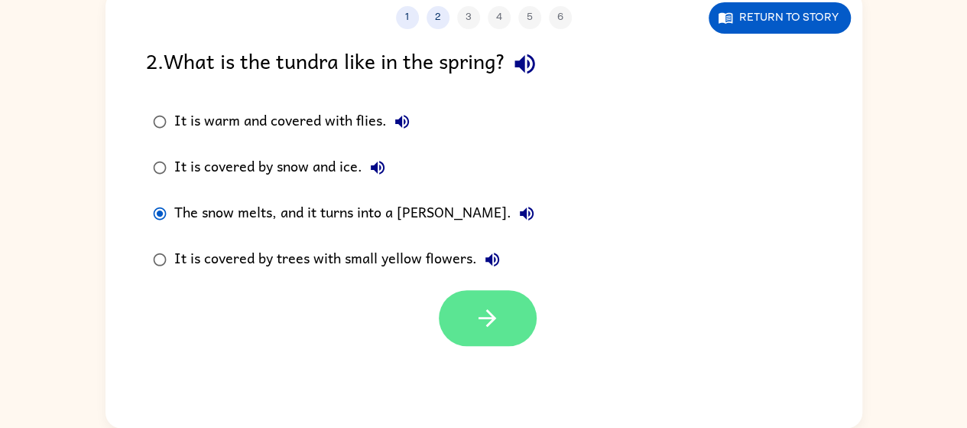
click at [496, 314] on icon "button" at bounding box center [487, 317] width 27 height 27
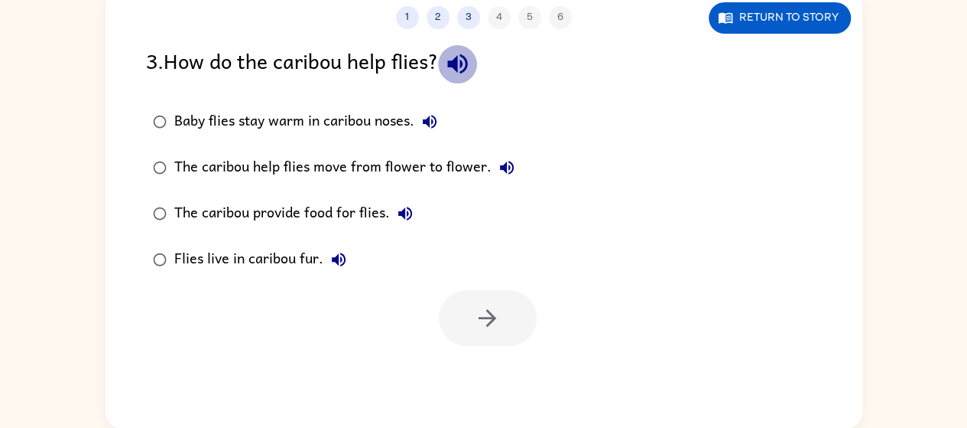
click at [471, 60] on icon "button" at bounding box center [457, 63] width 27 height 27
click at [434, 122] on icon "button" at bounding box center [430, 121] width 18 height 18
click at [509, 167] on icon "button" at bounding box center [507, 168] width 14 height 14
click at [406, 209] on icon "button" at bounding box center [405, 213] width 18 height 18
click at [333, 253] on icon "button" at bounding box center [339, 259] width 18 height 18
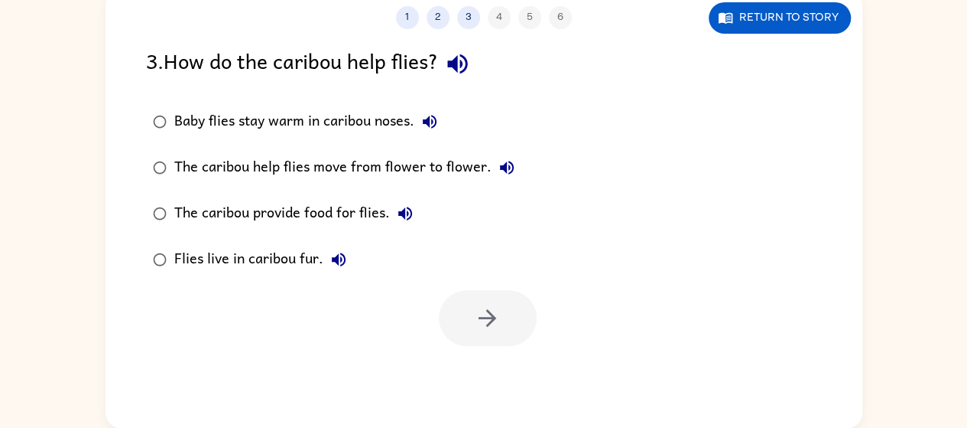
click at [399, 217] on icon "button" at bounding box center [405, 213] width 18 height 18
click at [506, 175] on icon "button" at bounding box center [507, 167] width 18 height 18
click at [408, 224] on button "The caribou provide food for flies." at bounding box center [405, 213] width 31 height 31
click at [506, 171] on icon "button" at bounding box center [507, 167] width 18 height 18
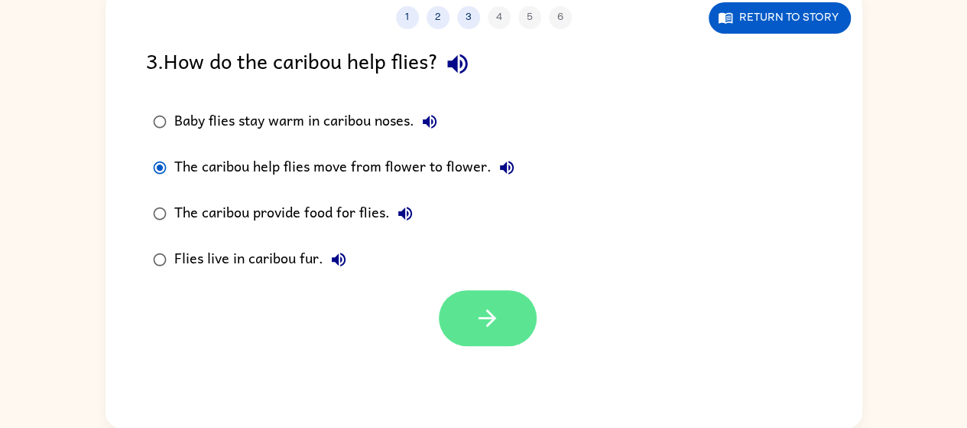
click at [491, 292] on button "button" at bounding box center [488, 318] width 98 height 56
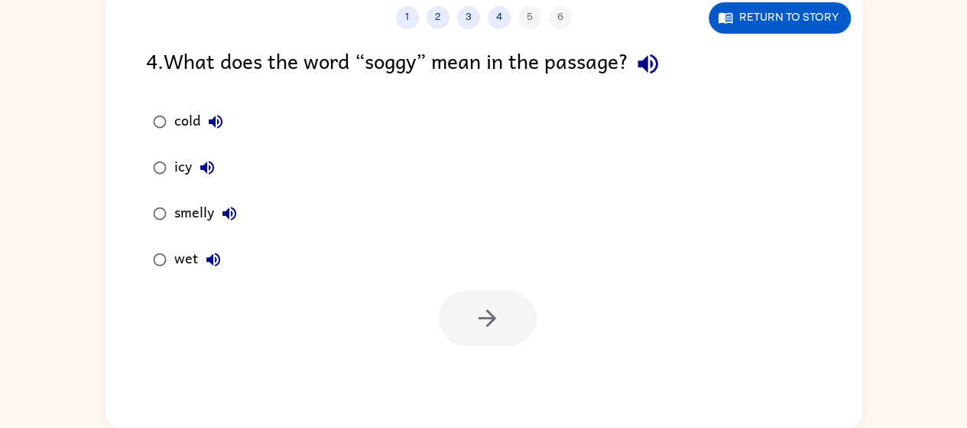
click at [668, 73] on button "button" at bounding box center [648, 63] width 39 height 39
click at [206, 133] on button "cold" at bounding box center [215, 121] width 31 height 31
click at [238, 120] on label "cold" at bounding box center [195, 122] width 115 height 46
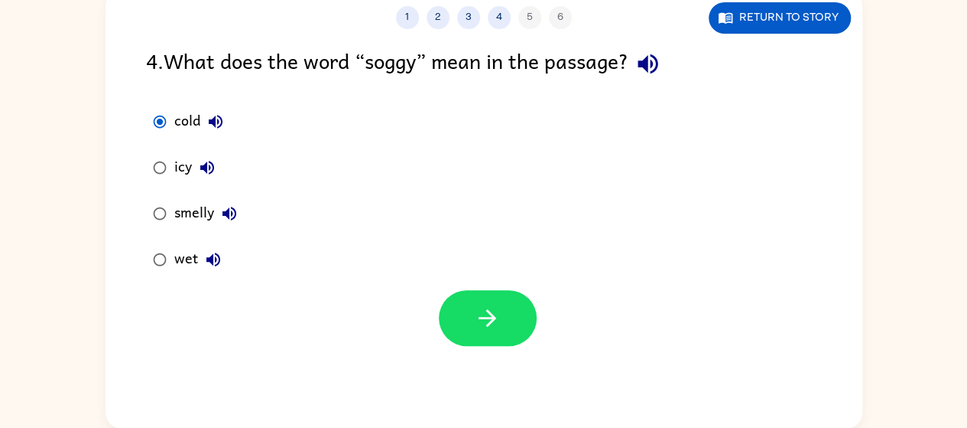
click at [221, 176] on div "icy" at bounding box center [198, 167] width 48 height 31
click at [208, 176] on icon "button" at bounding box center [207, 167] width 18 height 18
click at [230, 217] on icon "button" at bounding box center [229, 213] width 18 height 18
click at [208, 259] on icon "button" at bounding box center [213, 259] width 14 height 14
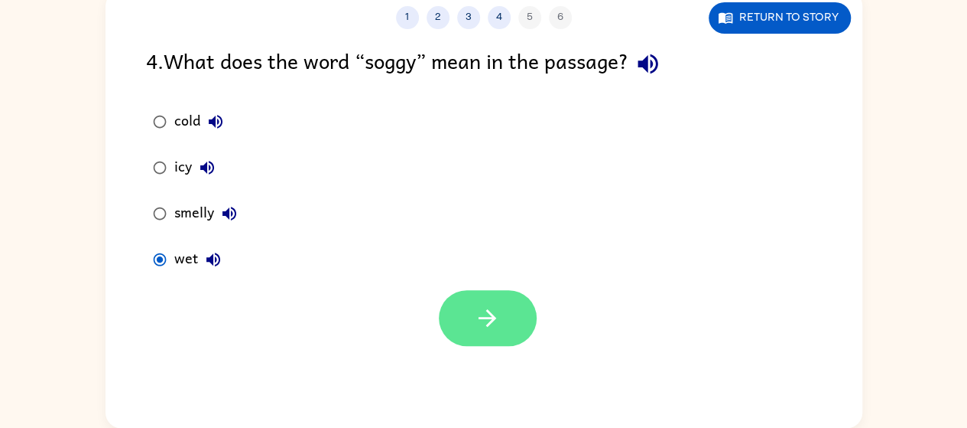
click at [498, 313] on icon "button" at bounding box center [487, 317] width 27 height 27
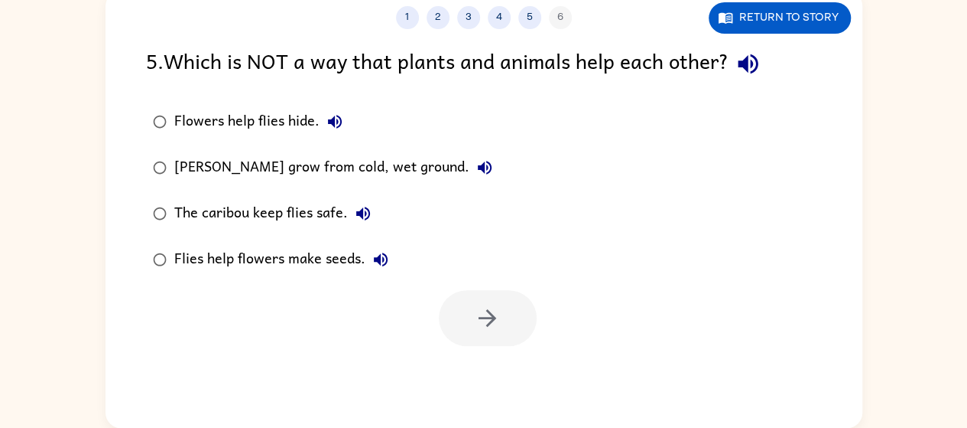
click at [762, 67] on icon "button" at bounding box center [748, 63] width 27 height 27
click at [346, 127] on button "Flowers help flies hide." at bounding box center [335, 121] width 31 height 31
click at [483, 169] on icon "button" at bounding box center [485, 167] width 18 height 18
click at [373, 217] on button "The caribou keep flies safe." at bounding box center [363, 213] width 31 height 31
click at [373, 263] on icon "button" at bounding box center [381, 259] width 18 height 18
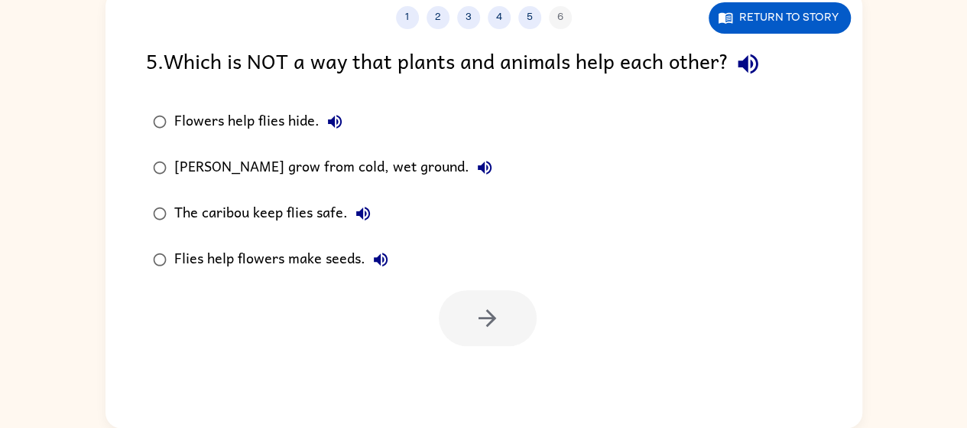
click at [335, 115] on icon "button" at bounding box center [335, 121] width 18 height 18
click at [483, 174] on icon "button" at bounding box center [485, 167] width 18 height 18
click at [366, 217] on icon "button" at bounding box center [363, 213] width 14 height 14
click at [366, 271] on div "Flies help flowers make seeds." at bounding box center [285, 259] width 222 height 31
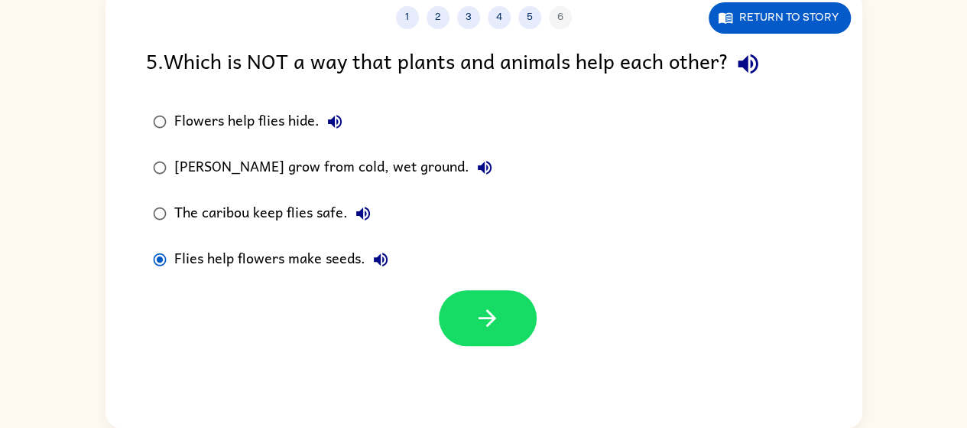
click at [387, 259] on icon "button" at bounding box center [381, 259] width 18 height 18
click at [380, 259] on icon "button" at bounding box center [381, 259] width 18 height 18
click at [373, 219] on button "The caribou keep flies safe." at bounding box center [363, 213] width 31 height 31
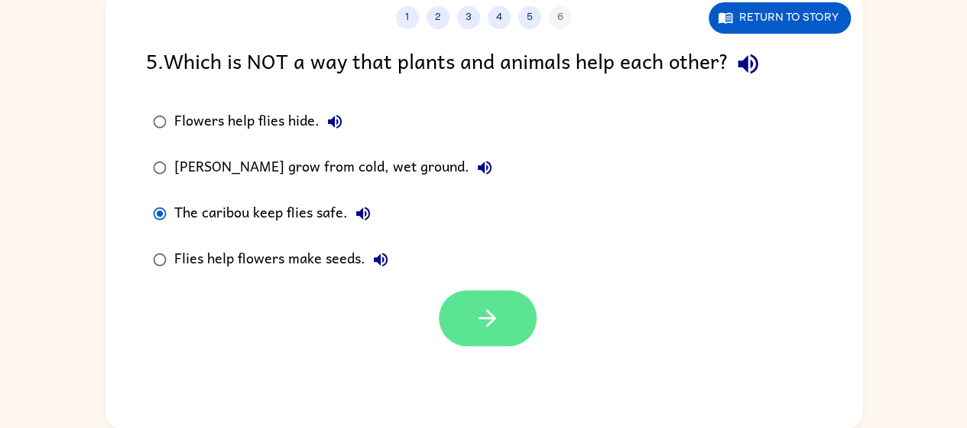
click at [520, 315] on button "button" at bounding box center [488, 318] width 98 height 56
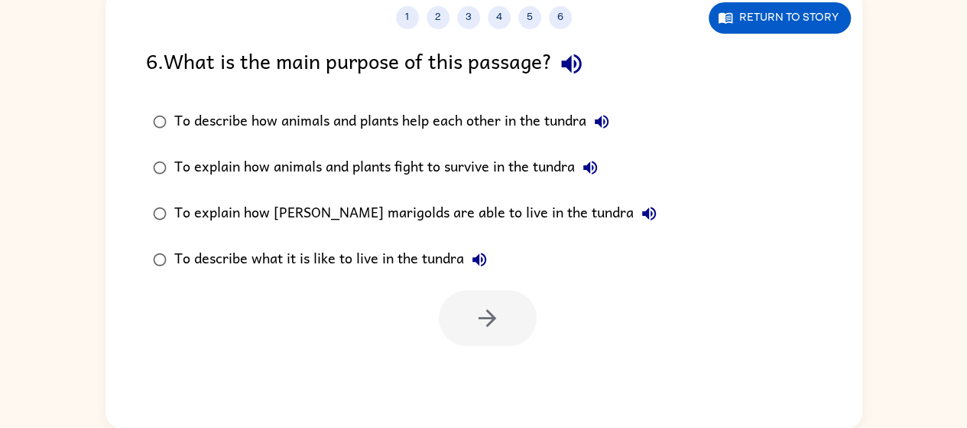
click at [568, 57] on icon "button" at bounding box center [571, 63] width 27 height 27
click at [606, 109] on button "To describe how animals and plants help each other in the tundra" at bounding box center [602, 121] width 31 height 31
click at [598, 174] on icon "button" at bounding box center [590, 167] width 18 height 18
click at [634, 226] on button "To explain how marsh marigolds are able to live in the tundra" at bounding box center [649, 213] width 31 height 31
click at [578, 164] on button "To explain how animals and plants fight to survive in the tundra" at bounding box center [590, 167] width 31 height 31
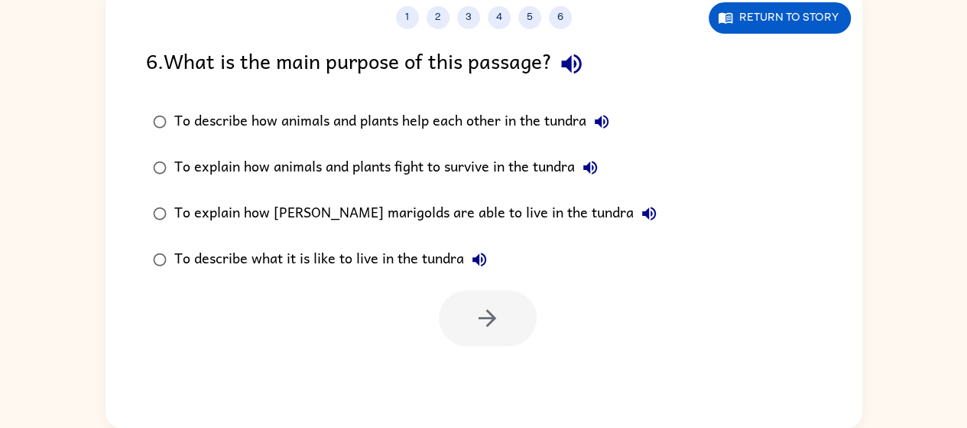
click at [606, 176] on button "To explain how animals and plants fight to survive in the tundra" at bounding box center [590, 167] width 31 height 31
click at [592, 171] on icon "button" at bounding box center [590, 167] width 18 height 18
click at [593, 171] on icon "button" at bounding box center [591, 168] width 14 height 14
click at [598, 190] on label "To explain how marsh marigolds are able to live in the tundra" at bounding box center [405, 213] width 535 height 46
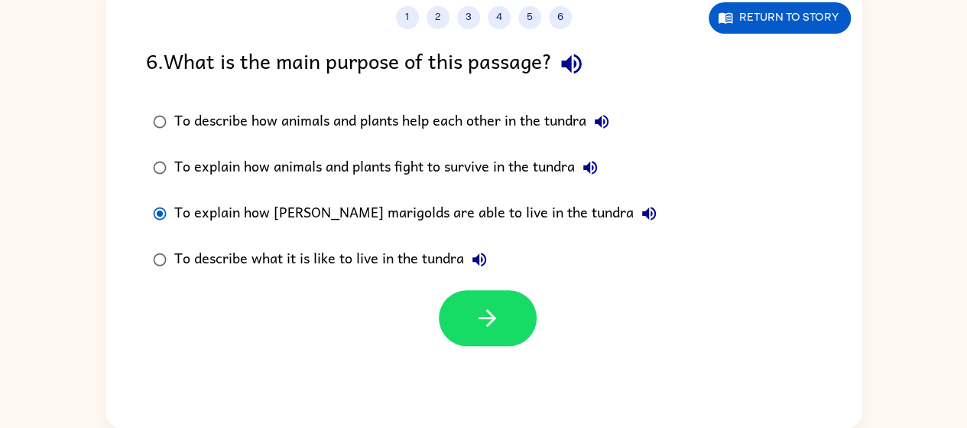
click at [634, 210] on button "To explain how marsh marigolds are able to live in the tundra" at bounding box center [649, 213] width 31 height 31
click at [593, 175] on icon "button" at bounding box center [590, 167] width 18 height 18
click at [640, 217] on icon "button" at bounding box center [649, 213] width 18 height 18
click at [592, 167] on icon "button" at bounding box center [591, 168] width 14 height 14
click at [592, 182] on button "To explain how animals and plants fight to survive in the tundra" at bounding box center [590, 167] width 31 height 31
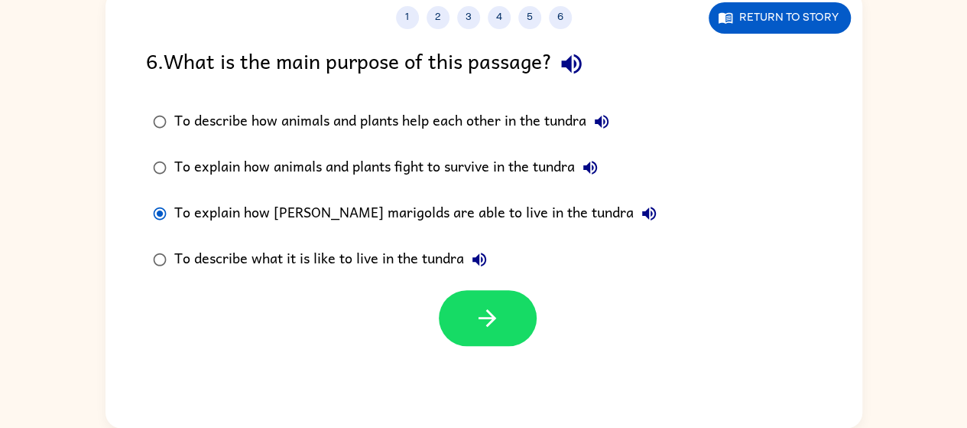
click at [597, 162] on icon "button" at bounding box center [591, 168] width 14 height 14
click at [592, 176] on icon "button" at bounding box center [590, 167] width 18 height 18
click at [592, 203] on div "To explain how marsh marigolds are able to live in the tundra" at bounding box center [419, 213] width 490 height 31
click at [600, 171] on icon "button" at bounding box center [590, 167] width 18 height 18
click at [592, 159] on icon "button" at bounding box center [590, 167] width 18 height 18
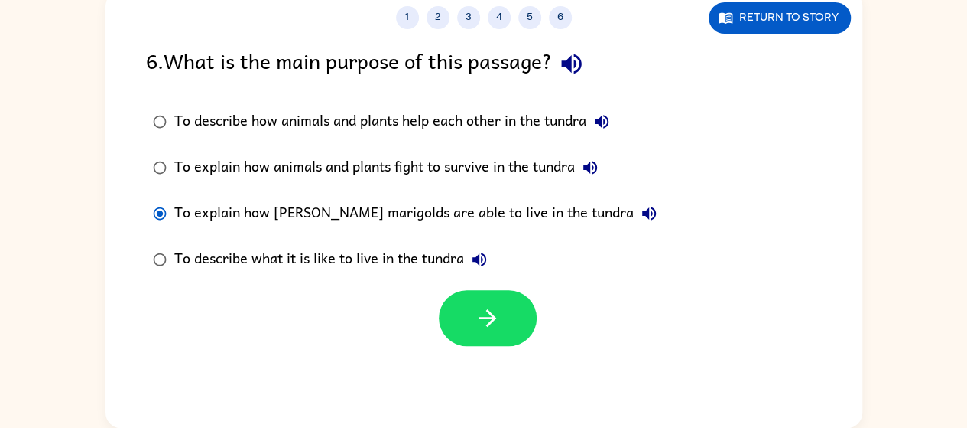
click at [634, 210] on button "To explain how marsh marigolds are able to live in the tundra" at bounding box center [649, 213] width 31 height 31
click at [634, 219] on button "To explain how marsh marigolds are able to live in the tundra" at bounding box center [649, 213] width 31 height 31
click at [492, 259] on button "To describe what it is like to live in the tundra" at bounding box center [479, 259] width 31 height 31
click at [499, 315] on icon "button" at bounding box center [487, 317] width 27 height 27
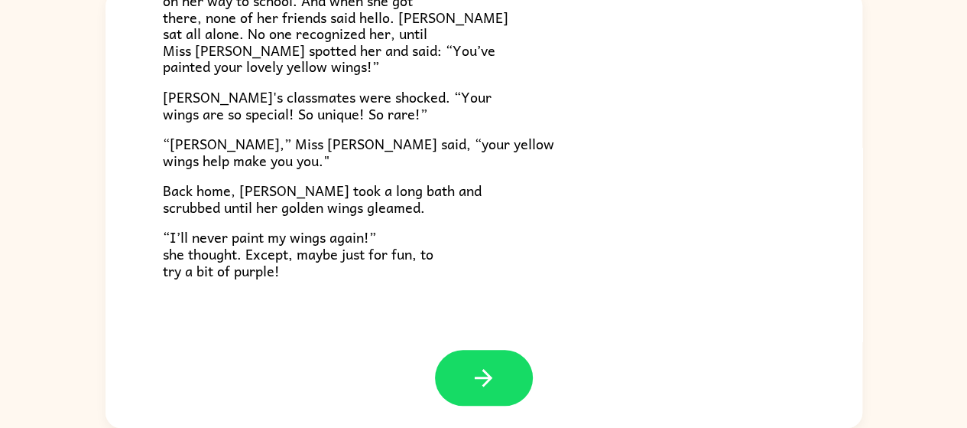
scroll to position [427, 0]
click at [473, 373] on icon "button" at bounding box center [483, 377] width 27 height 27
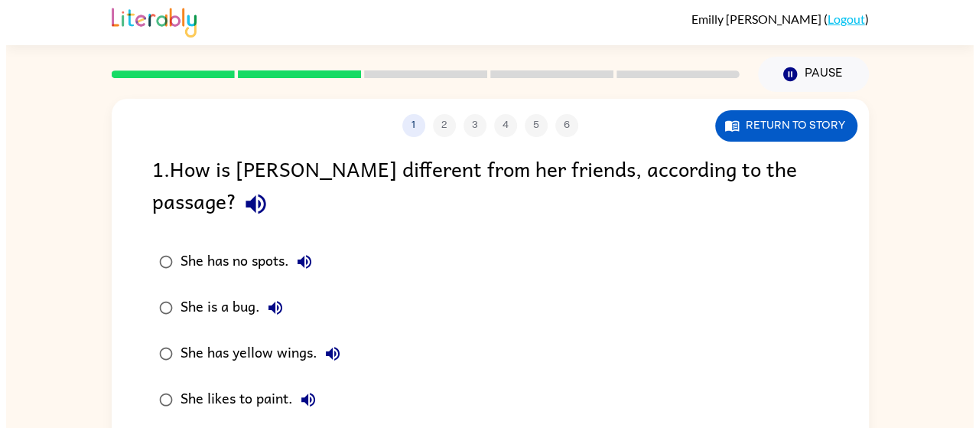
scroll to position [0, 0]
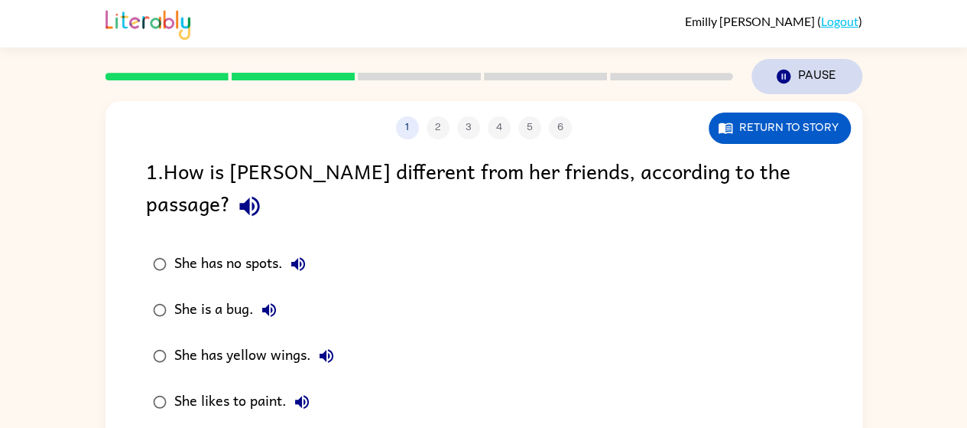
click at [812, 83] on button "Pause Pause" at bounding box center [807, 76] width 111 height 35
